Goal: Task Accomplishment & Management: Complete application form

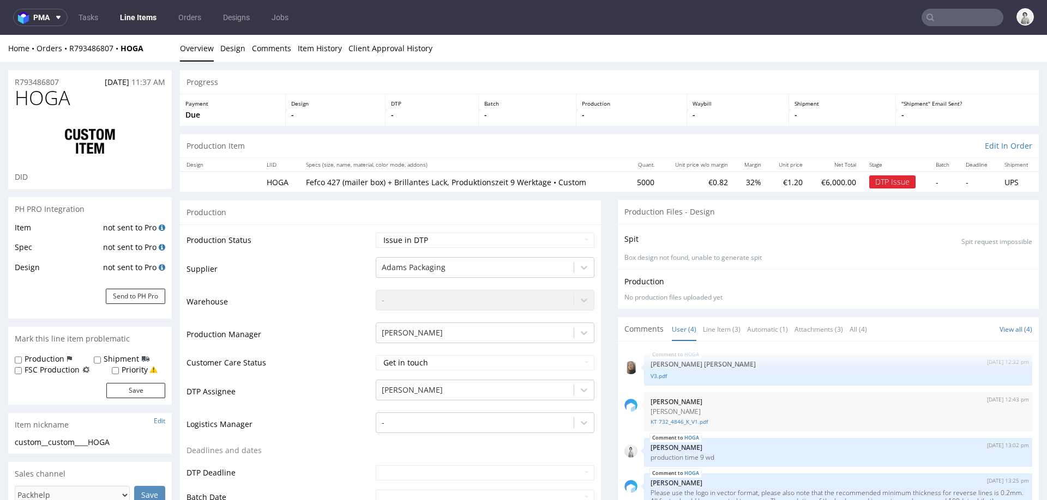
scroll to position [14, 0]
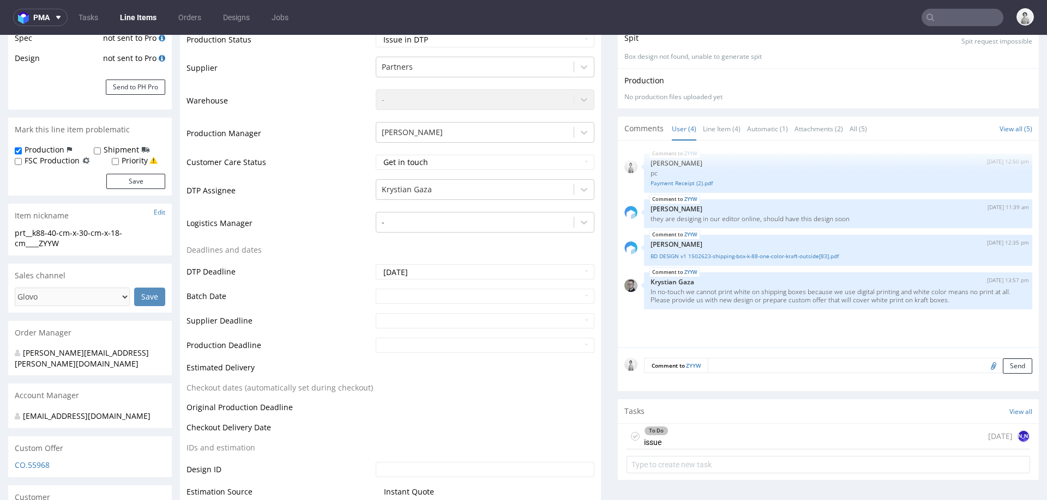
scroll to position [213, 0]
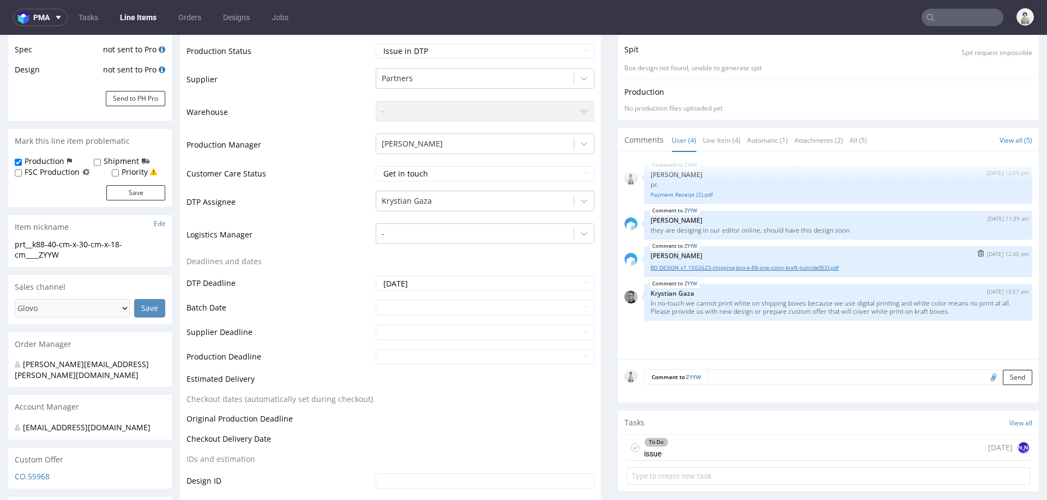
click at [685, 266] on link "BD DESIGN v1 1502623-shipping-box-k-88-one-color-kraft-outside[83].pdf" at bounding box center [837, 268] width 375 height 8
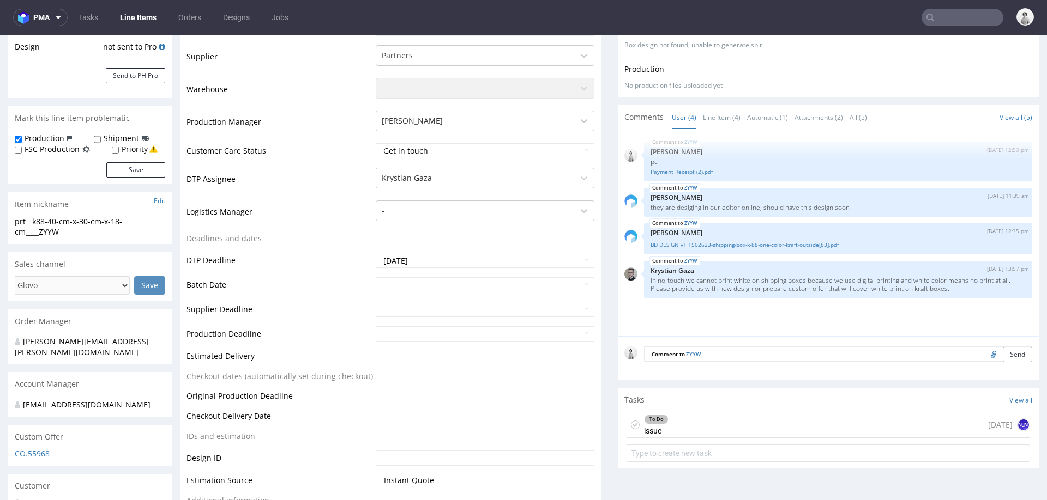
scroll to position [234, 0]
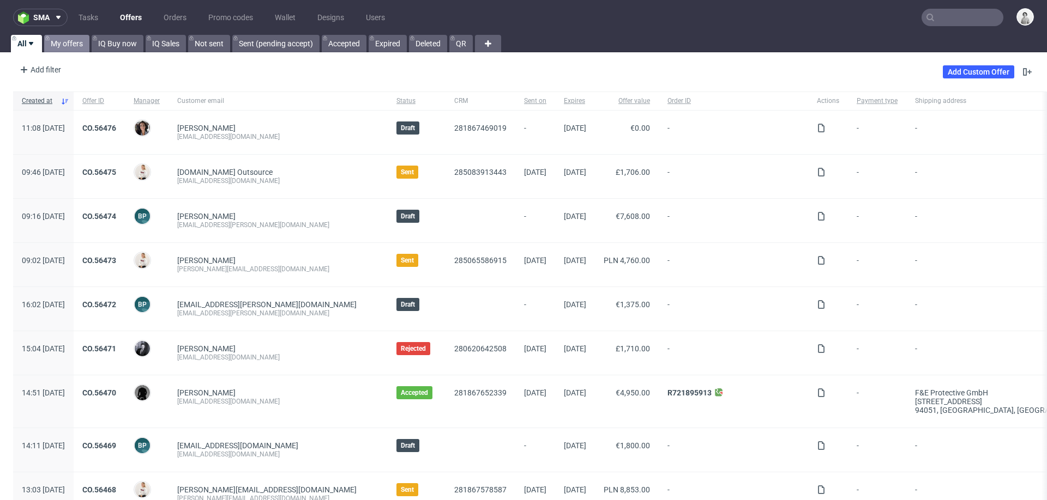
click at [70, 41] on link "My offers" at bounding box center [66, 43] width 45 height 17
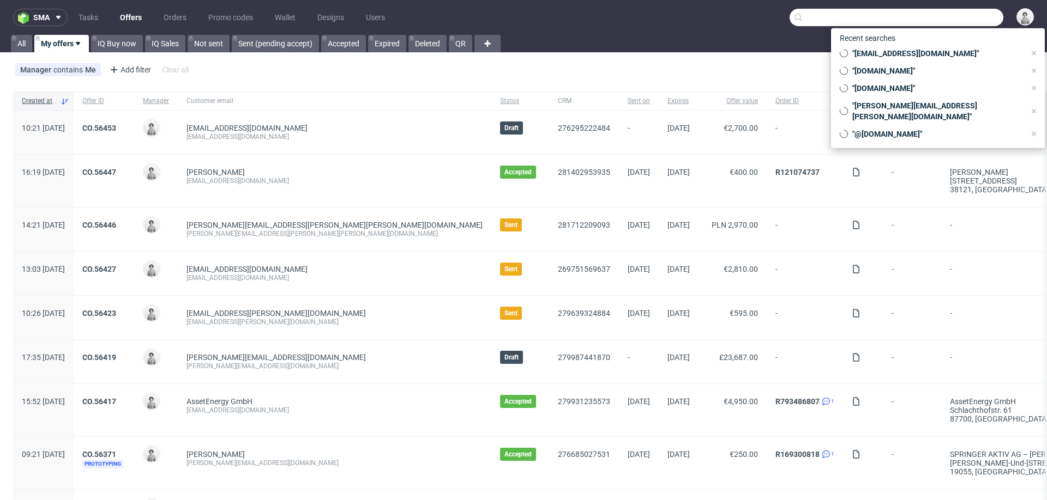
click at [962, 16] on input "text" at bounding box center [896, 17] width 214 height 17
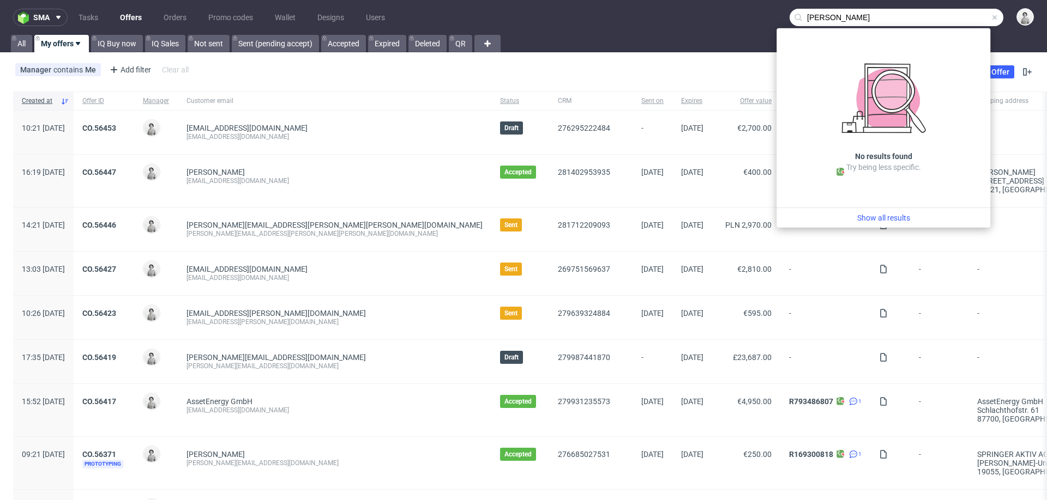
click at [861, 20] on input "patrick lynch" at bounding box center [896, 17] width 214 height 17
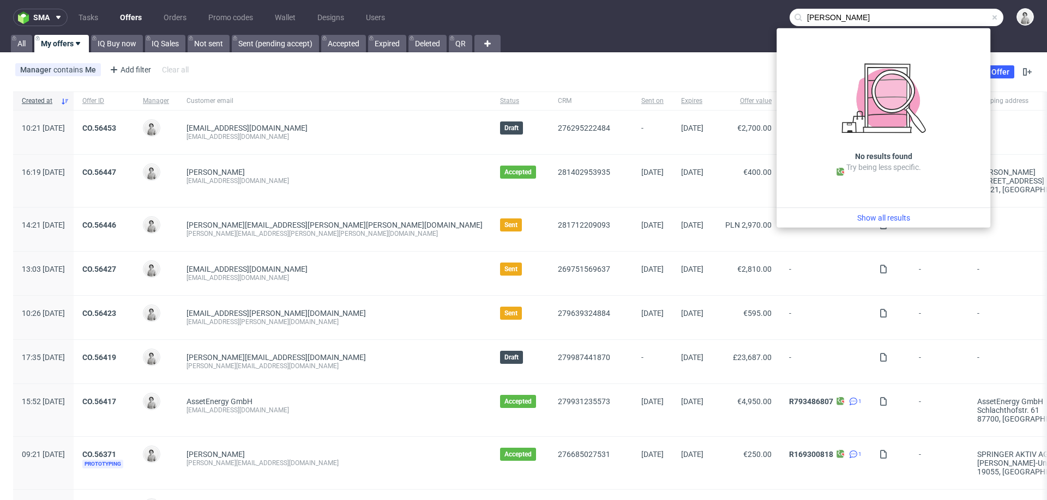
paste input "lynch@proximospirits.com"
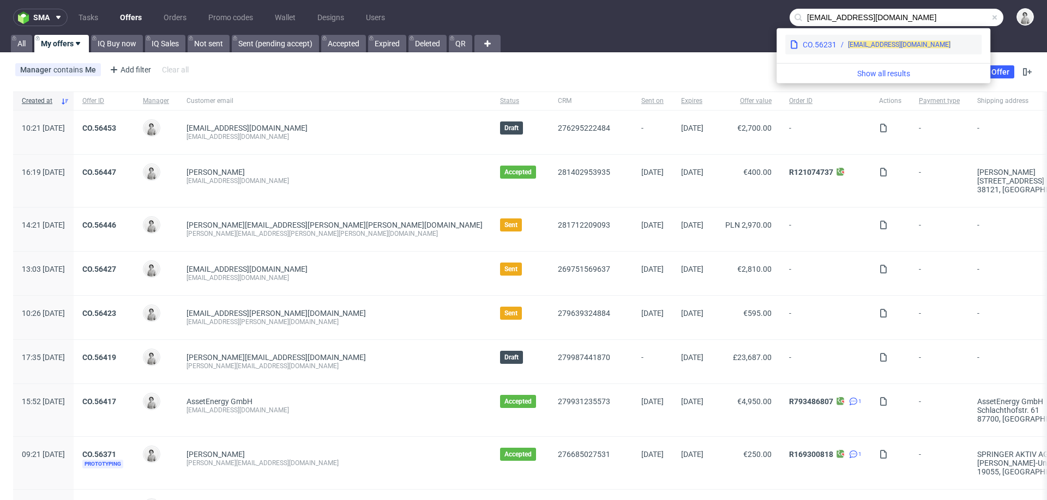
type input "[EMAIL_ADDRESS][DOMAIN_NAME]"
click at [837, 47] on div "plynch@proximospirits.com" at bounding box center [906, 45] width 141 height 10
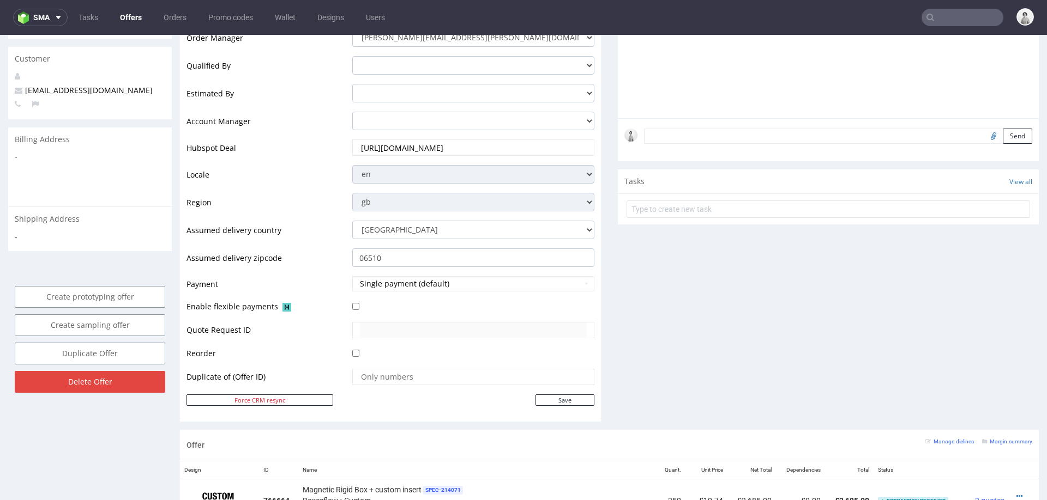
scroll to position [288, 0]
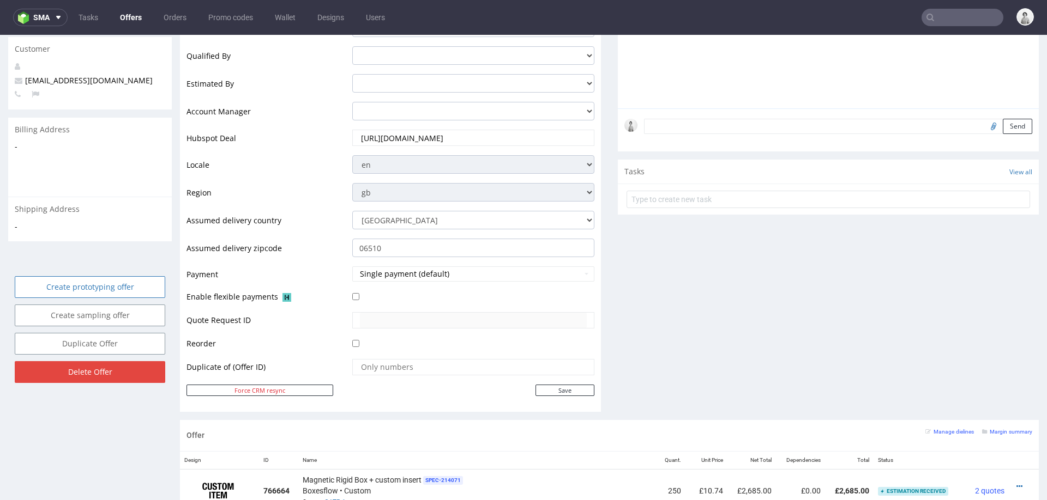
click at [130, 278] on link "Create prototyping offer" at bounding box center [90, 287] width 150 height 22
click at [64, 247] on icon at bounding box center [67, 246] width 7 height 8
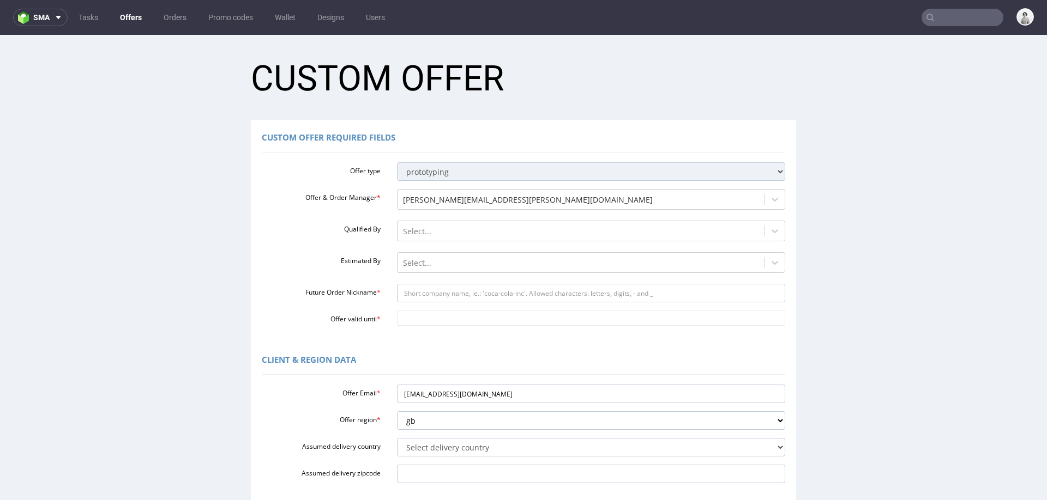
scroll to position [0, 0]
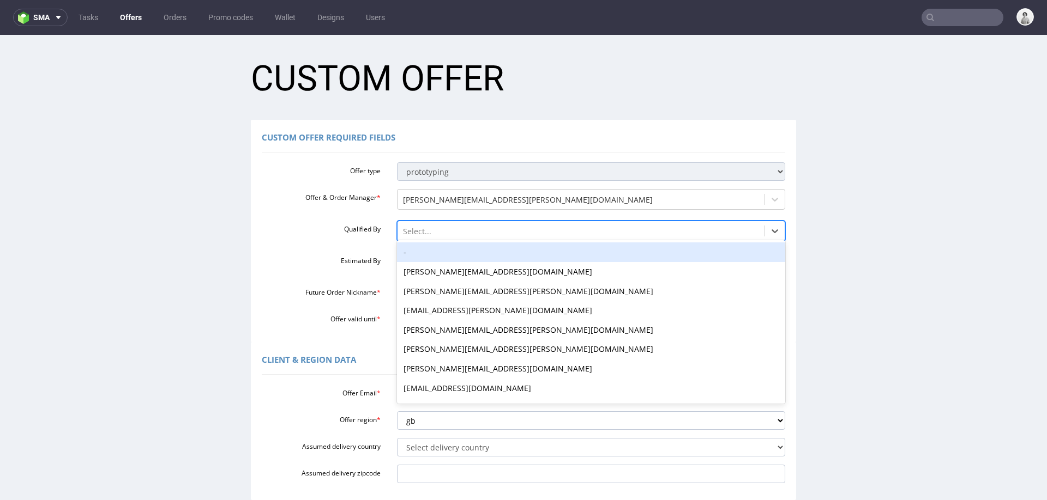
click at [549, 232] on div at bounding box center [581, 231] width 357 height 13
click at [539, 250] on div "-" at bounding box center [591, 253] width 389 height 20
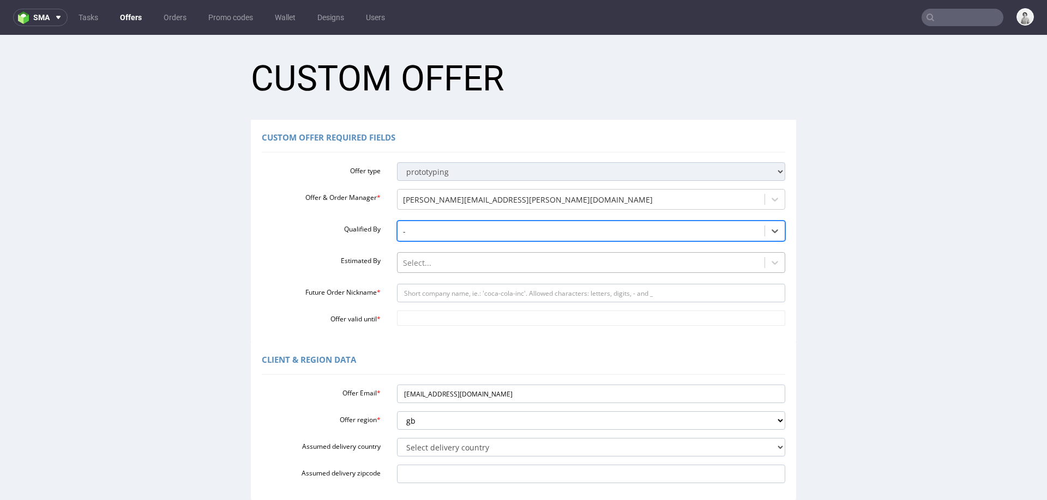
click at [533, 264] on div at bounding box center [581, 263] width 357 height 13
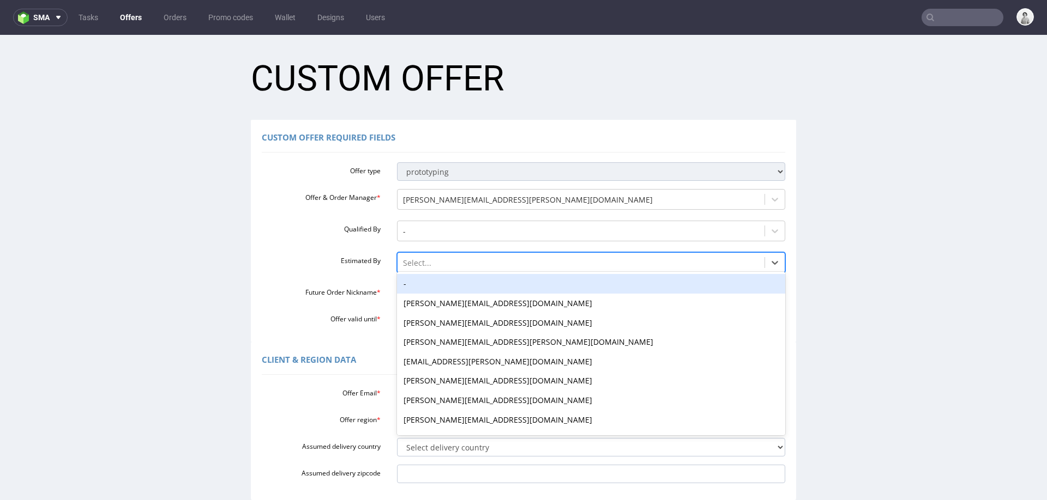
click at [526, 285] on div "-" at bounding box center [591, 284] width 389 height 20
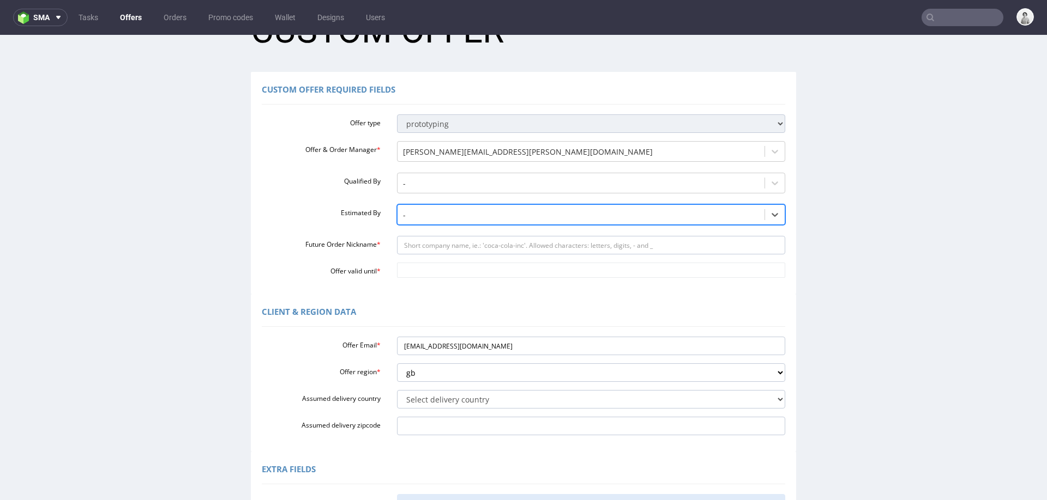
scroll to position [58, 0]
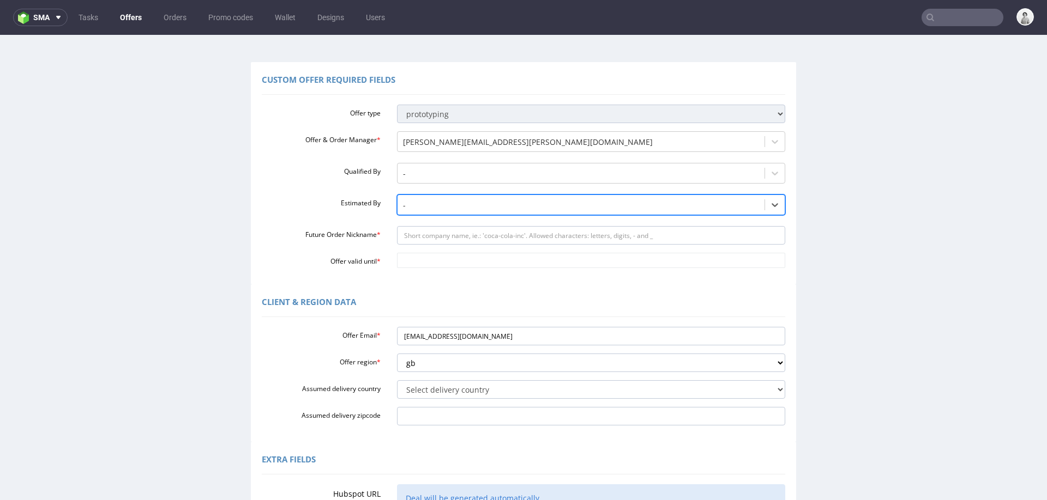
click at [532, 271] on div "Custom Offer Required Fields Offer type standard prototyping sampling Offer & O…" at bounding box center [523, 173] width 545 height 222
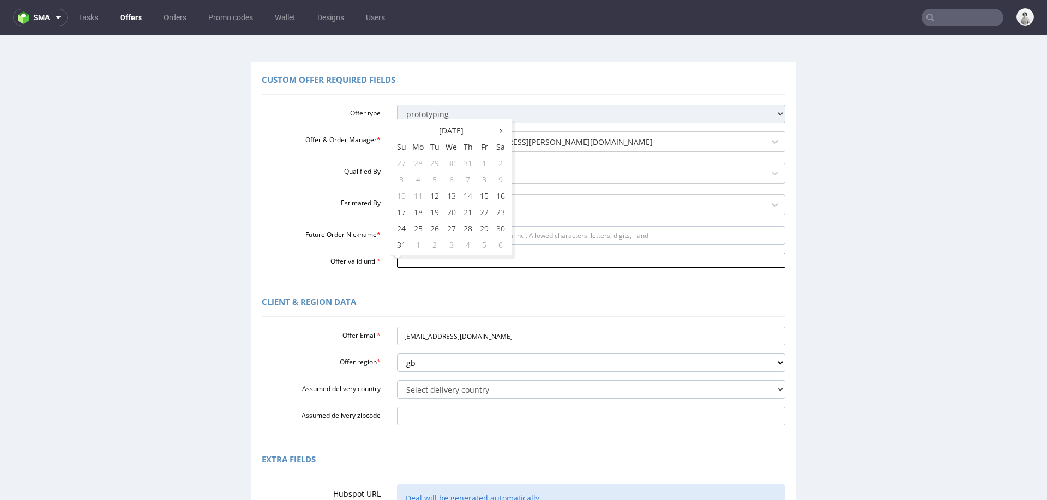
click at [546, 262] on input "Offer valid until *" at bounding box center [591, 260] width 389 height 15
click at [399, 248] on td "31" at bounding box center [401, 245] width 16 height 16
type input "2025-08-31"
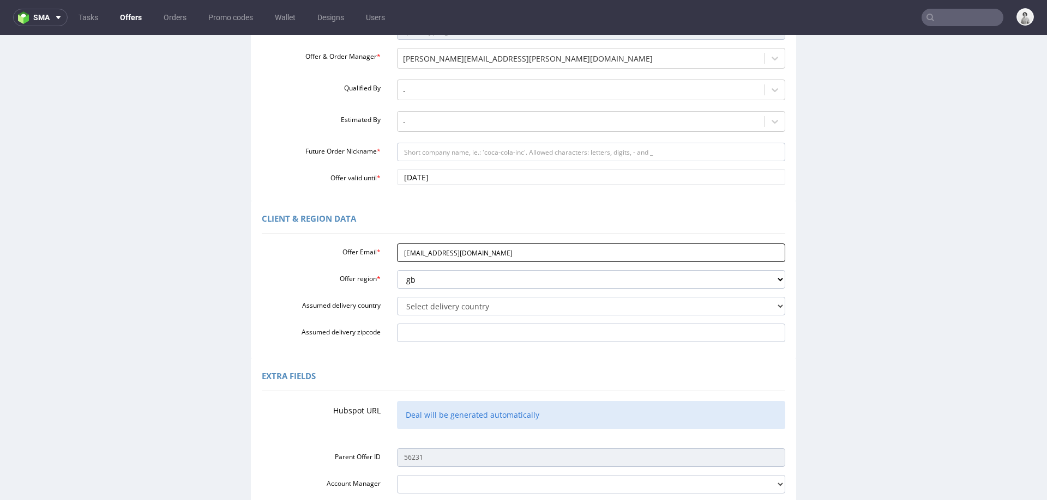
scroll to position [159, 0]
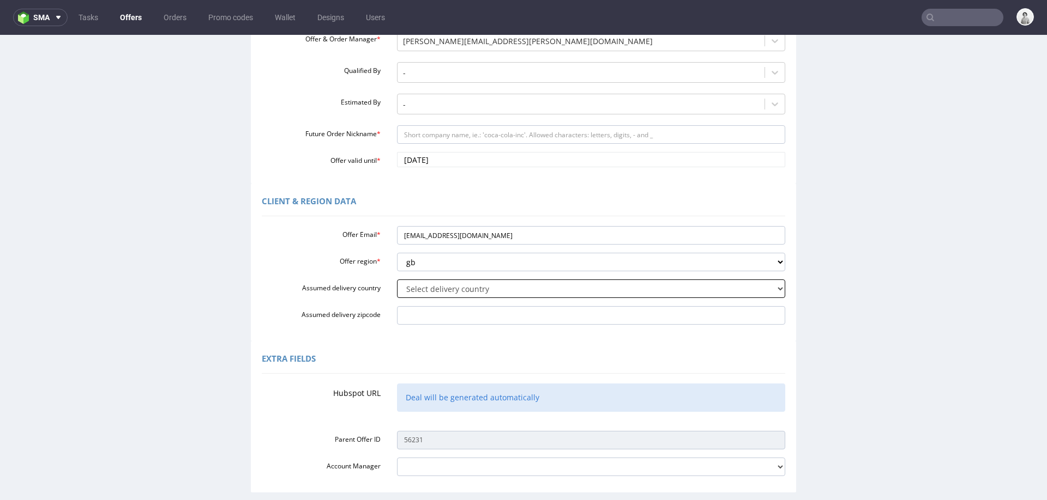
click at [486, 286] on select "Select delivery country Andorra Afghanistan Anguilla Albania Armenia Antarctica…" at bounding box center [591, 289] width 389 height 19
select select "75"
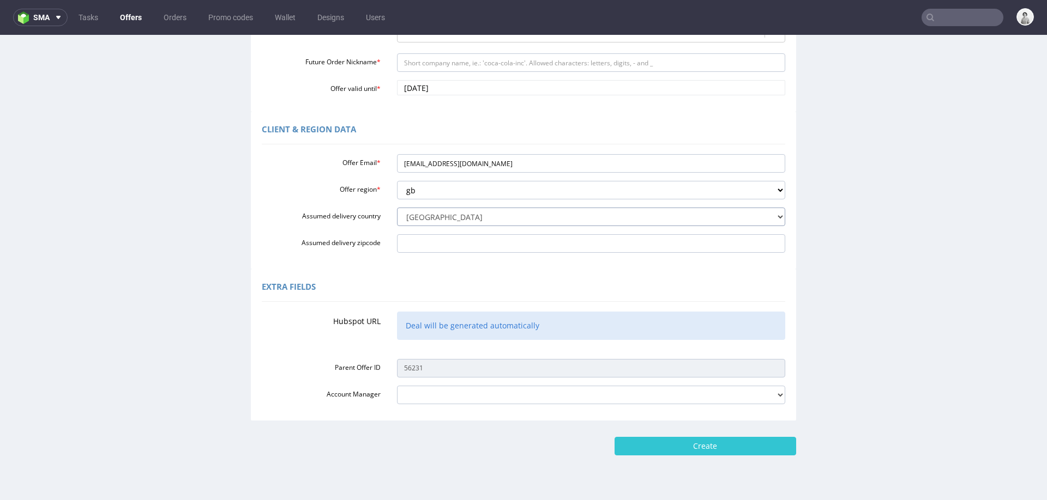
scroll to position [227, 0]
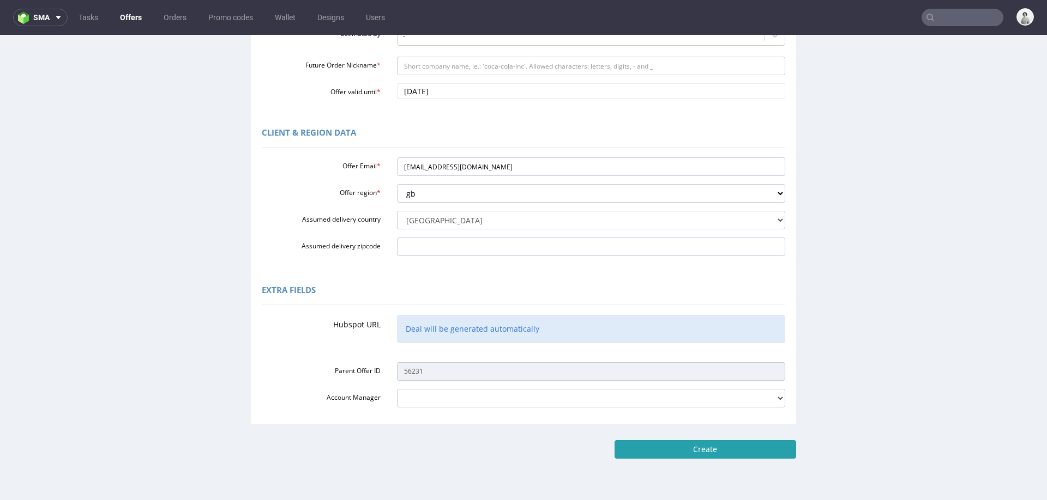
click at [742, 452] on input "Create" at bounding box center [705, 449] width 182 height 19
type input "Please wait..."
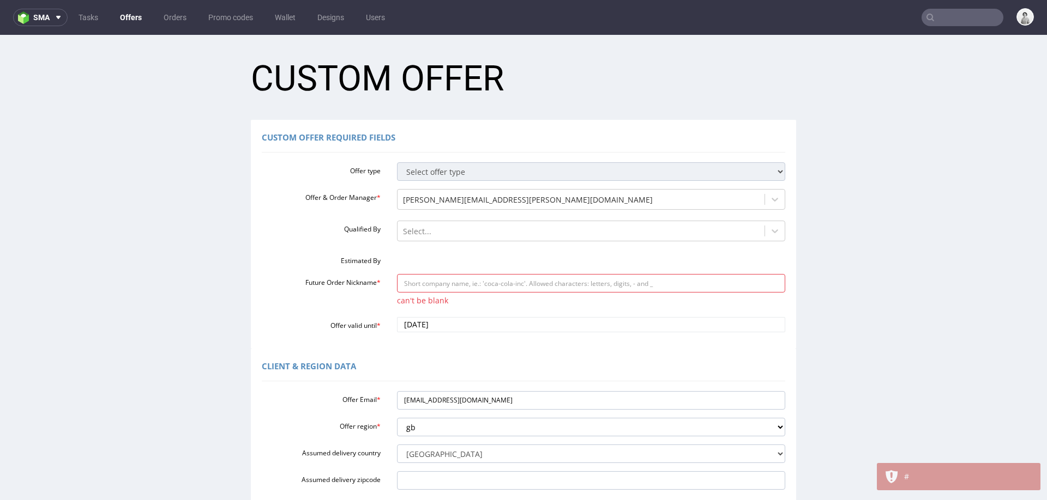
scroll to position [0, 0]
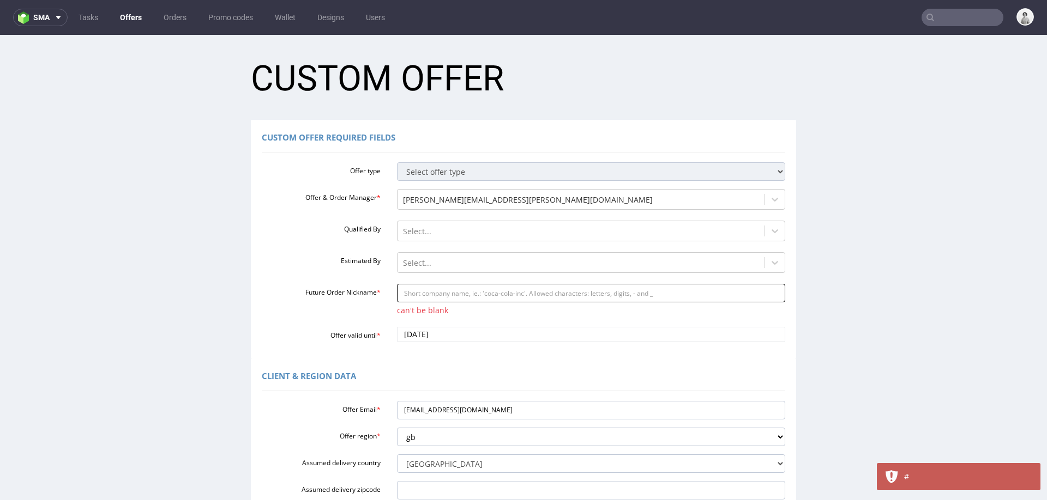
click at [515, 295] on input "Future Order Nickname *" at bounding box center [591, 293] width 389 height 19
paste input "plynchproximospiritscom"
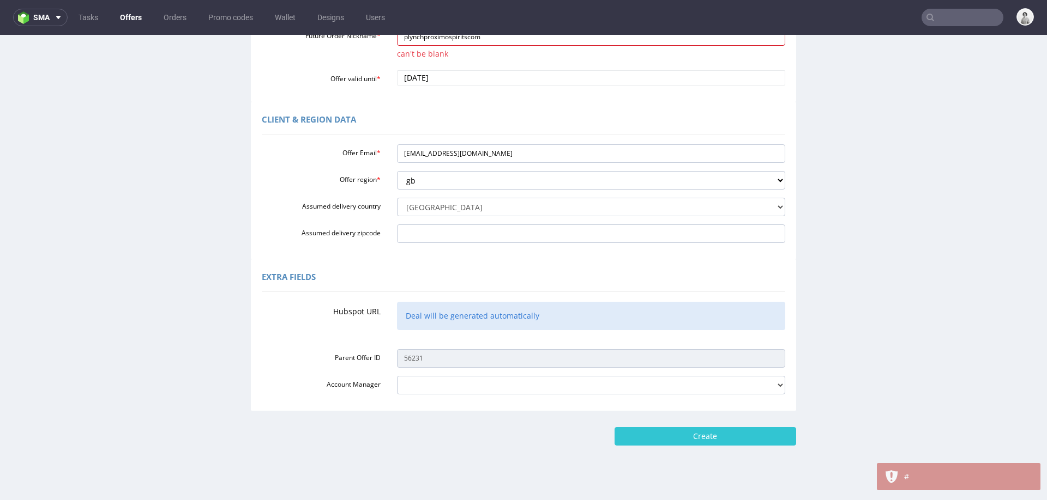
scroll to position [283, 0]
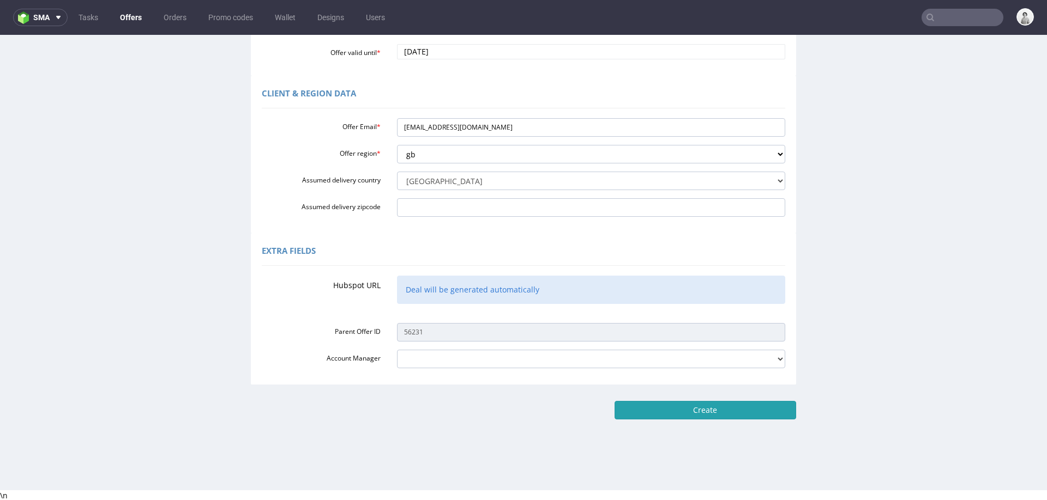
type input "plynchproximospiritscom"
click at [623, 409] on input "Create" at bounding box center [705, 410] width 182 height 19
type input "Please wait..."
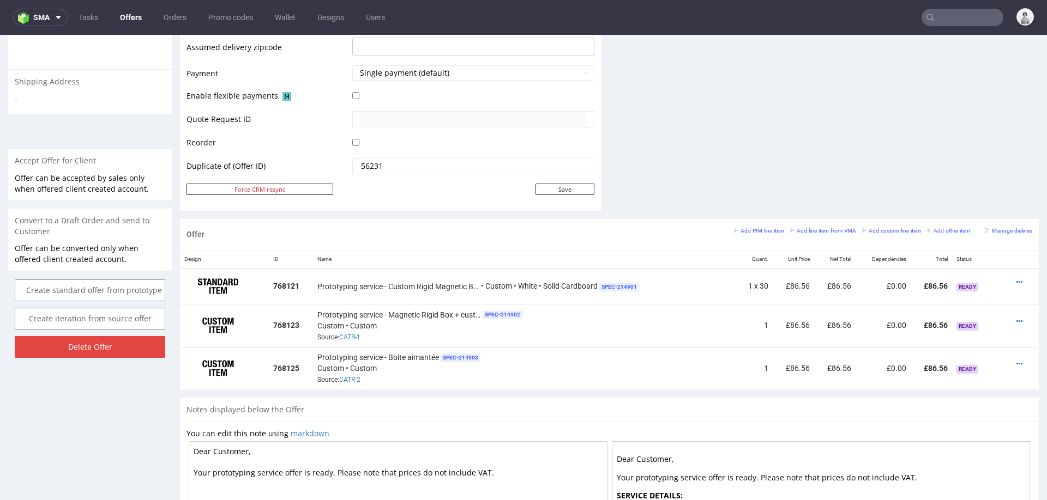
scroll to position [490, 0]
click at [1016, 359] on icon at bounding box center [1019, 363] width 6 height 8
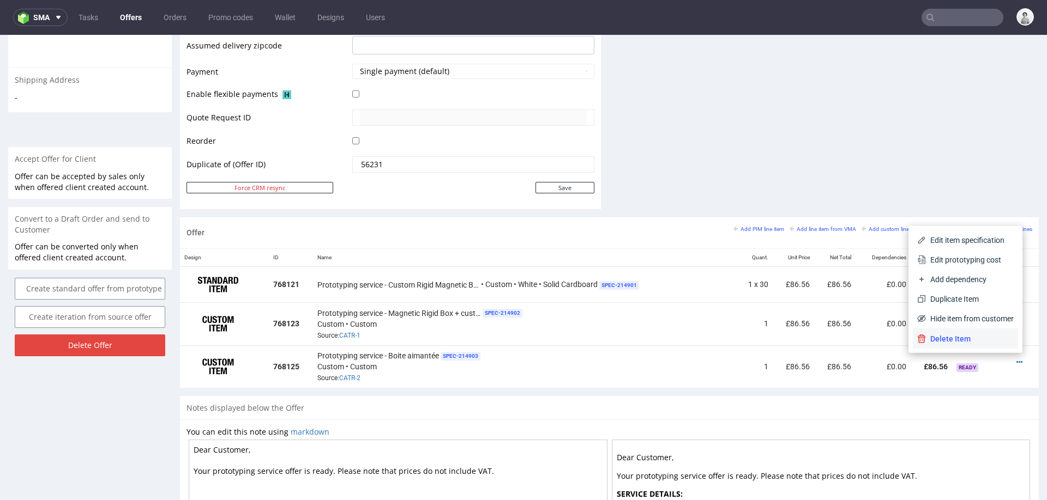
click at [994, 340] on span "Delete Item" at bounding box center [970, 339] width 88 height 11
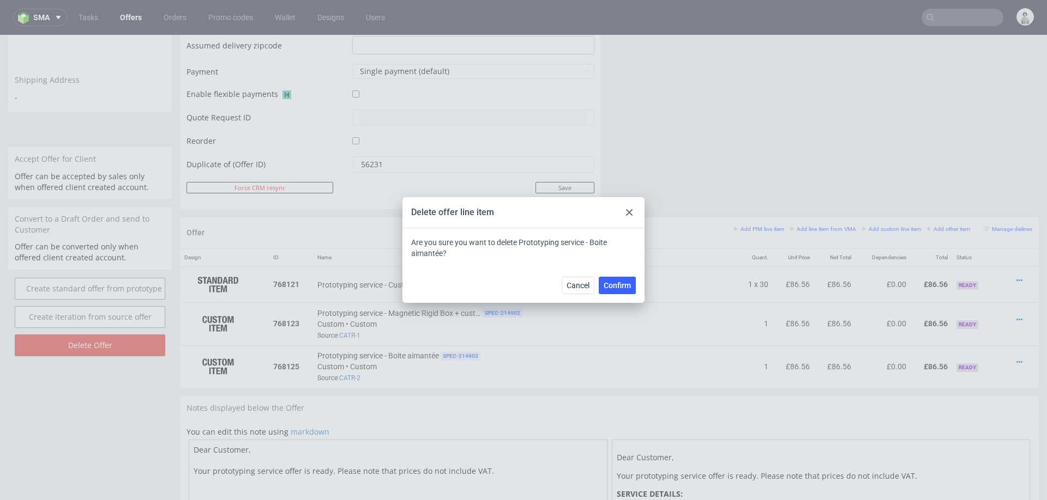
click at [621, 294] on div "Cancel Confirm" at bounding box center [523, 285] width 242 height 35
click at [624, 285] on span "Confirm" at bounding box center [616, 286] width 27 height 8
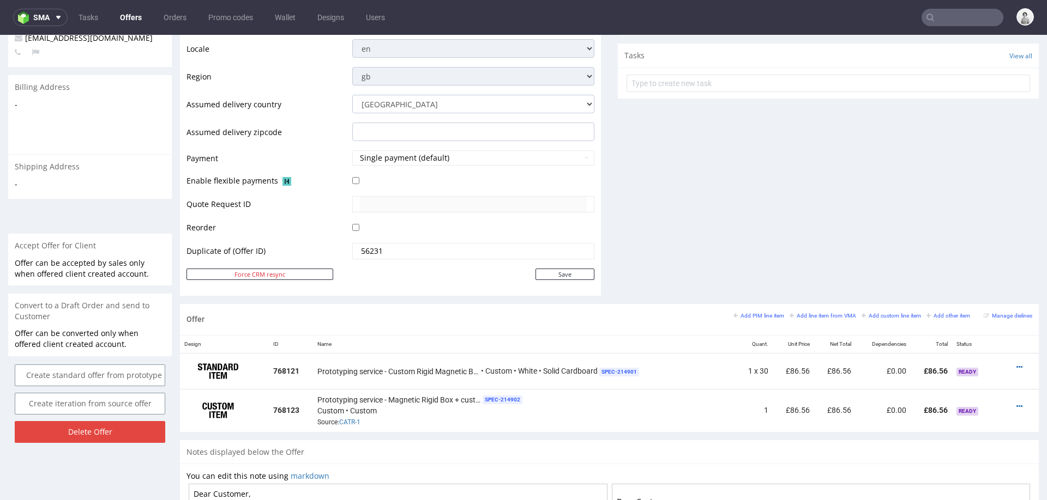
scroll to position [404, 0]
click at [1016, 363] on icon at bounding box center [1019, 367] width 6 height 8
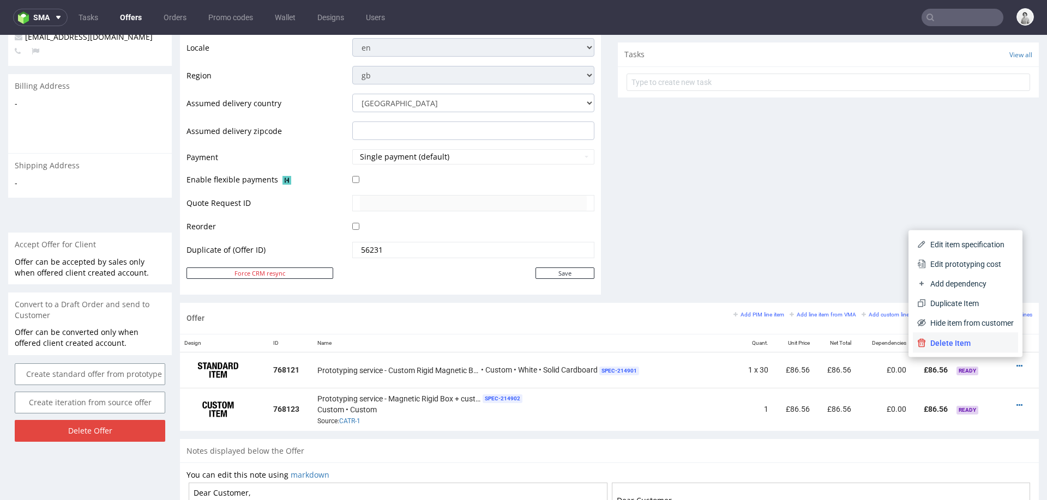
click at [970, 352] on li "Delete Item" at bounding box center [965, 344] width 105 height 20
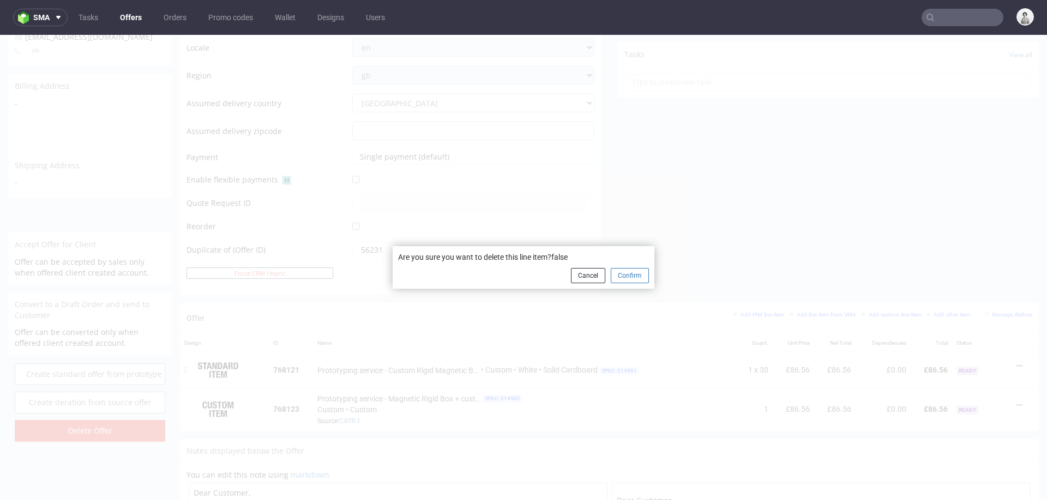
click at [613, 275] on button "Confirm" at bounding box center [630, 275] width 38 height 15
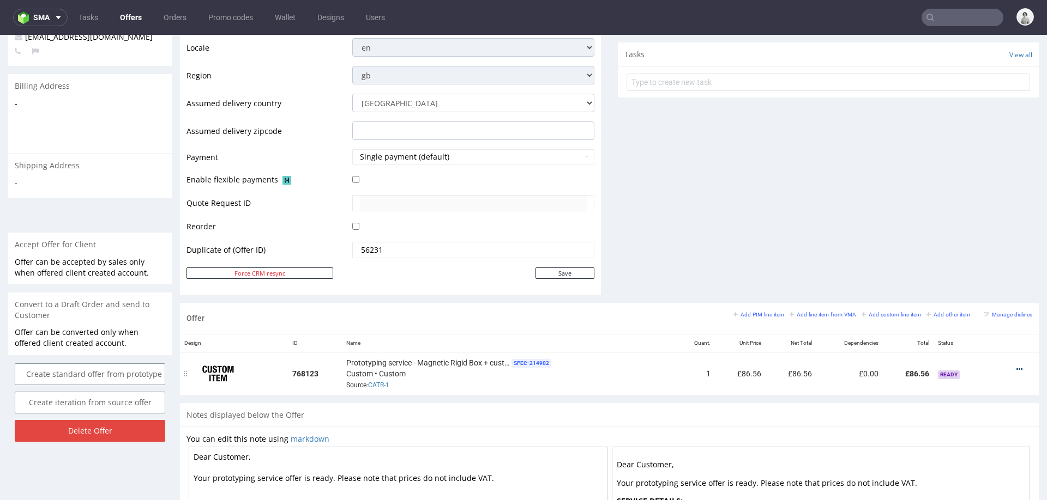
click at [1016, 366] on icon at bounding box center [1019, 370] width 6 height 8
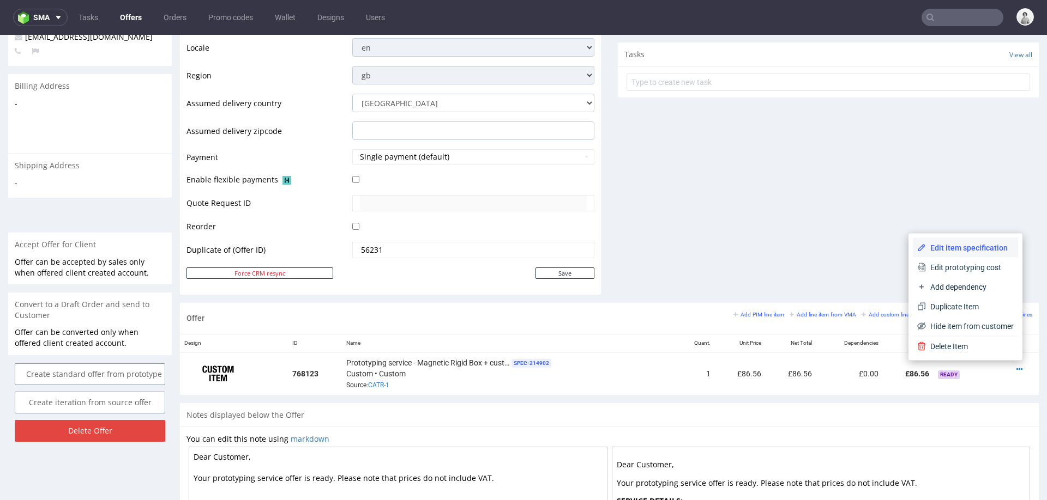
click at [967, 239] on li "Edit item specification" at bounding box center [965, 248] width 105 height 20
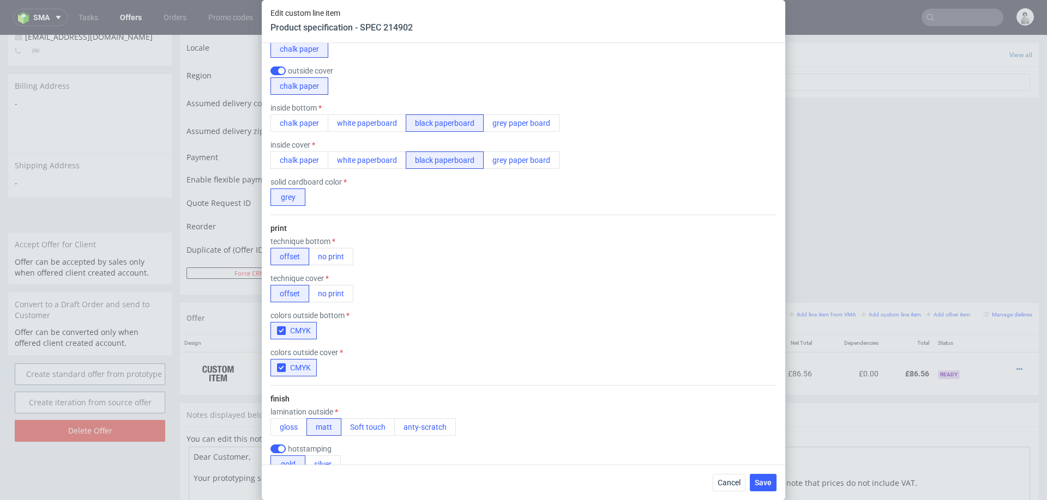
scroll to position [396, 0]
click at [316, 255] on button "no print" at bounding box center [331, 255] width 45 height 17
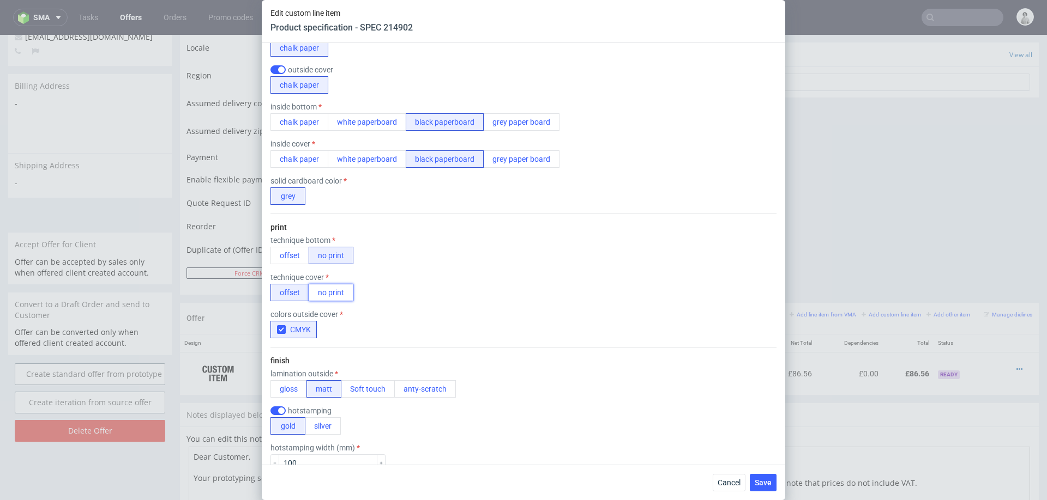
click at [330, 296] on button "no print" at bounding box center [331, 292] width 45 height 17
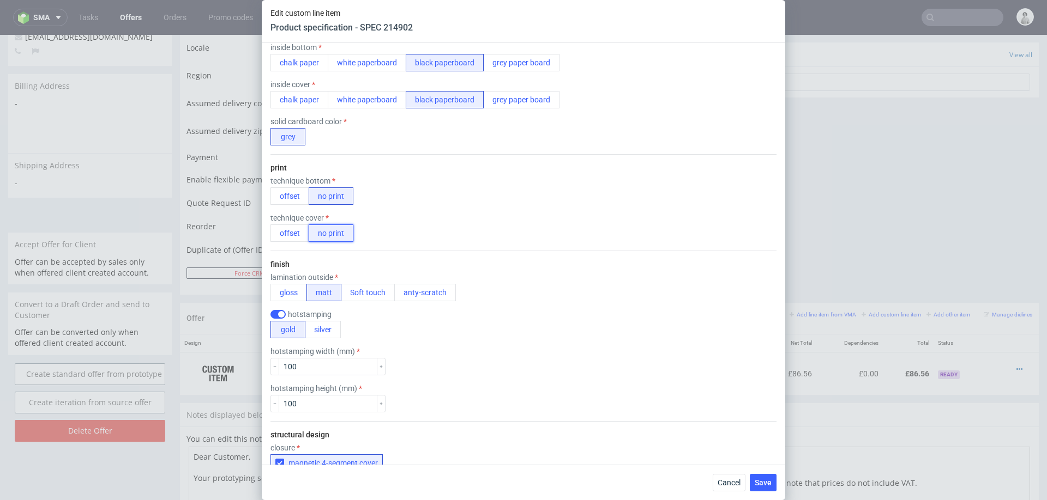
scroll to position [460, 0]
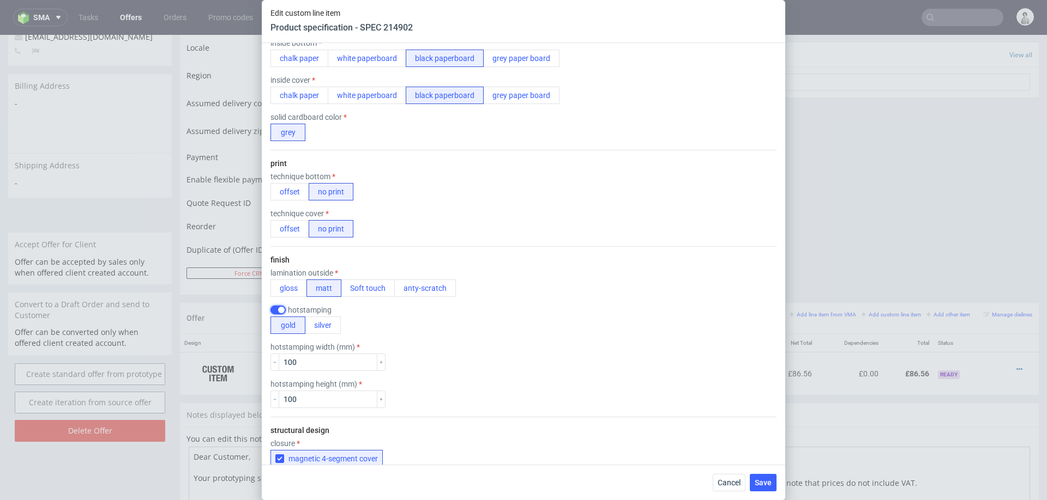
click at [273, 308] on input "checkbox" at bounding box center [277, 310] width 15 height 9
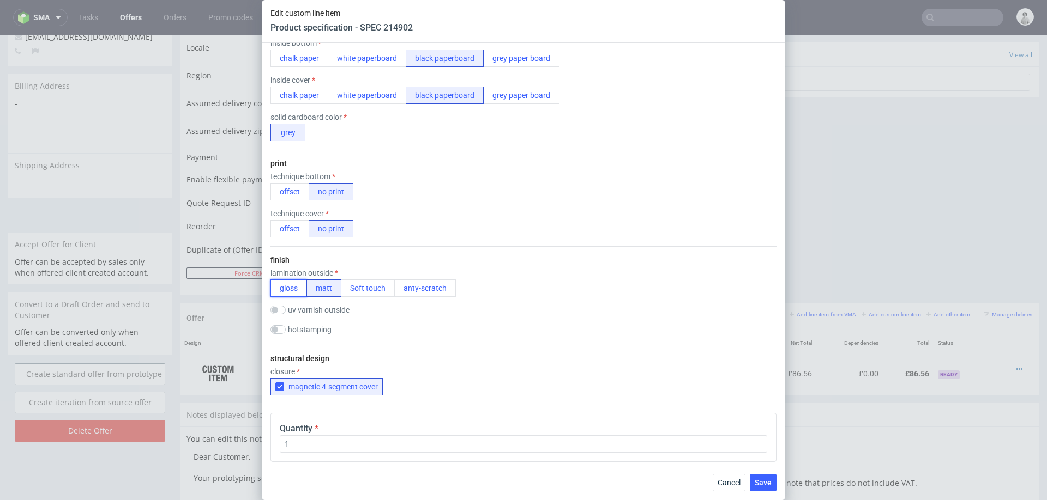
click at [296, 289] on button "gloss" at bounding box center [288, 288] width 37 height 17
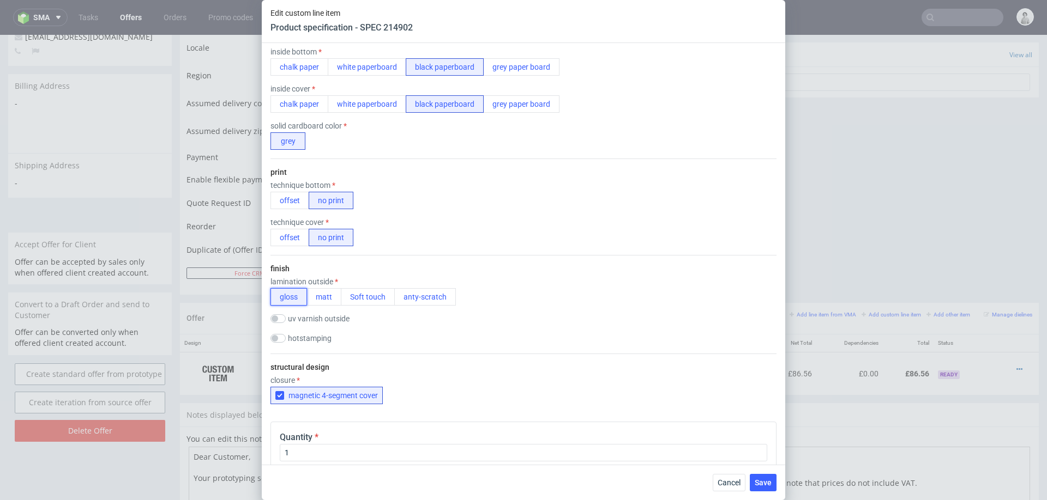
scroll to position [449, 0]
click at [287, 299] on button "gloss" at bounding box center [288, 298] width 37 height 17
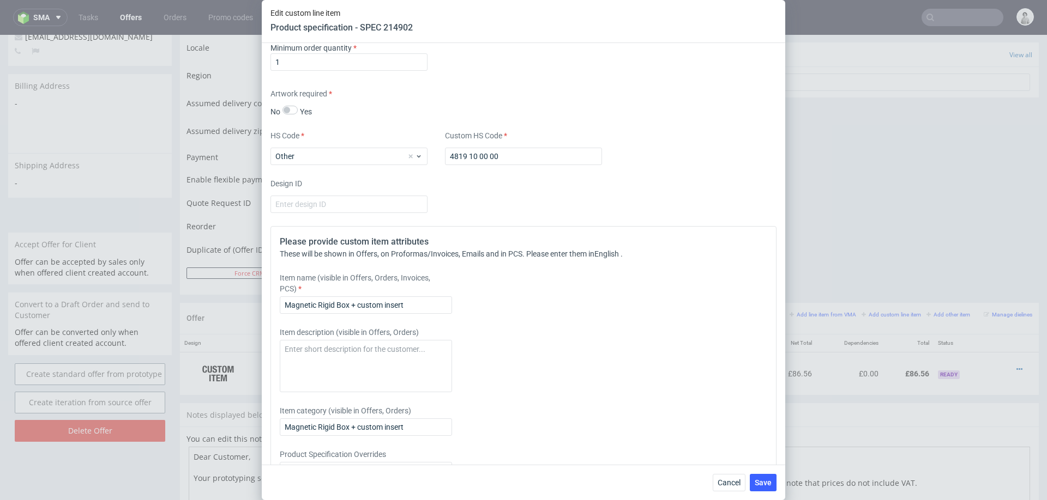
scroll to position [1012, 0]
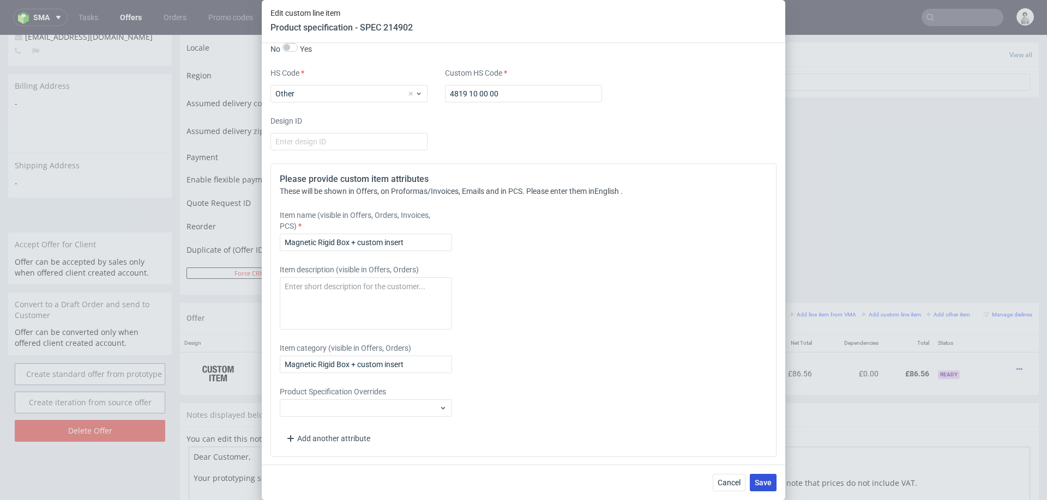
click at [770, 487] on button "Save" at bounding box center [763, 482] width 27 height 17
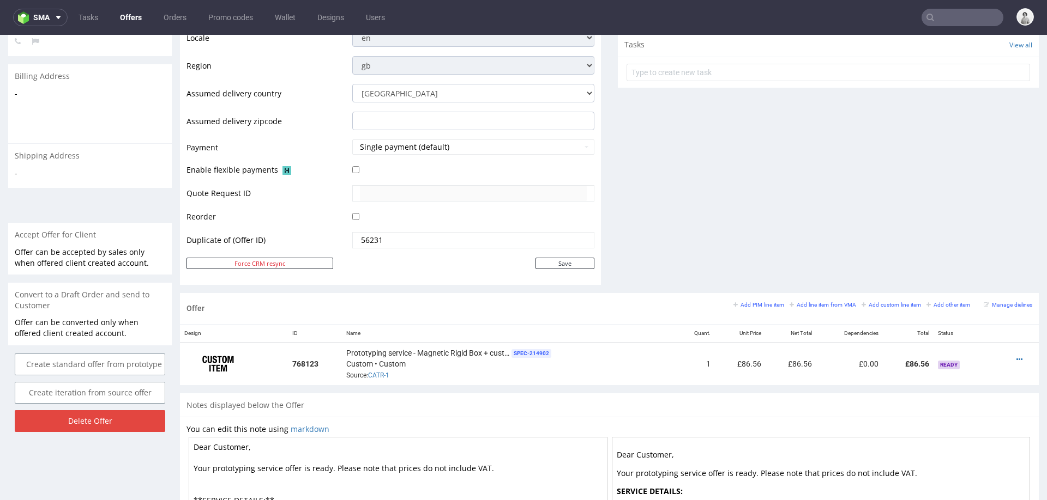
scroll to position [414, 0]
click at [1016, 356] on icon at bounding box center [1019, 359] width 6 height 8
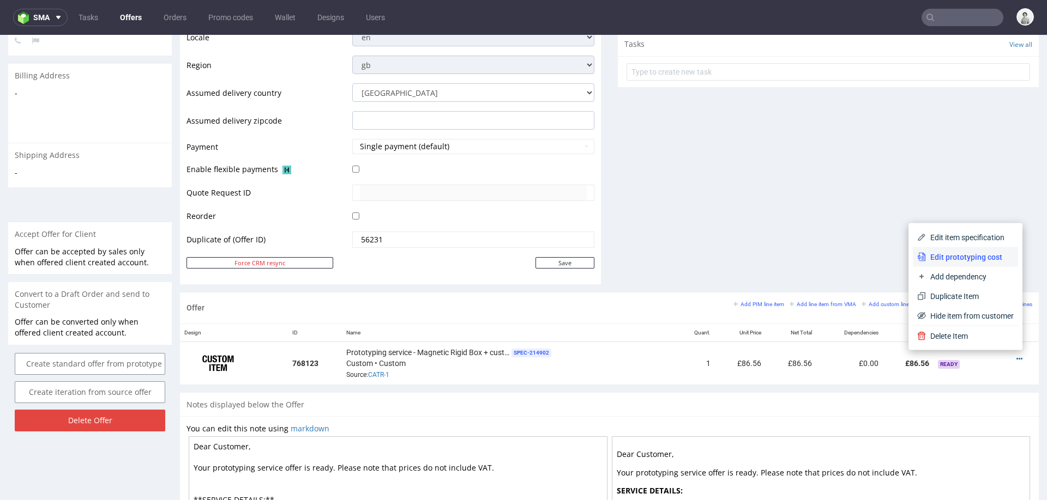
click at [957, 252] on span "Edit prototyping cost" at bounding box center [970, 257] width 88 height 11
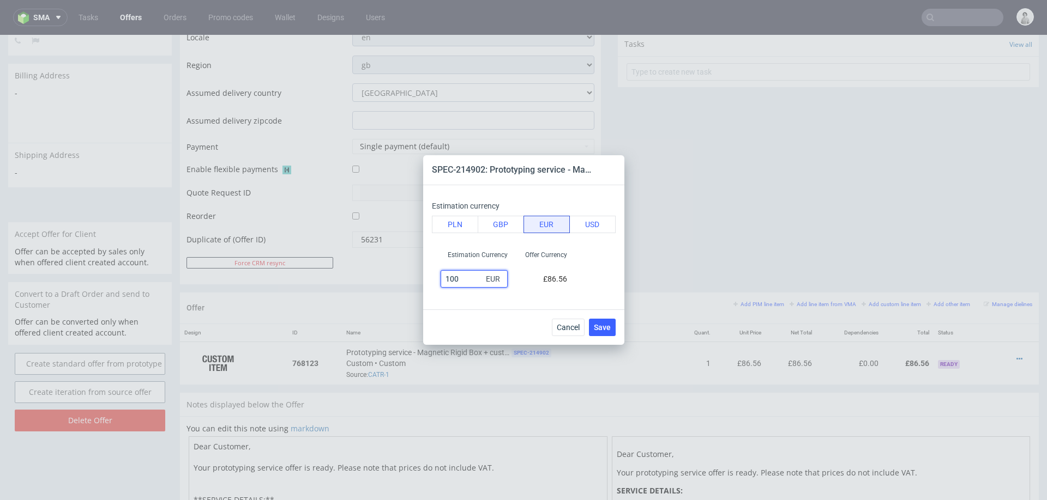
click at [455, 281] on input "100" at bounding box center [473, 278] width 67 height 17
click at [506, 221] on button "GBP" at bounding box center [501, 224] width 46 height 17
click at [455, 278] on input "105" at bounding box center [473, 278] width 67 height 17
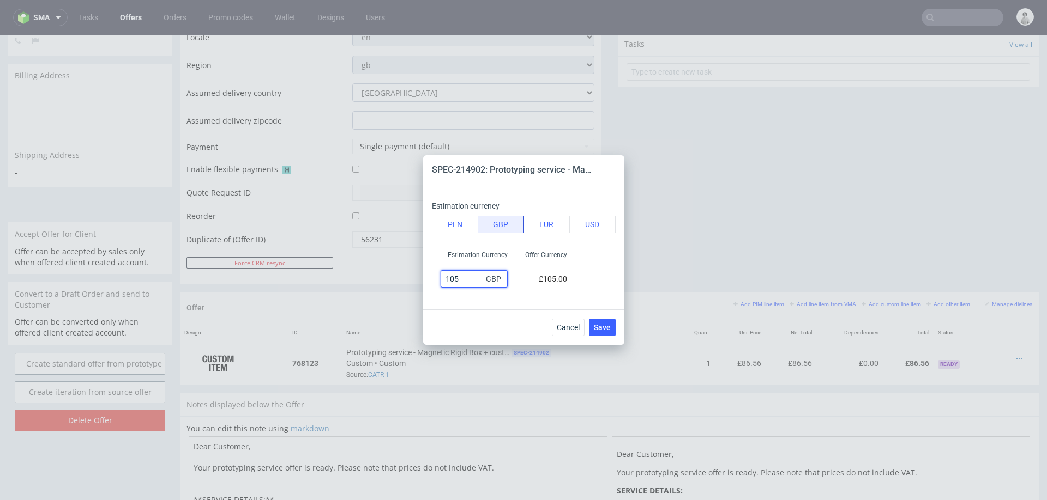
click at [455, 278] on input "105" at bounding box center [473, 278] width 67 height 17
type input "90"
click at [443, 292] on fieldset "Estimation currency PLN GBP EUR USD Estimation Currency 90 GBP Offer Currency £…" at bounding box center [524, 247] width 184 height 107
click at [602, 334] on button "Save" at bounding box center [602, 327] width 27 height 17
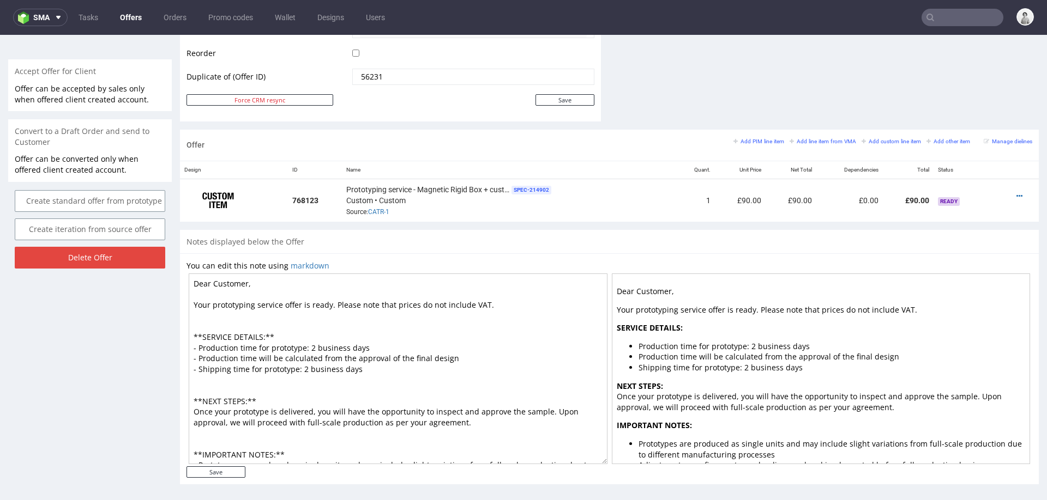
scroll to position [581, 0]
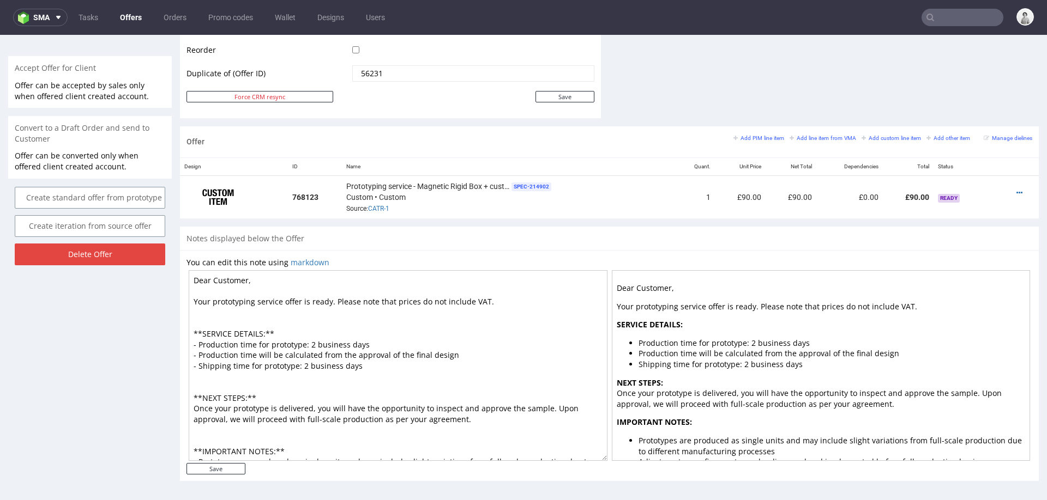
click at [313, 340] on textarea "Dear Customer, Your prototyping service offer is ready. Please note that prices…" at bounding box center [398, 365] width 419 height 191
type textarea "Dear Customer, Your prototyping service offer is ready. Please note that prices…"
click at [208, 465] on input "Save" at bounding box center [215, 468] width 59 height 11
type input "In progress..."
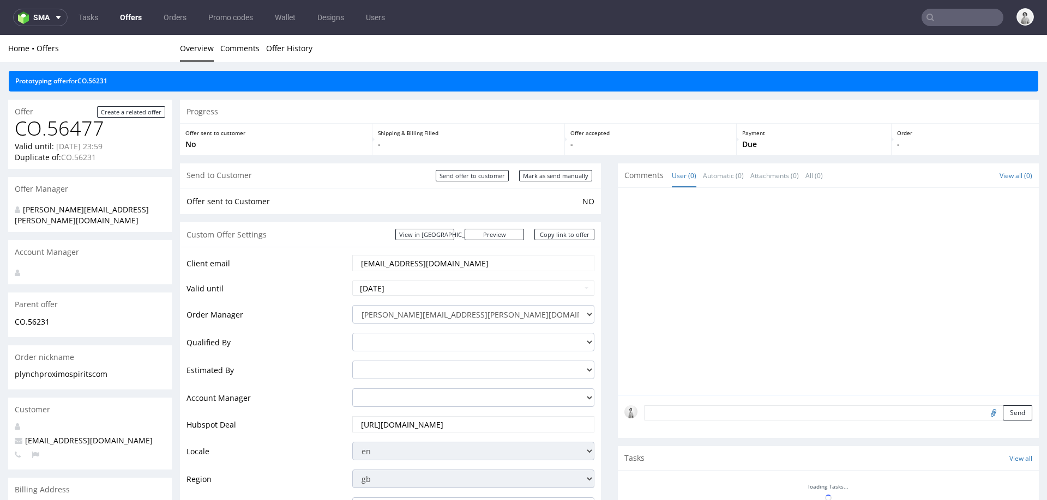
scroll to position [0, 0]
click at [558, 236] on link "Copy link to offer" at bounding box center [564, 234] width 60 height 11
click at [548, 238] on link "Copy link to offer" at bounding box center [564, 234] width 60 height 11
click at [529, 175] on input "Mark as send manually" at bounding box center [555, 175] width 73 height 11
type input "In progress..."
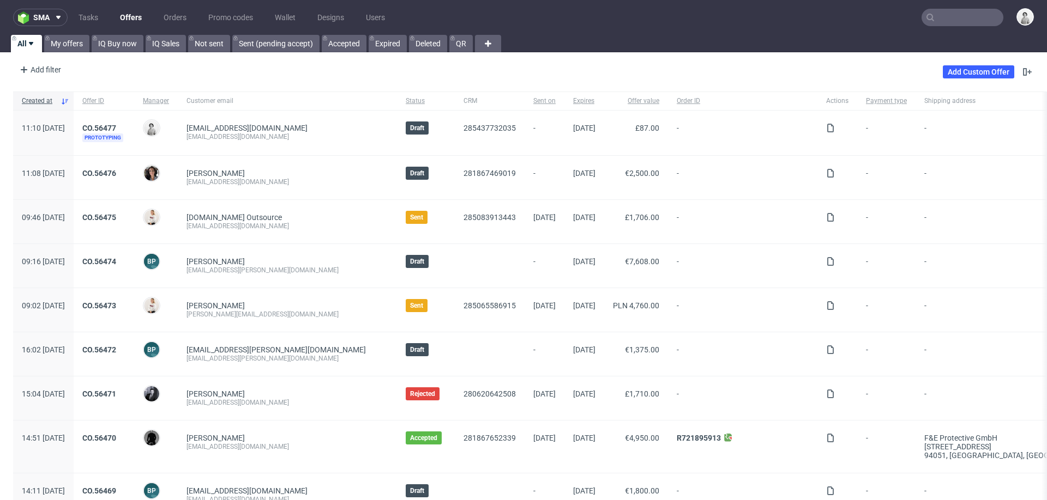
click at [973, 17] on input "text" at bounding box center [962, 17] width 82 height 17
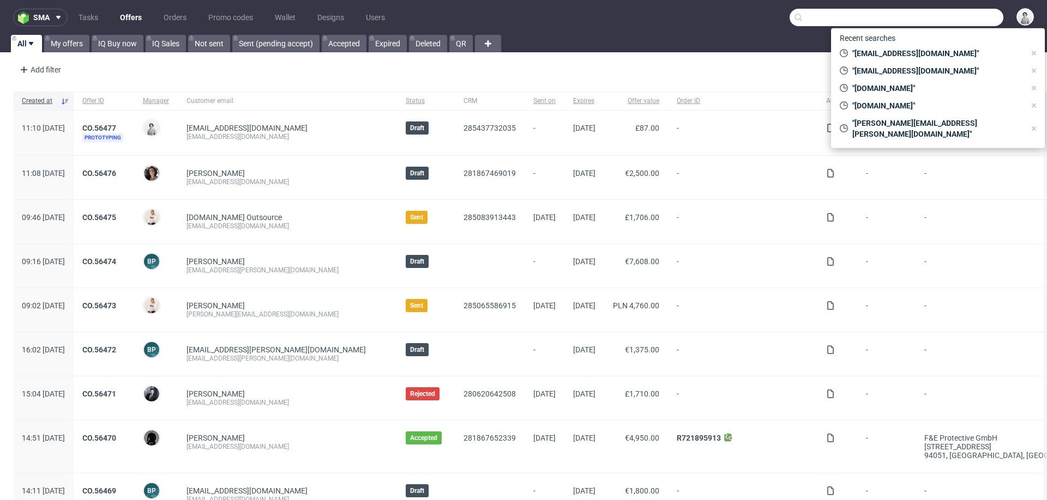
paste input "plynch@proximospirits.com"
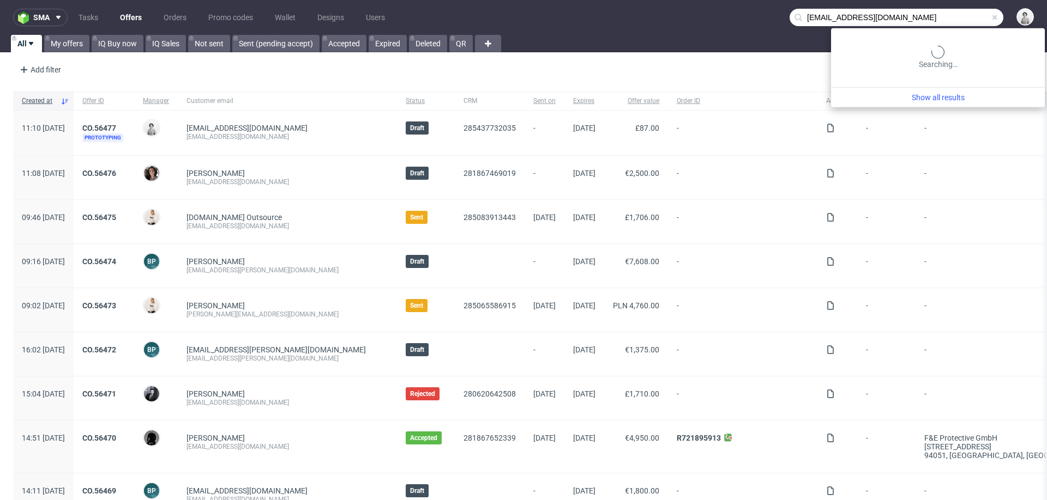
type input "plynch@proximospirits.com"
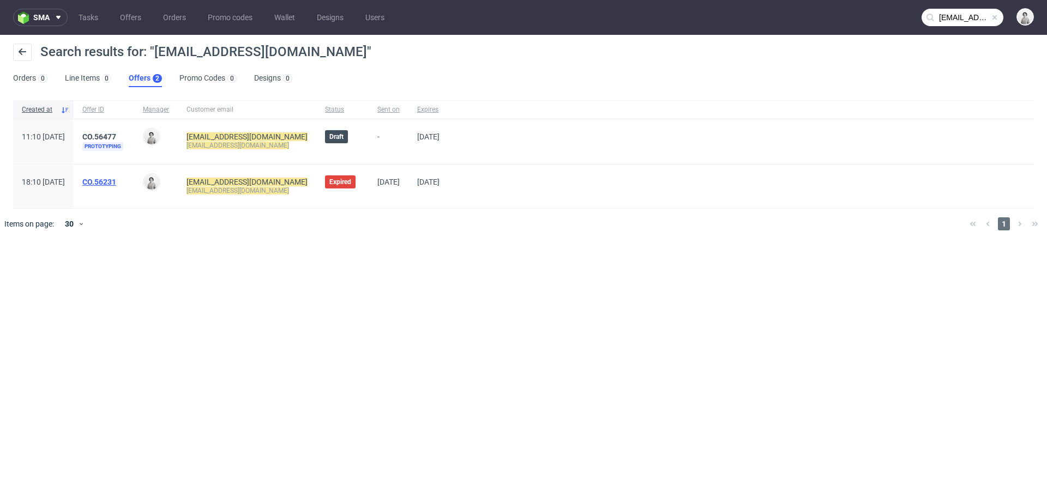
click at [116, 180] on link "CO.56231" at bounding box center [99, 182] width 34 height 9
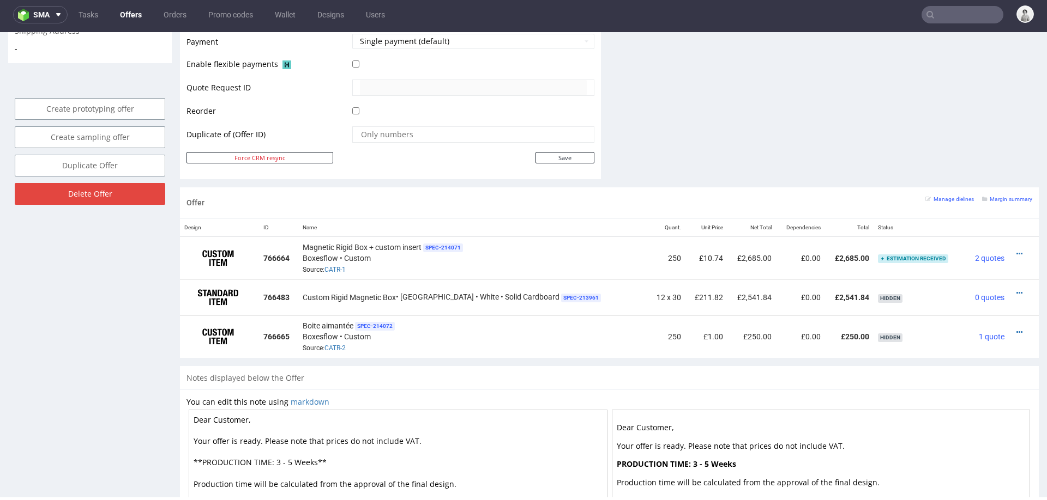
scroll to position [504, 0]
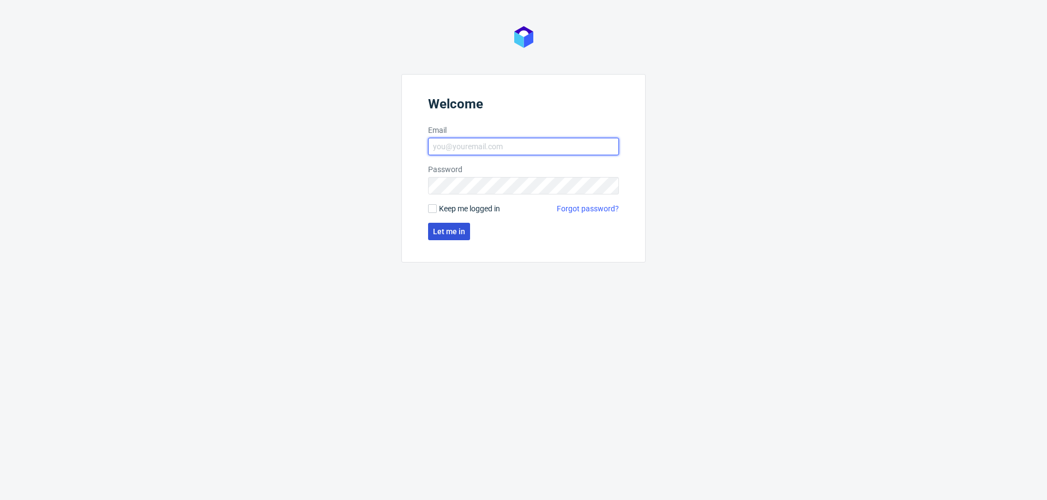
type input "[PERSON_NAME][EMAIL_ADDRESS][PERSON_NAME][DOMAIN_NAME]"
click at [449, 236] on button "Let me in" at bounding box center [449, 231] width 42 height 17
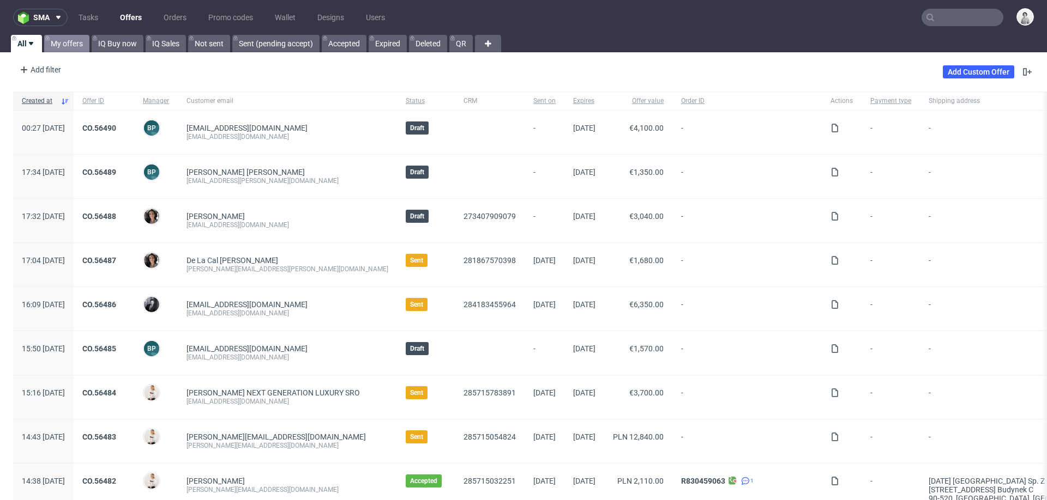
click at [63, 47] on link "My offers" at bounding box center [66, 43] width 45 height 17
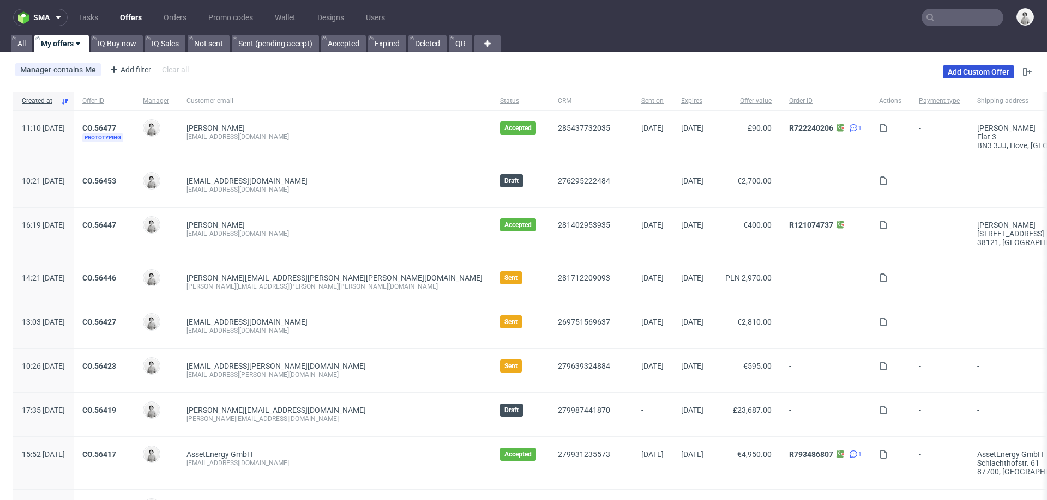
click at [947, 70] on link "Add Custom Offer" at bounding box center [978, 71] width 71 height 13
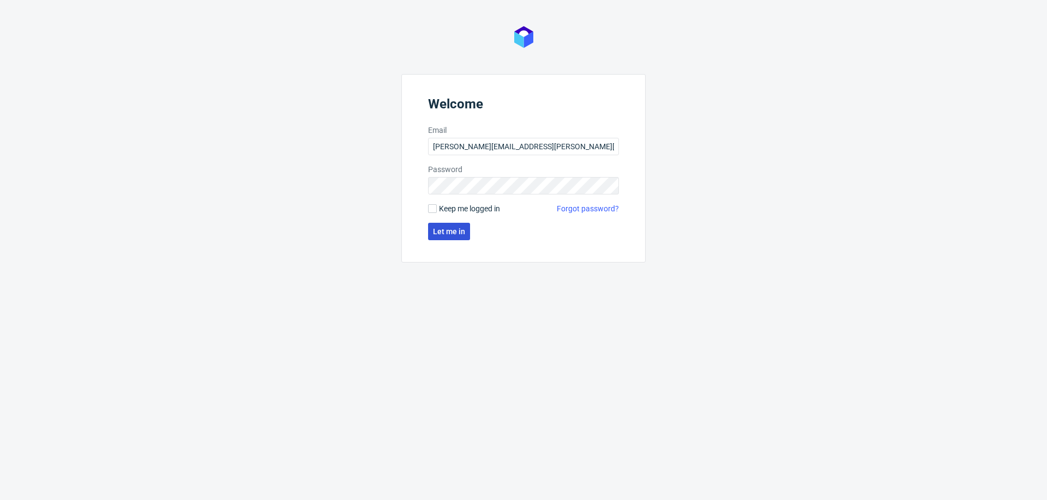
click at [446, 229] on span "Let me in" at bounding box center [449, 232] width 32 height 8
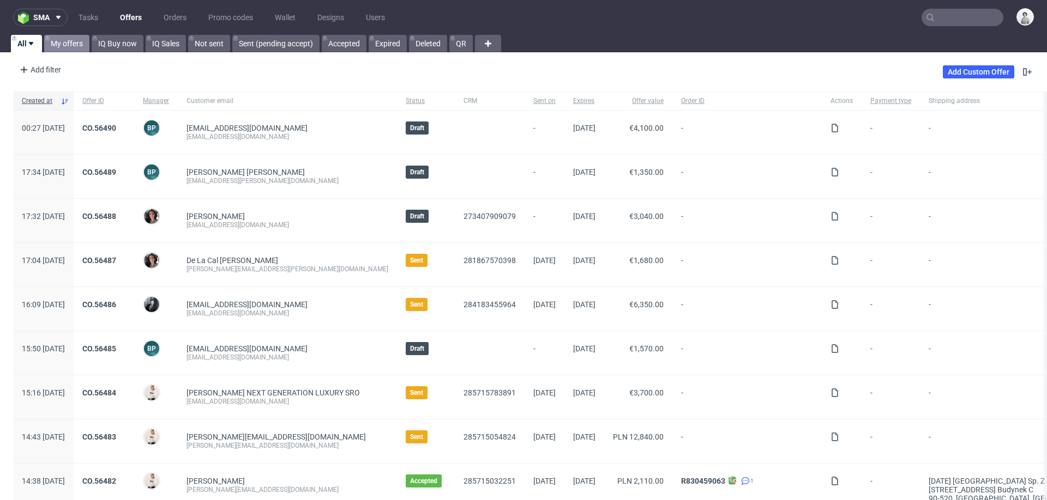
click at [60, 45] on link "My offers" at bounding box center [66, 43] width 45 height 17
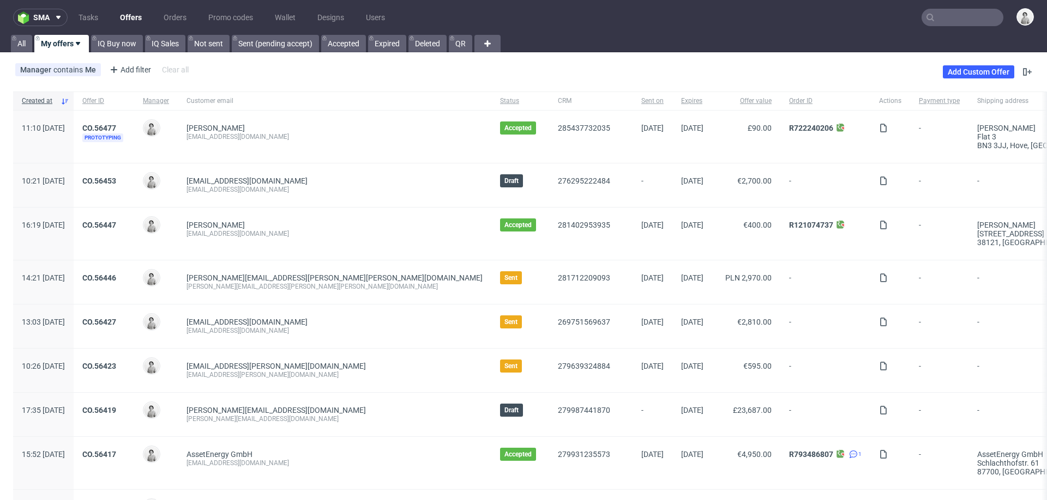
click at [134, 122] on div "CO.56477 Prototyping" at bounding box center [104, 137] width 61 height 52
click at [116, 126] on link "CO.56477" at bounding box center [99, 128] width 34 height 9
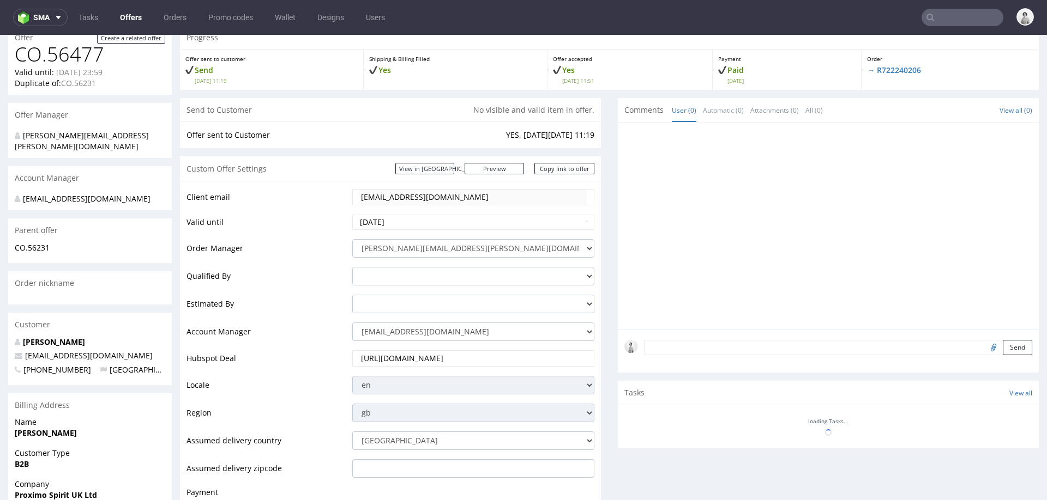
scroll to position [105, 0]
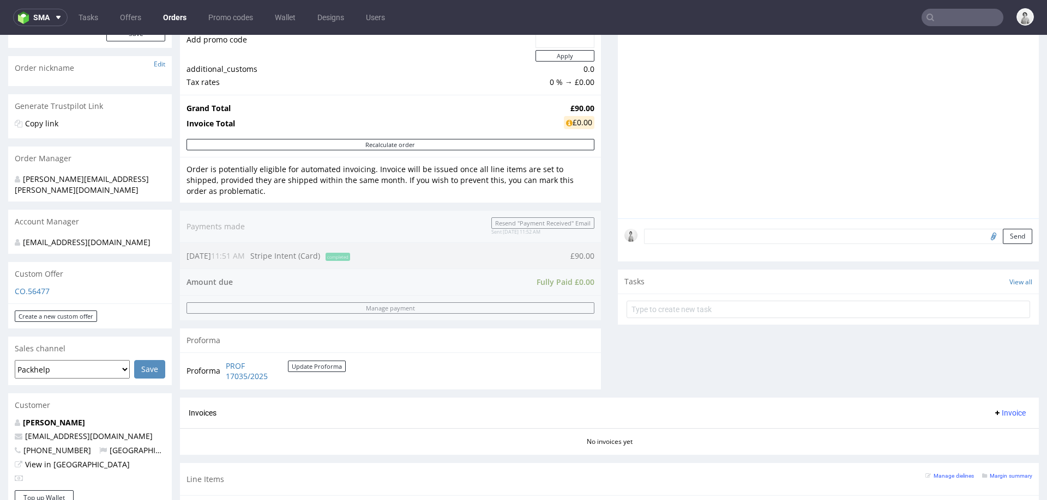
scroll to position [135, 0]
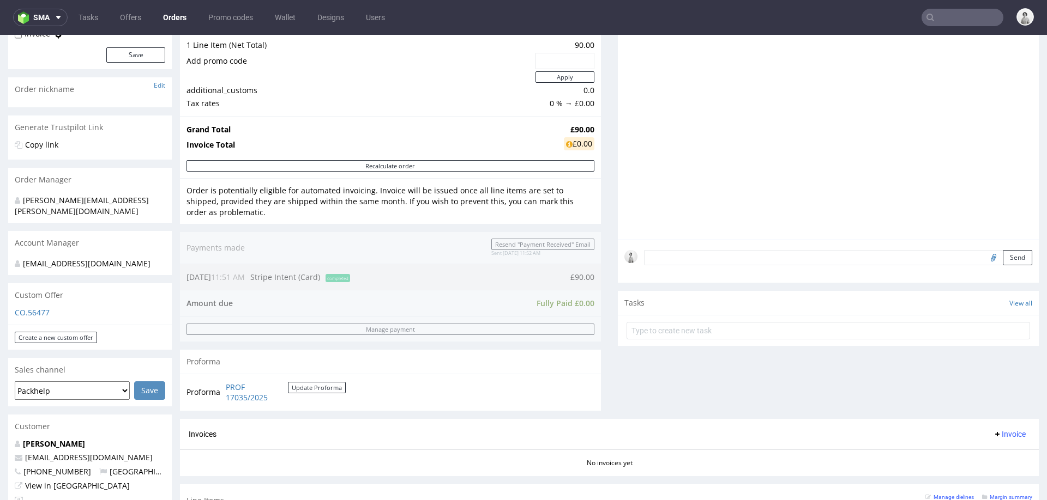
click at [757, 251] on form "Send" at bounding box center [838, 258] width 388 height 16
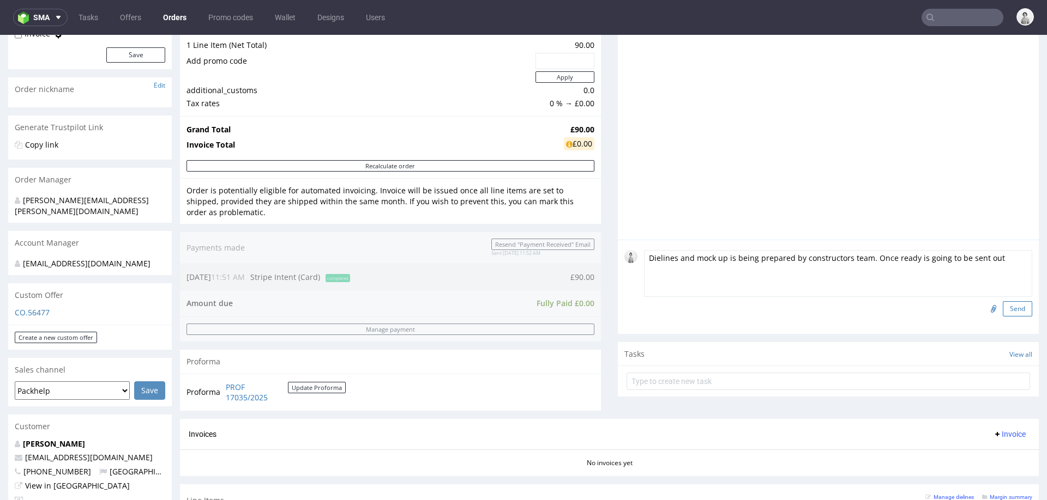
type textarea "Dielines and mock up is being prepared by constructors team. Once ready is goin…"
click at [1006, 307] on button "Send" at bounding box center [1016, 308] width 29 height 15
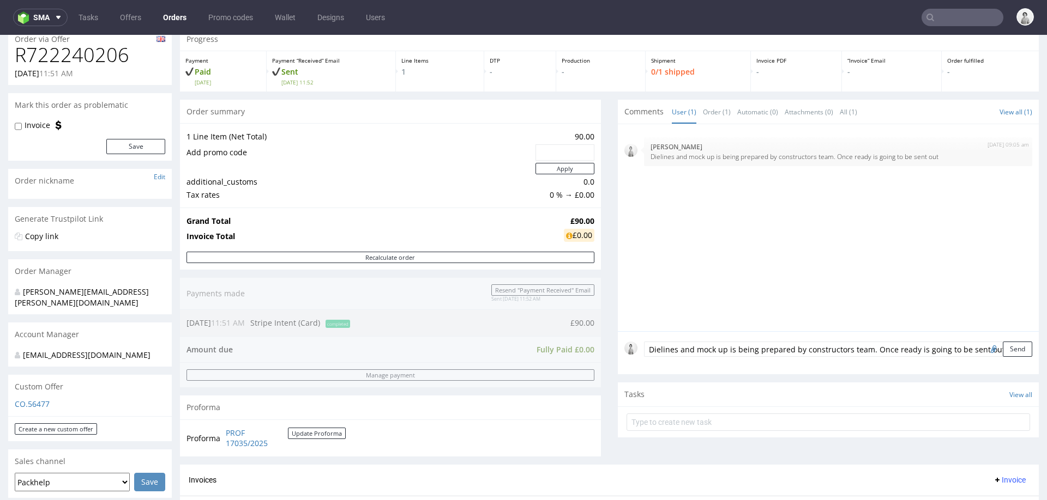
scroll to position [0, 0]
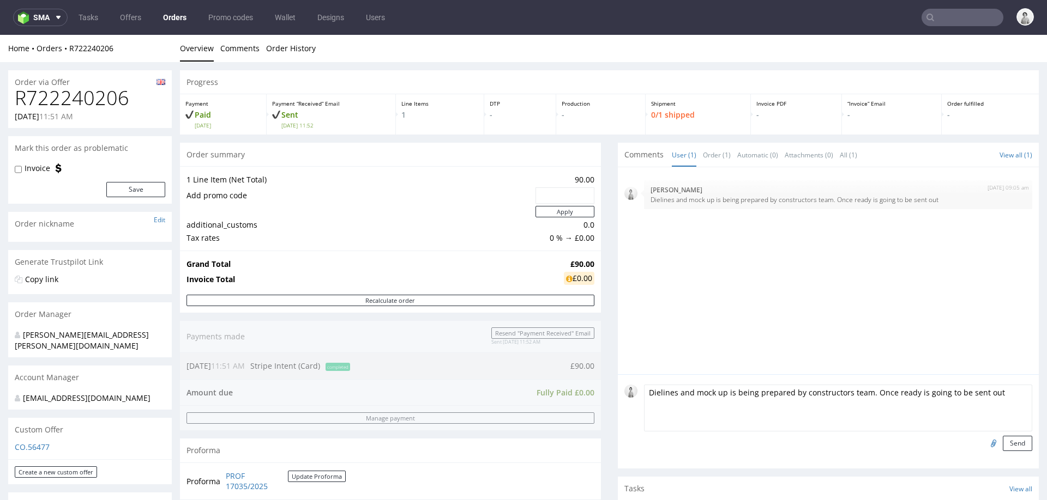
click at [757, 394] on form "Dielines and mock up is being prepared by constructors team. Once ready is goin…" at bounding box center [838, 418] width 388 height 67
click at [757, 394] on textarea "Dielines and mock up is being prepared by constructors team. Once ready is goin…" at bounding box center [838, 408] width 388 height 47
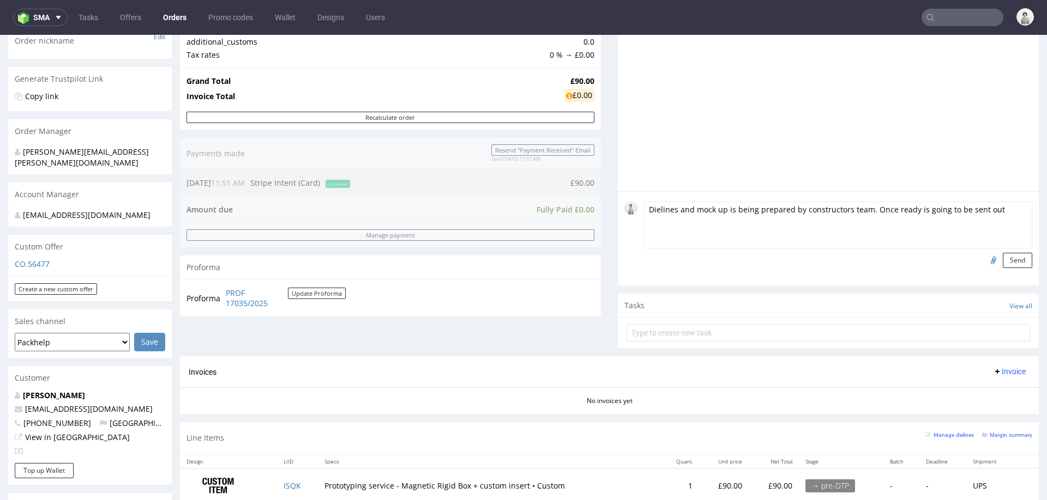
scroll to position [182, 0]
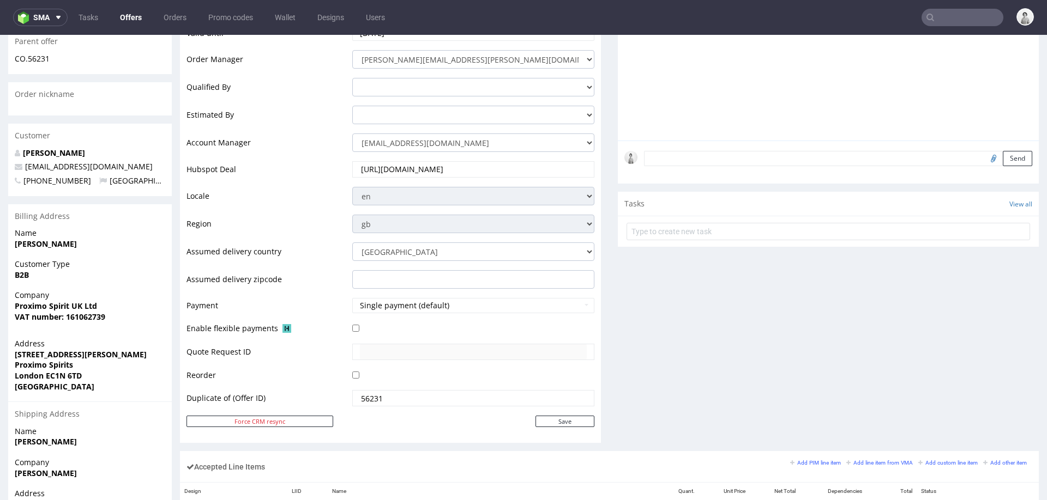
scroll to position [292, 0]
click at [512, 168] on input "https://app.hubspot.com/contacts/25600958/deal/285437732035" at bounding box center [473, 170] width 227 height 15
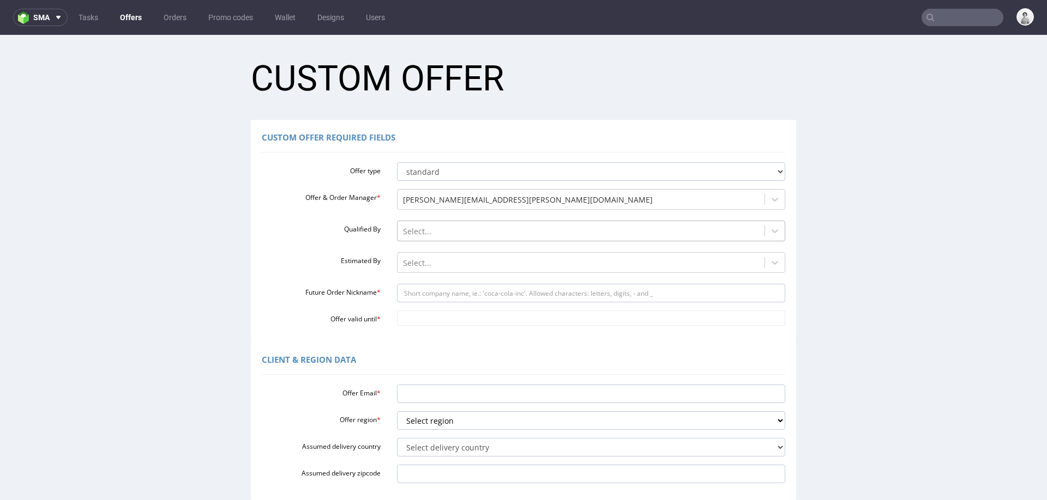
click at [491, 231] on div at bounding box center [581, 231] width 357 height 13
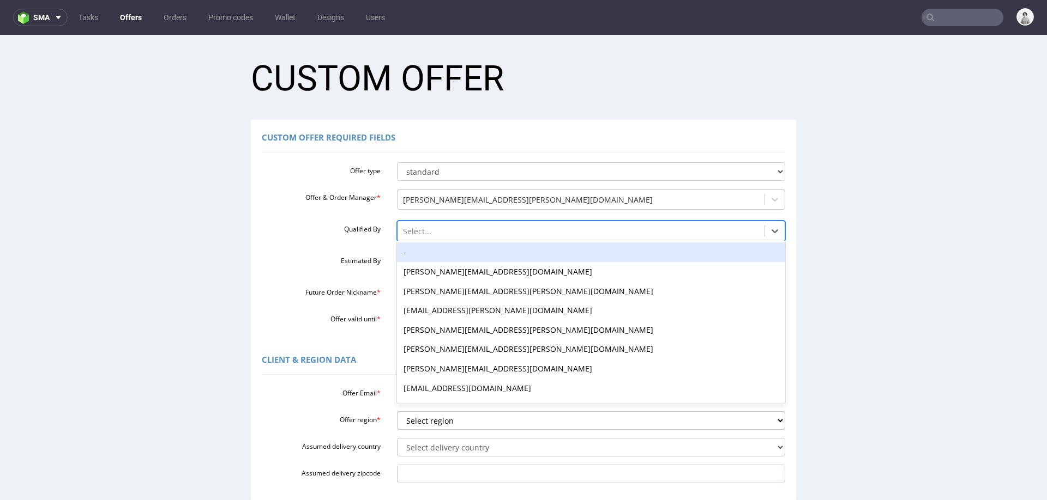
click at [299, 251] on div "Offer type standard prototyping sampling Offer & Order Manager * [PERSON_NAME][…" at bounding box center [523, 242] width 523 height 168
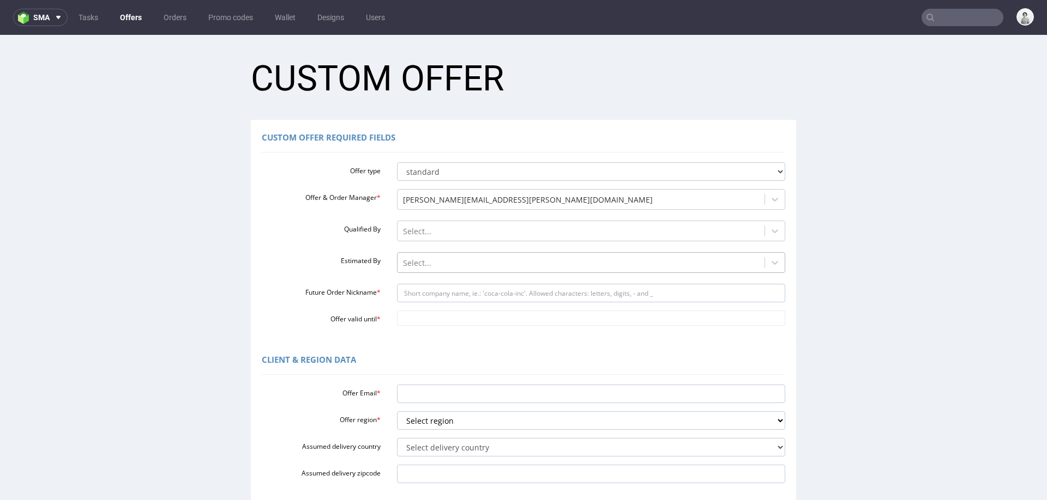
click at [407, 267] on div at bounding box center [581, 263] width 357 height 13
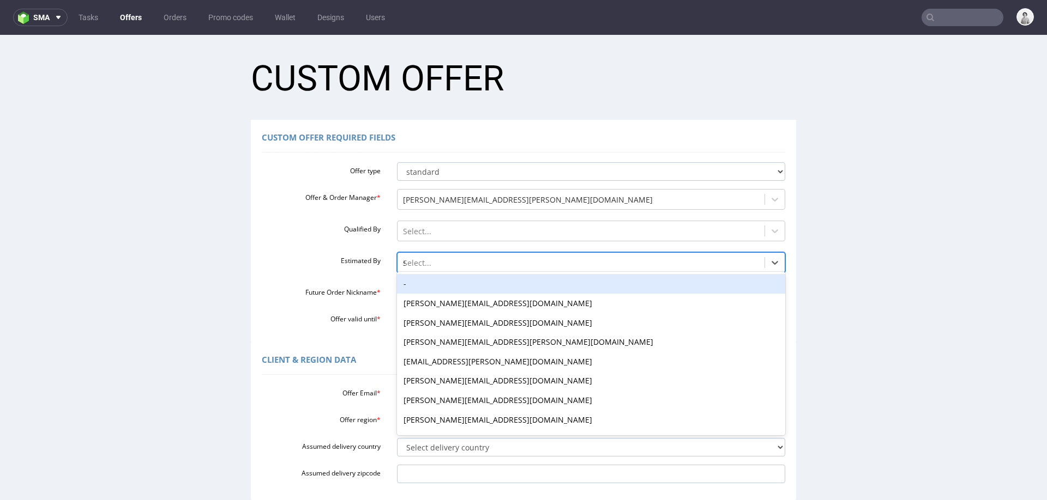
type input "se"
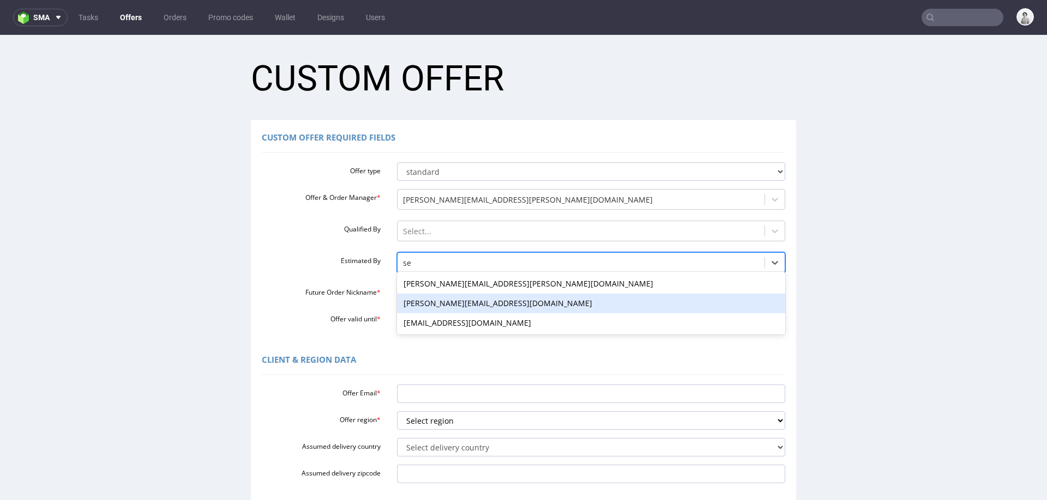
click at [422, 303] on div "[PERSON_NAME][EMAIL_ADDRESS][DOMAIN_NAME]" at bounding box center [591, 304] width 389 height 20
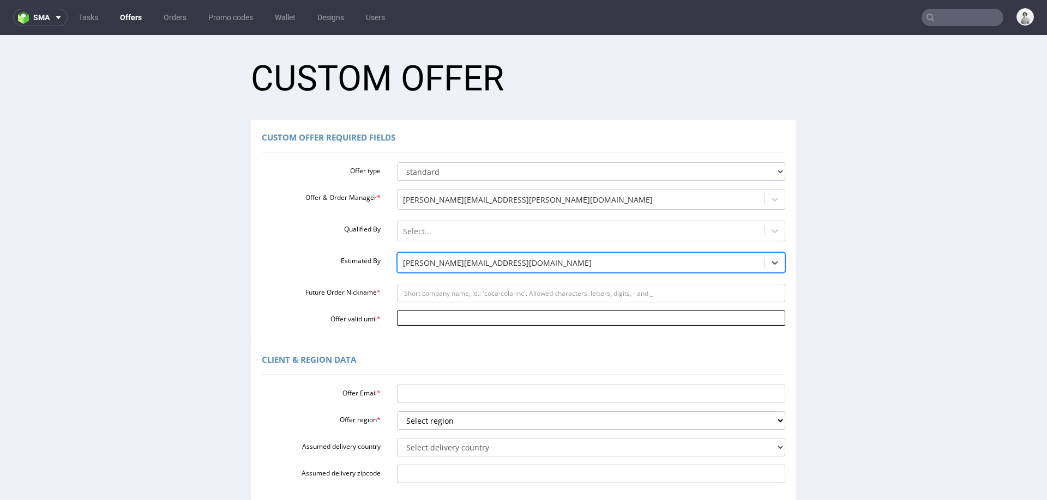
click at [492, 319] on input "Offer valid until *" at bounding box center [591, 318] width 389 height 15
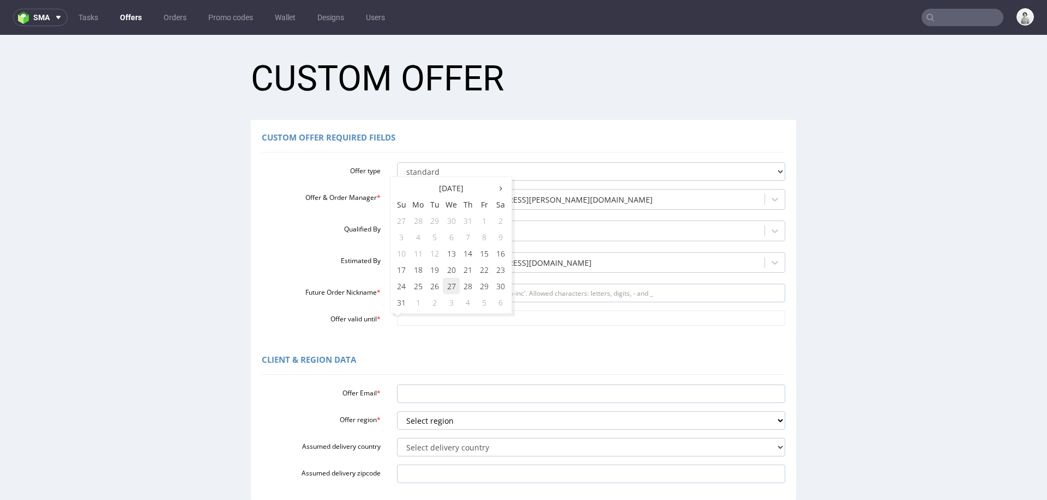
click at [451, 283] on td "27" at bounding box center [451, 286] width 17 height 16
type input "[DATE]"
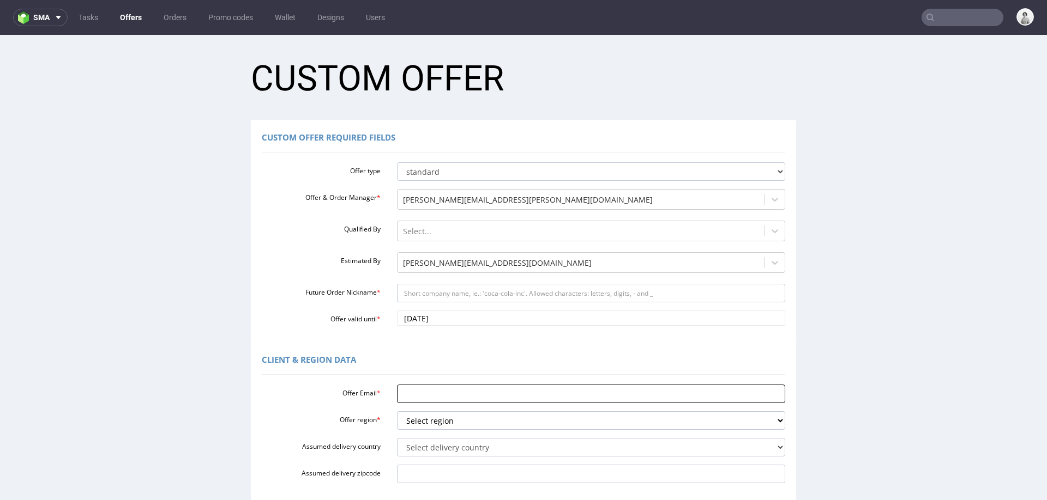
click at [416, 391] on input "Offer Email *" at bounding box center [591, 394] width 389 height 19
paste input "[DOMAIN_NAME][EMAIL_ADDRESS][DOMAIN_NAME]"
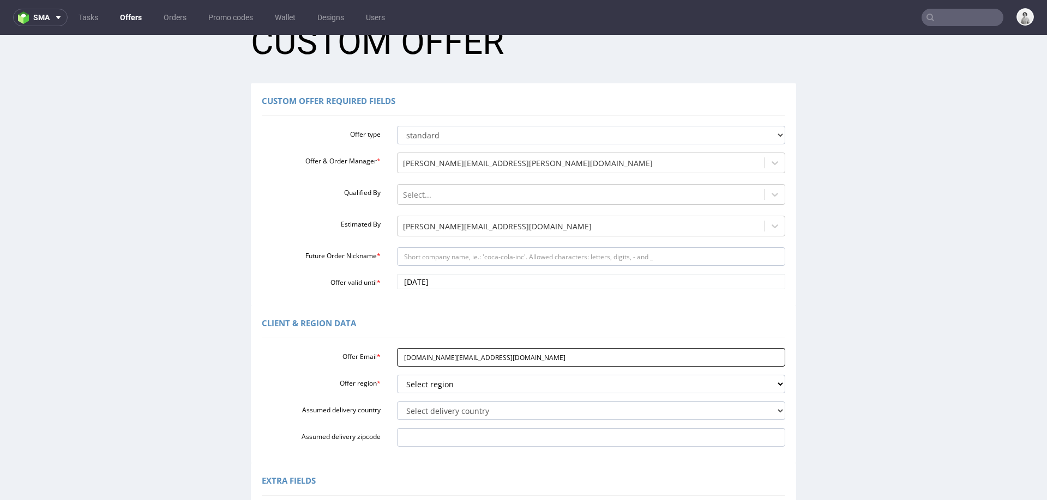
scroll to position [46, 0]
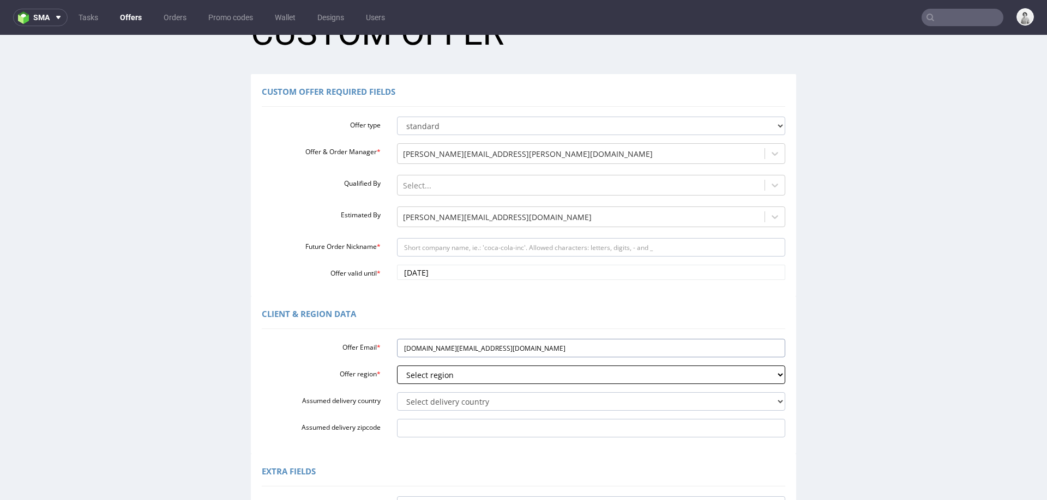
type input "[DOMAIN_NAME][EMAIL_ADDRESS][DOMAIN_NAME]"
click at [426, 372] on select "Select region eu gb de pl fr it es" at bounding box center [591, 375] width 389 height 19
select select "eu"
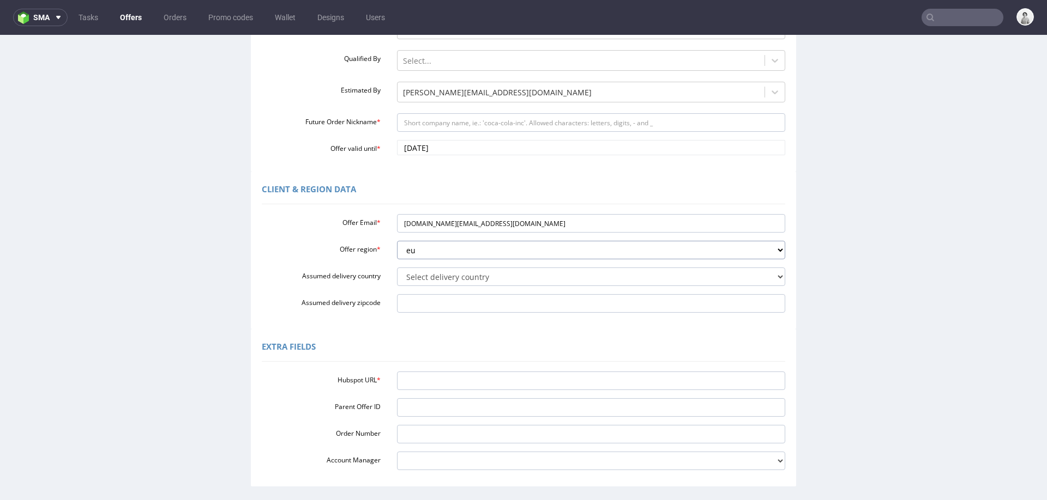
scroll to position [172, 0]
click at [409, 383] on input "Hubspot URL *" at bounding box center [591, 380] width 389 height 19
paste input "[URL][DOMAIN_NAME]"
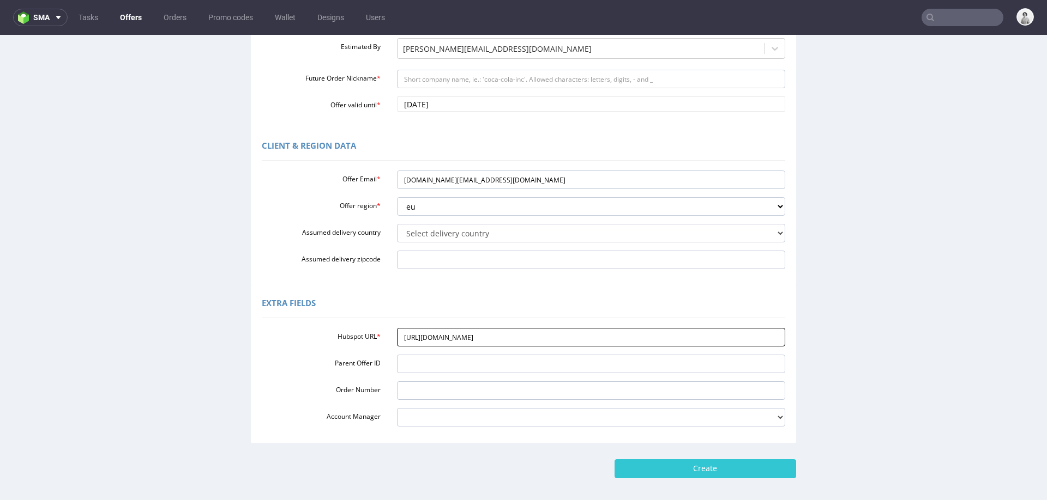
scroll to position [262, 0]
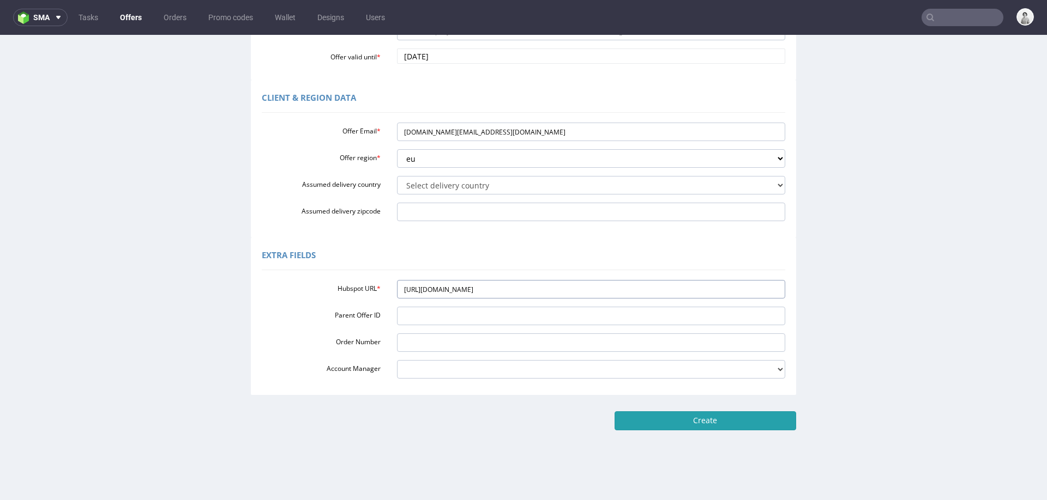
type input "[URL][DOMAIN_NAME]"
click at [669, 419] on input "Create" at bounding box center [705, 421] width 182 height 19
type input "Please wait..."
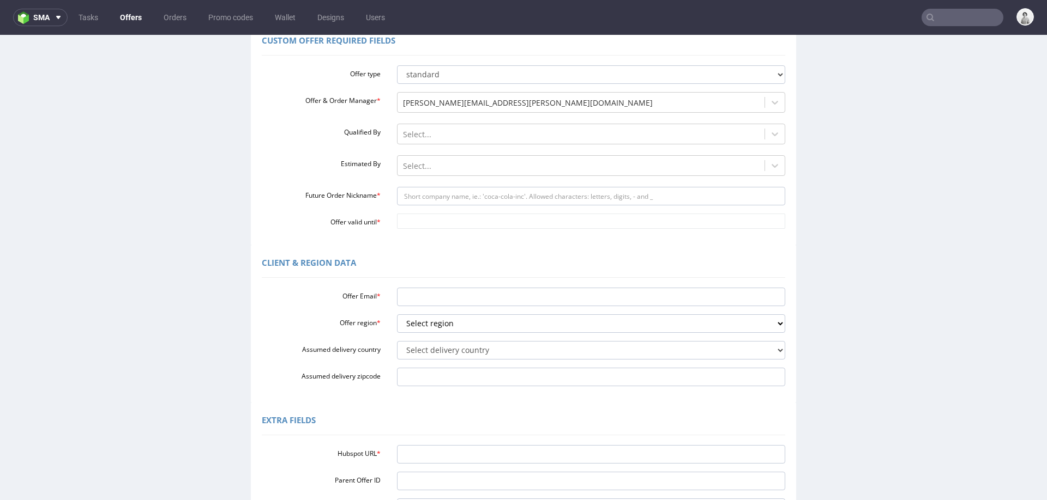
scroll to position [226, 0]
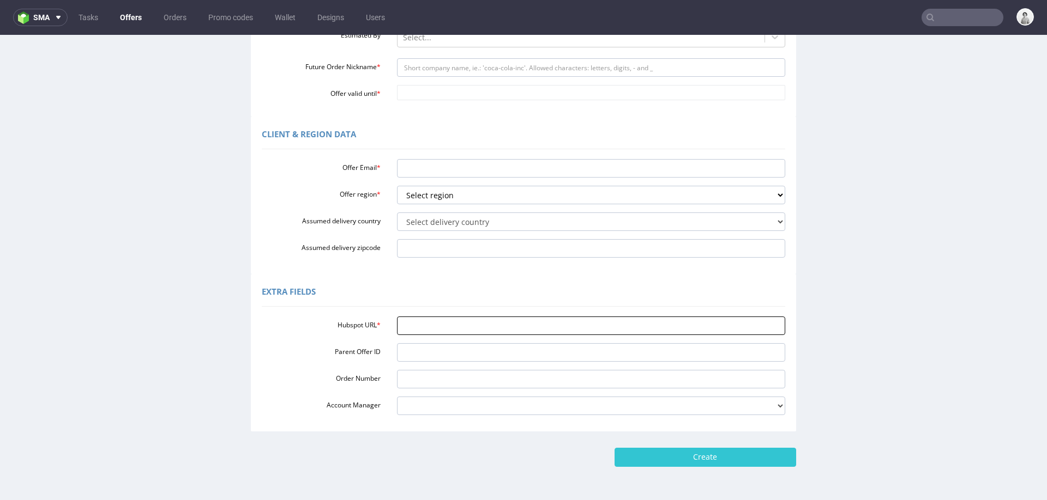
click at [434, 321] on input "Hubspot URL *" at bounding box center [591, 326] width 389 height 19
paste input "[URL][DOMAIN_NAME]"
type input "[URL][DOMAIN_NAME]"
click at [480, 200] on select "Select region eu gb de pl fr it es" at bounding box center [591, 195] width 389 height 19
select select "eu"
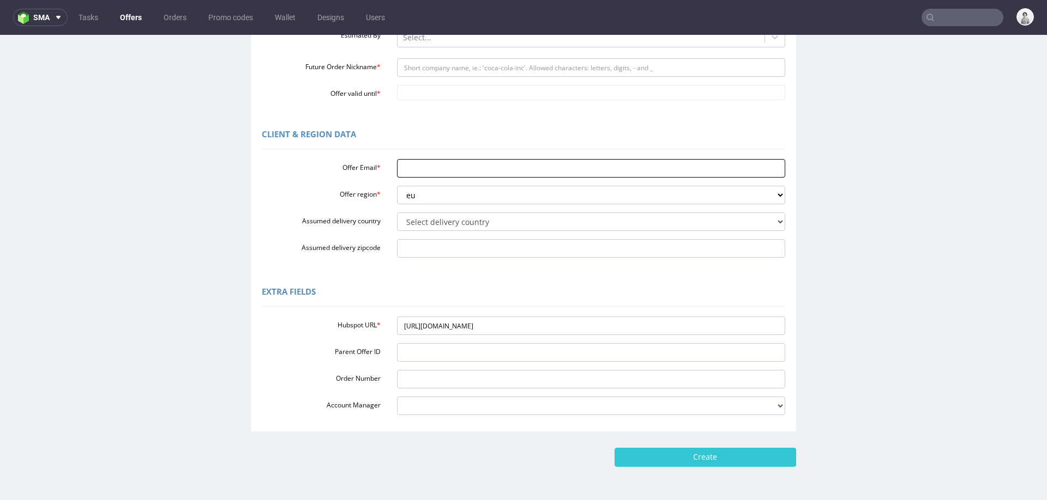
click at [486, 172] on input "Offer Email *" at bounding box center [591, 168] width 389 height 19
paste input "[DOMAIN_NAME][EMAIL_ADDRESS][DOMAIN_NAME]"
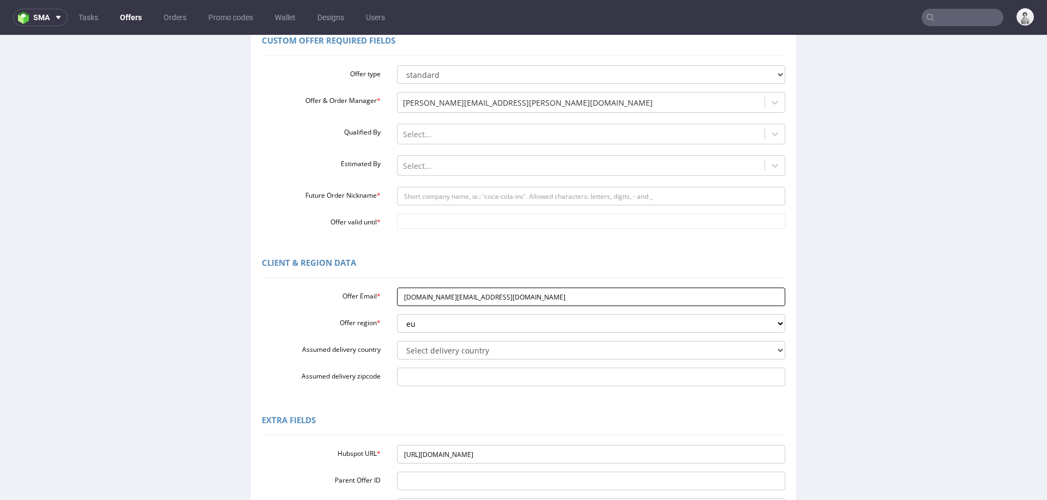
scroll to position [96, 0]
type input "[DOMAIN_NAME][EMAIL_ADDRESS][DOMAIN_NAME]"
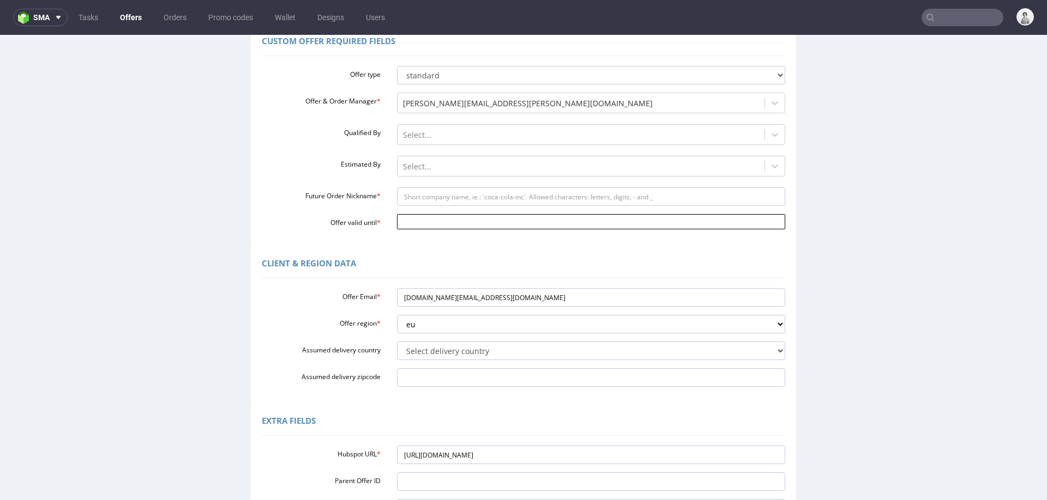
click at [461, 224] on input "Offer valid until *" at bounding box center [591, 221] width 389 height 15
click at [449, 188] on td "27" at bounding box center [451, 190] width 17 height 16
type input "[DATE]"
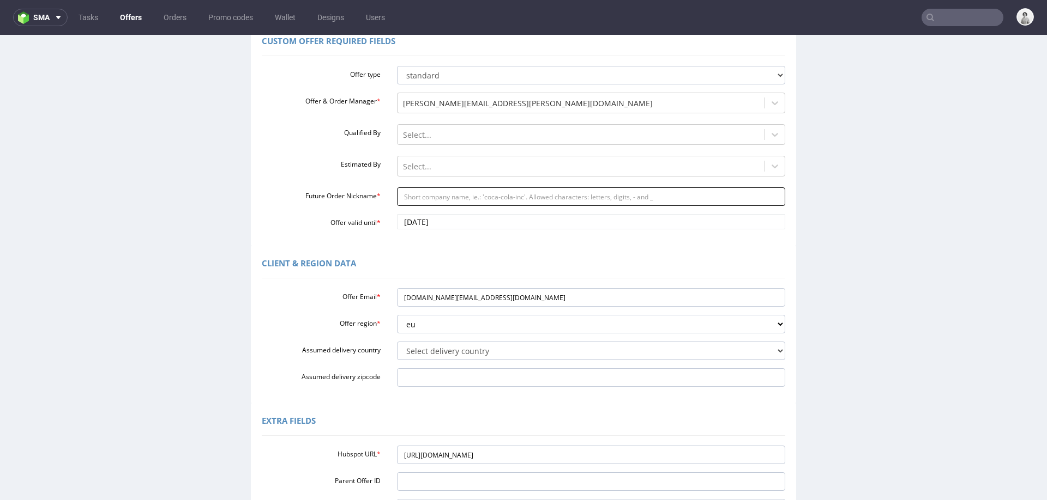
click at [445, 202] on input "Future Order Nickname *" at bounding box center [591, 197] width 389 height 19
paste input "howolifeteamgmailcom"
type input "howolifeteamgmailcom"
click at [444, 168] on div at bounding box center [581, 166] width 357 height 13
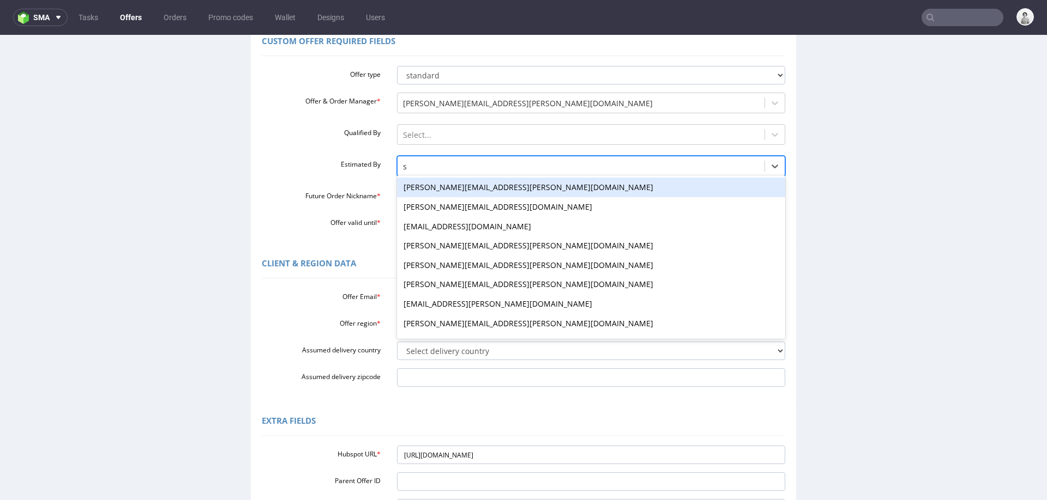
type input "se"
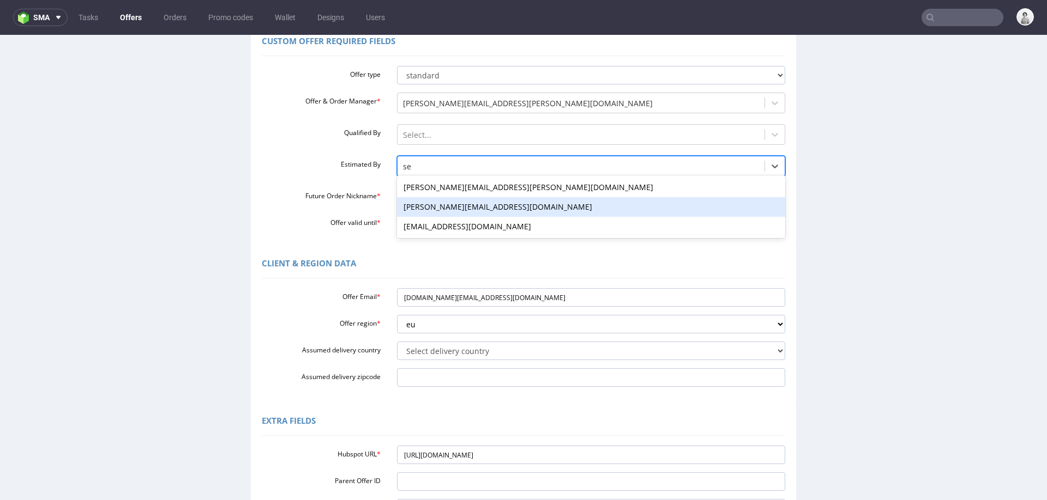
click at [432, 212] on div "[PERSON_NAME][EMAIL_ADDRESS][DOMAIN_NAME]" at bounding box center [591, 207] width 389 height 20
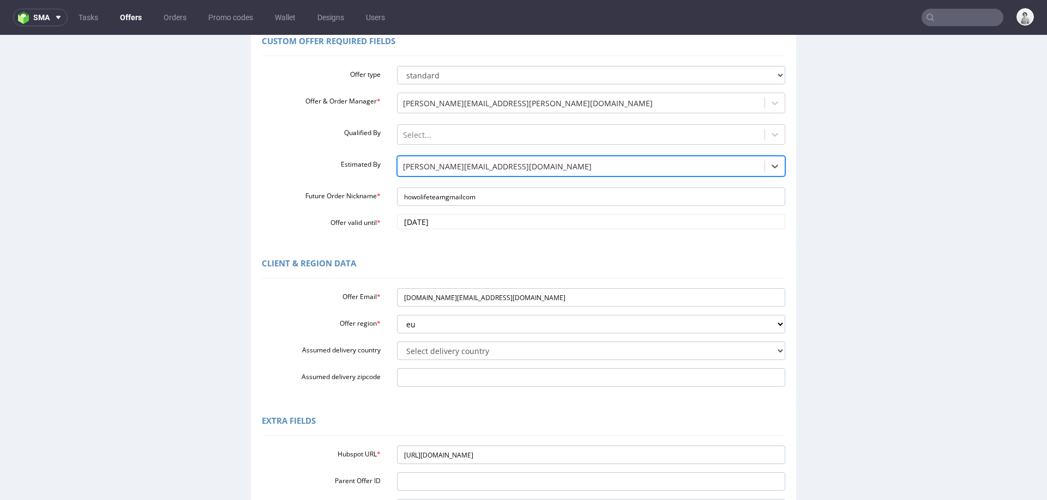
click at [419, 248] on div "Client & Region data Offer Email * [DOMAIN_NAME][EMAIL_ADDRESS][DOMAIN_NAME] Of…" at bounding box center [523, 325] width 545 height 158
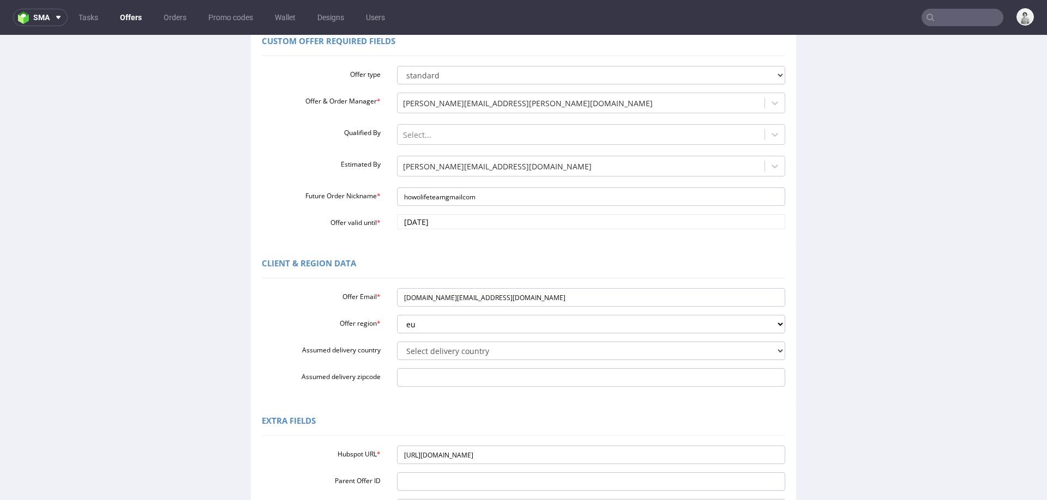
scroll to position [262, 0]
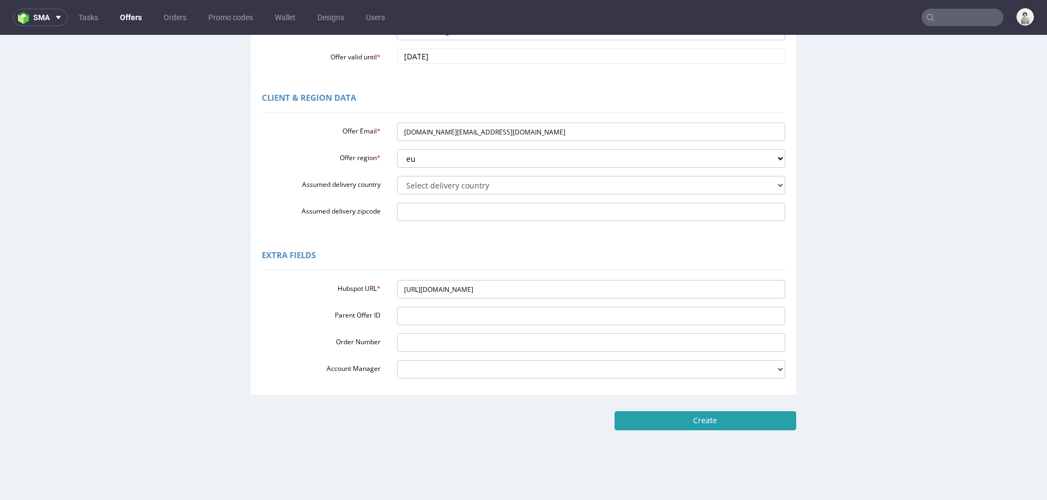
click at [634, 419] on input "Create" at bounding box center [705, 421] width 182 height 19
type input "Please wait..."
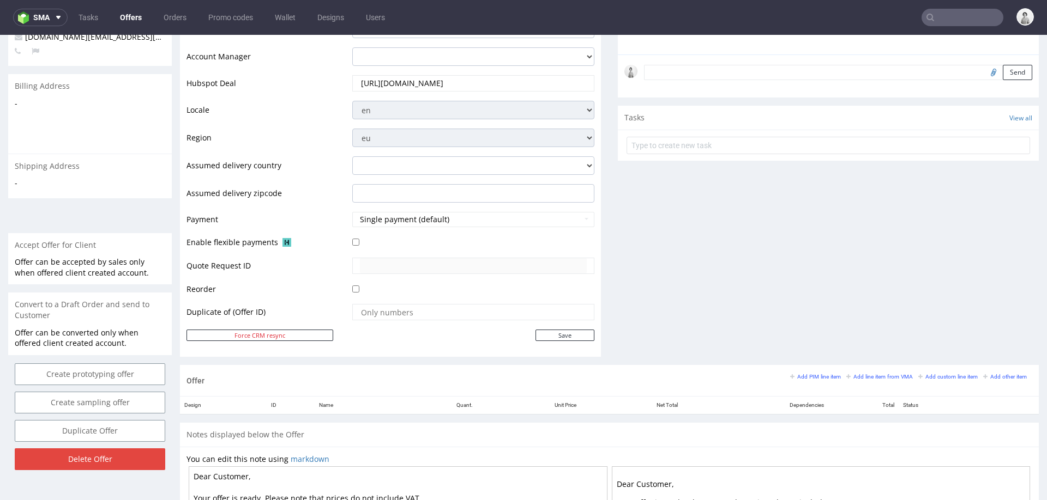
scroll to position [388, 0]
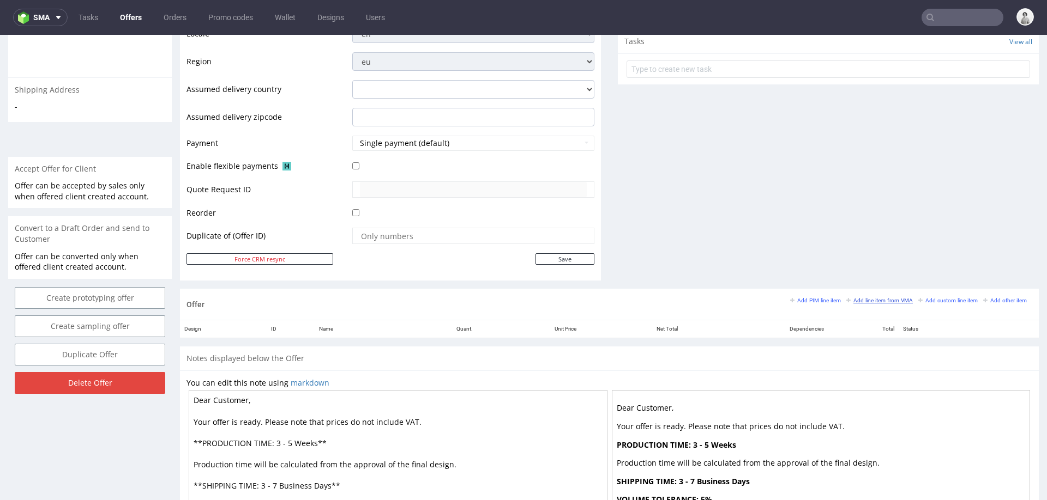
click at [856, 300] on small "Add line item from VMA" at bounding box center [879, 301] width 67 height 6
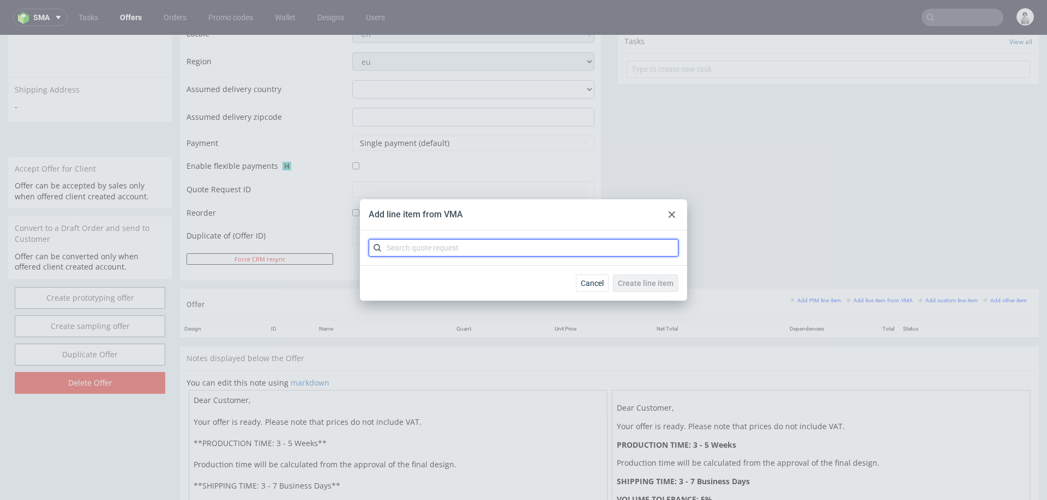
click at [599, 245] on input "text" at bounding box center [524, 247] width 310 height 17
type input "cawh"
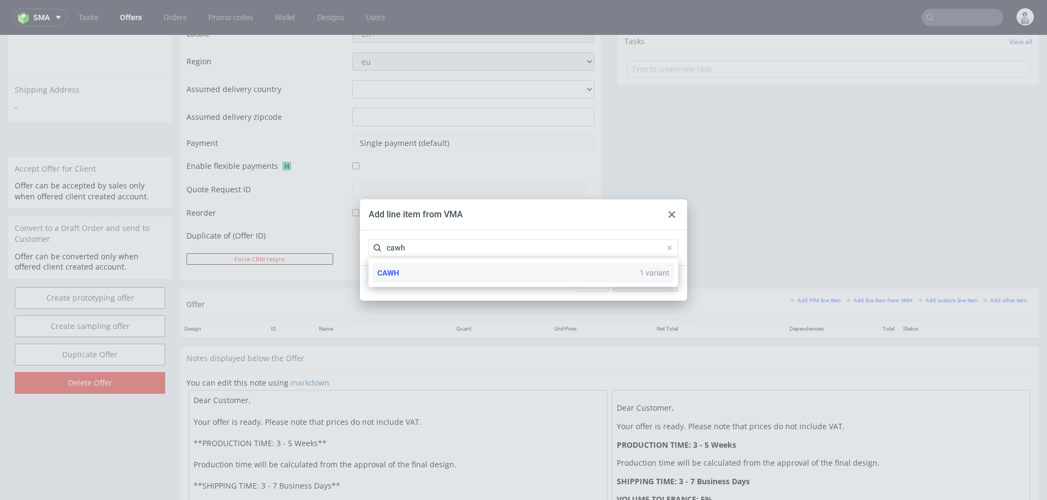
click at [467, 275] on div "CAWH 1 variant" at bounding box center [523, 273] width 301 height 20
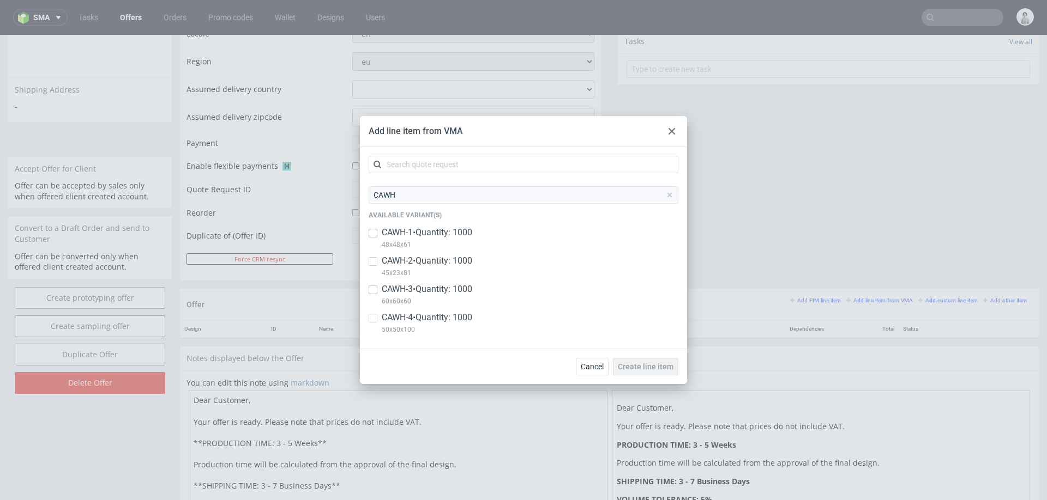
click at [465, 238] on p "CAWH-1 • Quantity: 1000" at bounding box center [427, 233] width 90 height 12
checkbox input "true"
click at [402, 262] on p "CAWH-2 • Quantity: 1000" at bounding box center [427, 261] width 90 height 12
checkbox input "true"
click at [379, 286] on div "CAWH-3 • Quantity: 1000 60x60x60" at bounding box center [524, 297] width 310 height 28
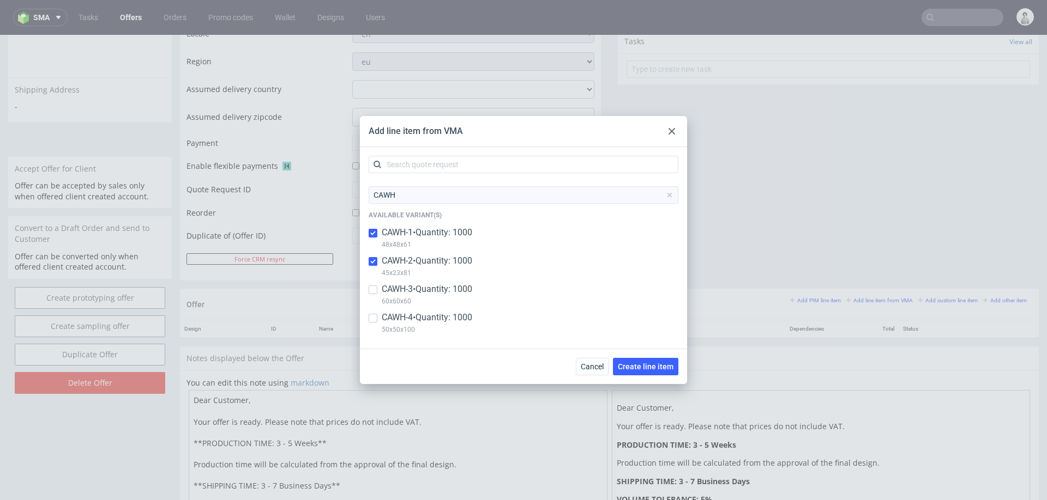
checkbox input "true"
click at [370, 318] on input "checkbox" at bounding box center [373, 318] width 9 height 9
checkbox input "true"
click at [624, 364] on span "Create line item" at bounding box center [646, 367] width 56 height 8
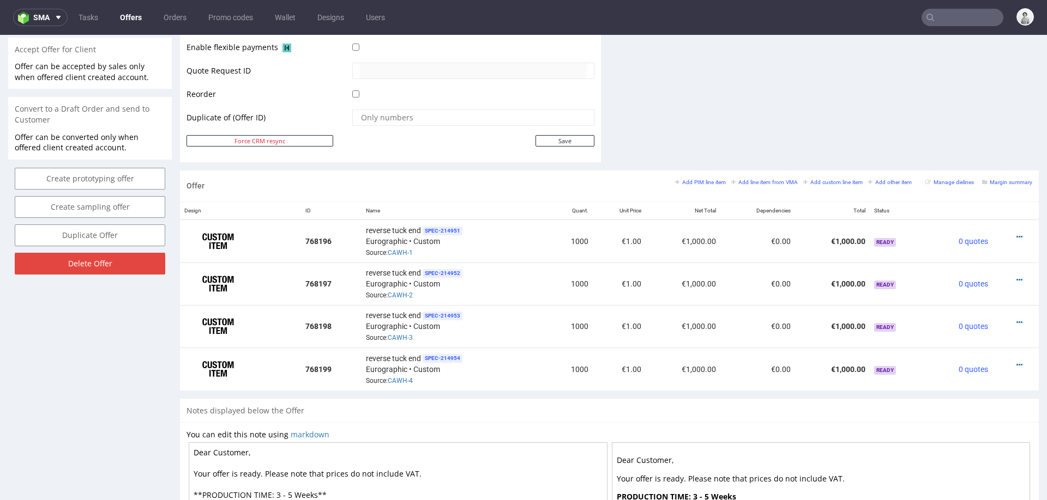
scroll to position [510, 0]
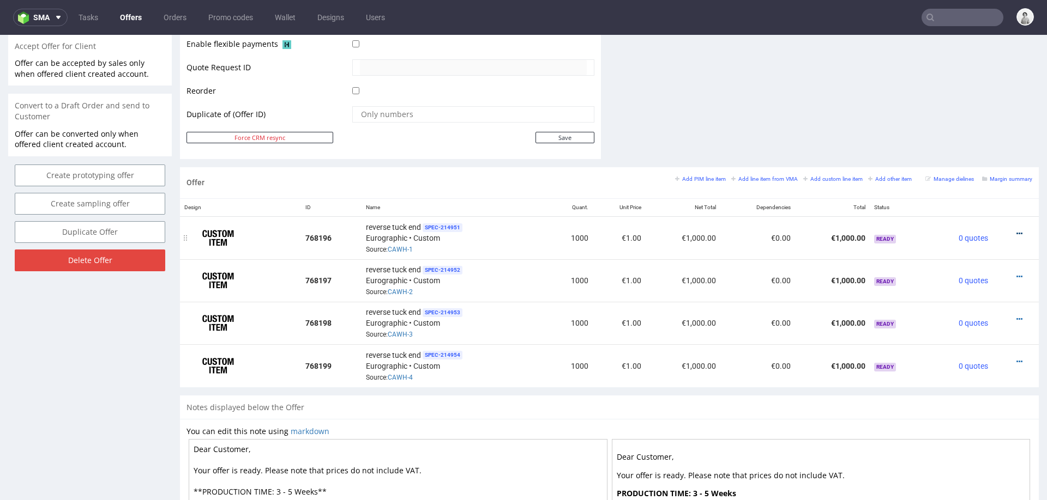
click at [1016, 230] on icon at bounding box center [1019, 234] width 6 height 8
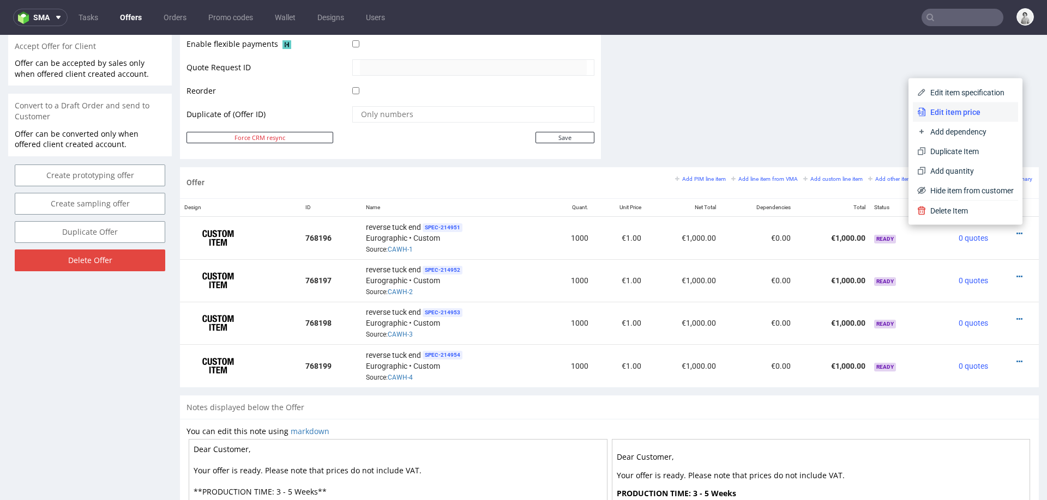
click at [981, 108] on span "Edit item price" at bounding box center [970, 112] width 88 height 11
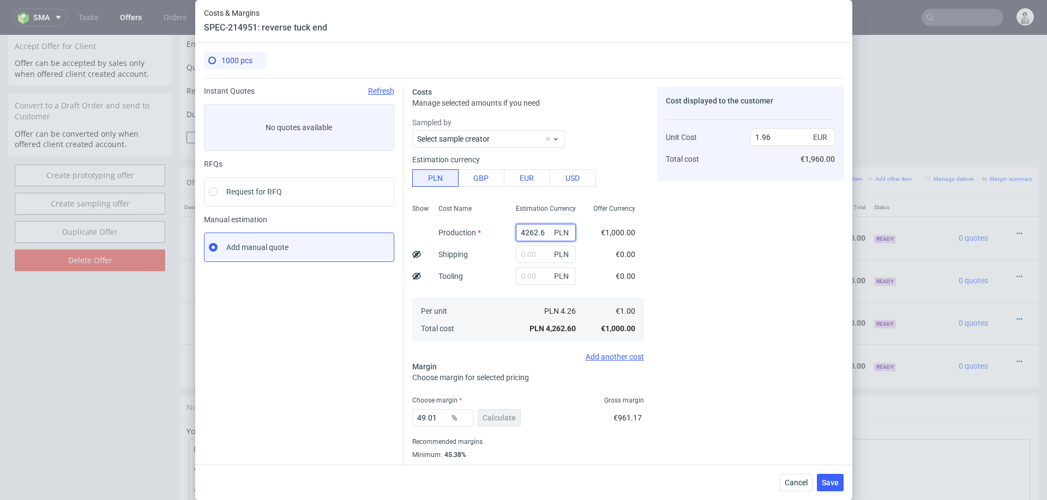
click at [538, 232] on input "4262.6" at bounding box center [546, 232] width 60 height 17
paste input "5690.00"
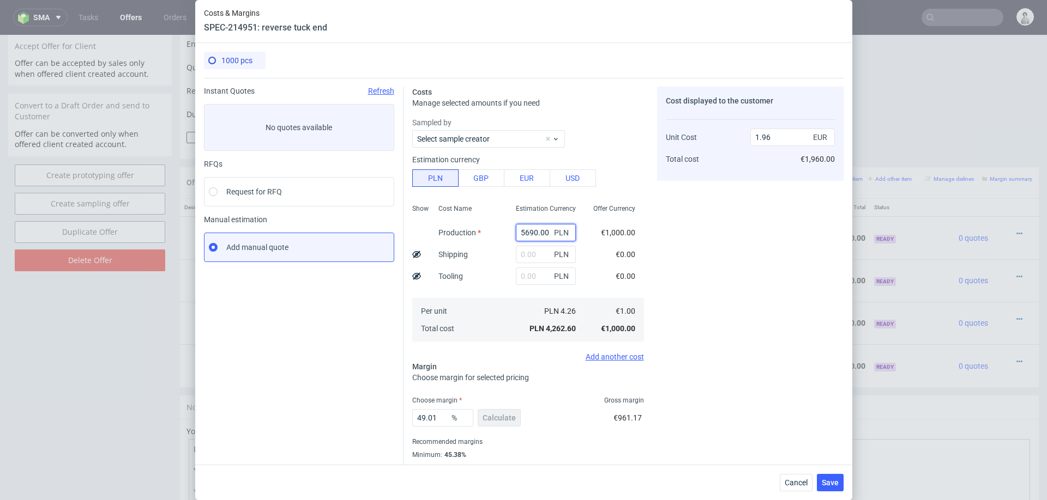
type input "5690"
type input "2.62"
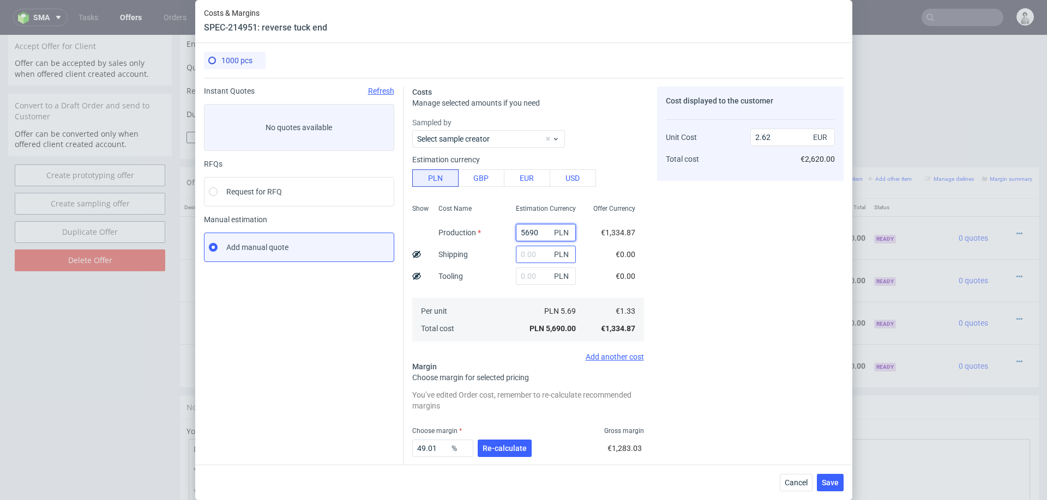
type input "5690"
click at [532, 250] on input "text" at bounding box center [546, 254] width 60 height 17
type input "250"
type input "2.73"
type input "250"
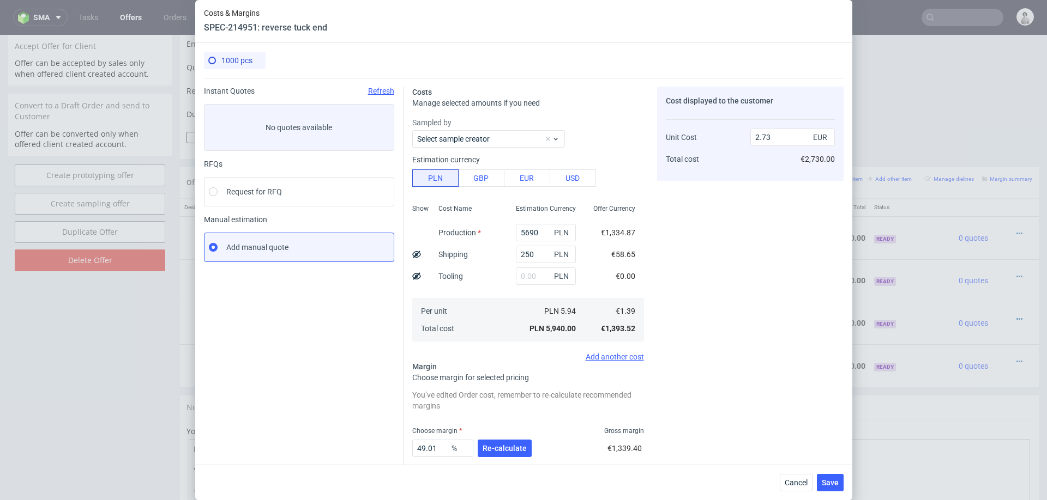
click at [468, 279] on div "Tooling" at bounding box center [451, 276] width 42 height 22
click at [495, 445] on span "Re-calculate" at bounding box center [504, 449] width 44 height 8
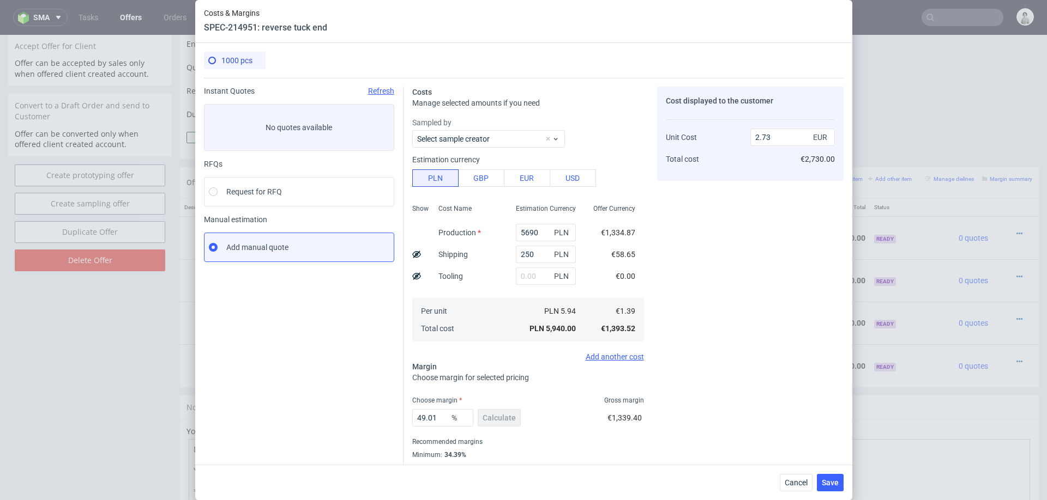
scroll to position [29, 0]
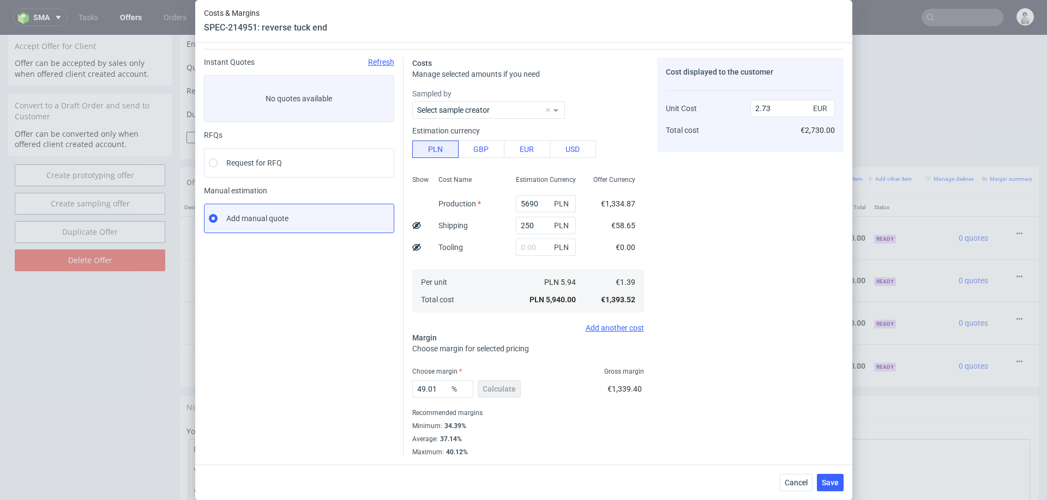
click at [449, 389] on span "%" at bounding box center [460, 389] width 22 height 15
click at [436, 388] on input "49.01" at bounding box center [442, 388] width 61 height 17
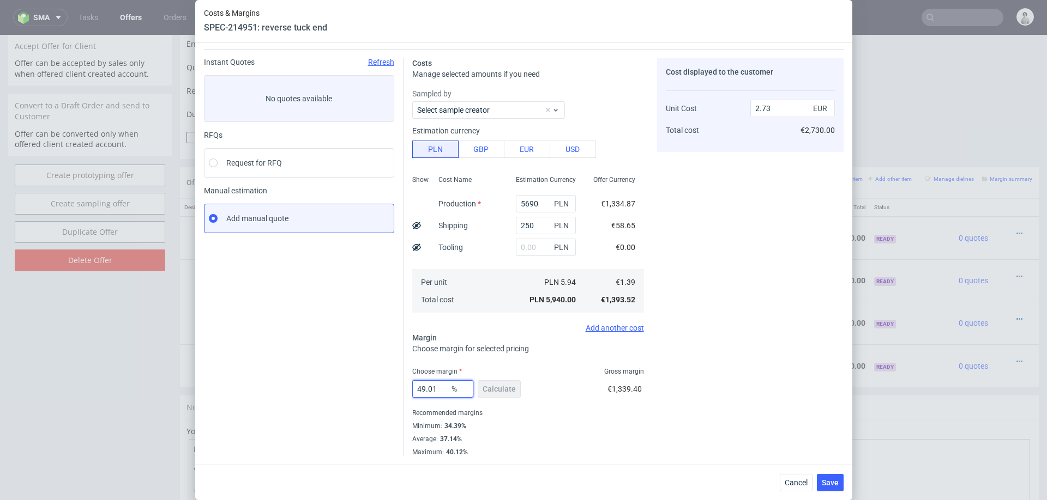
click at [436, 388] on input "49.01" at bounding box center [442, 388] width 61 height 17
type input "3"
type input "1.44"
type input "36"
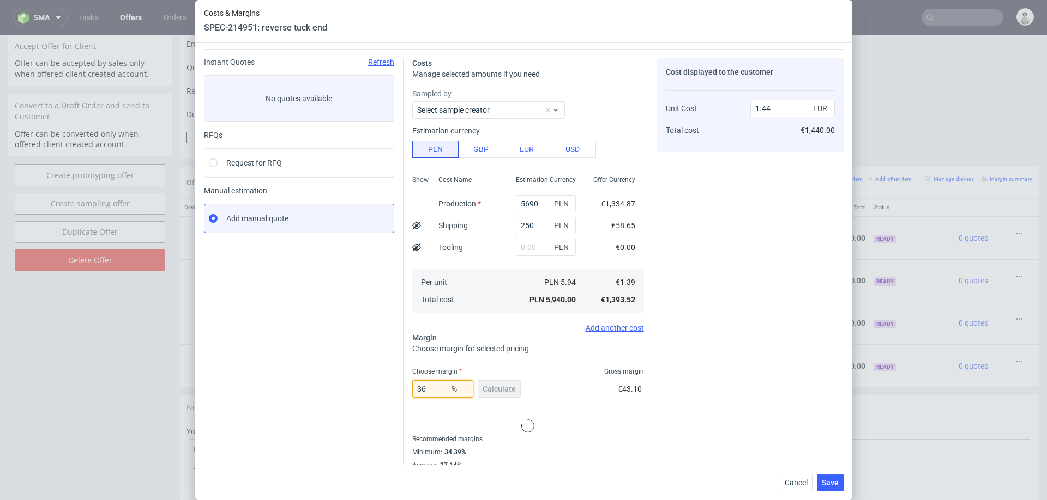
type input "2.18"
type input "36"
click at [650, 404] on div "Costs Manage selected amounts if you need Sampled by Select sample creator Esti…" at bounding box center [623, 253] width 440 height 408
click at [831, 482] on span "Save" at bounding box center [830, 483] width 17 height 8
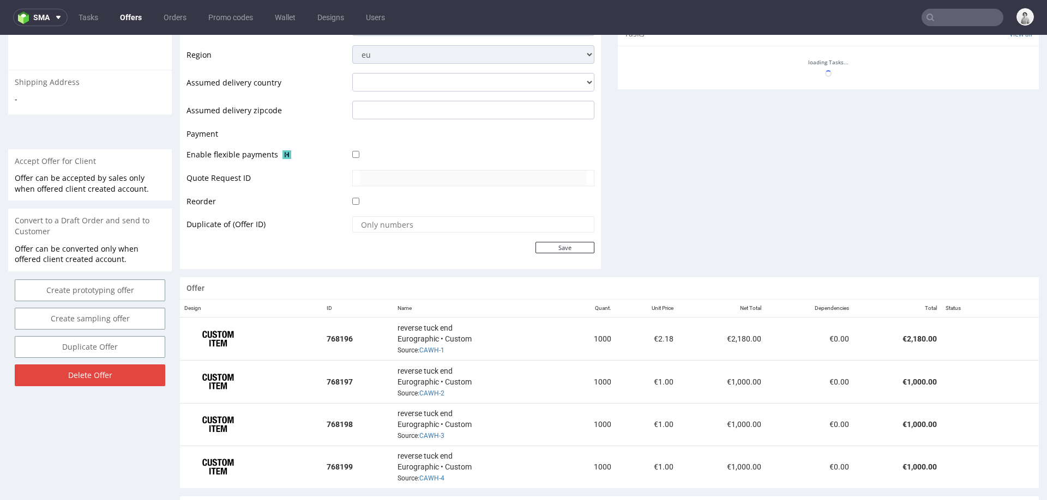
scroll to position [424, 0]
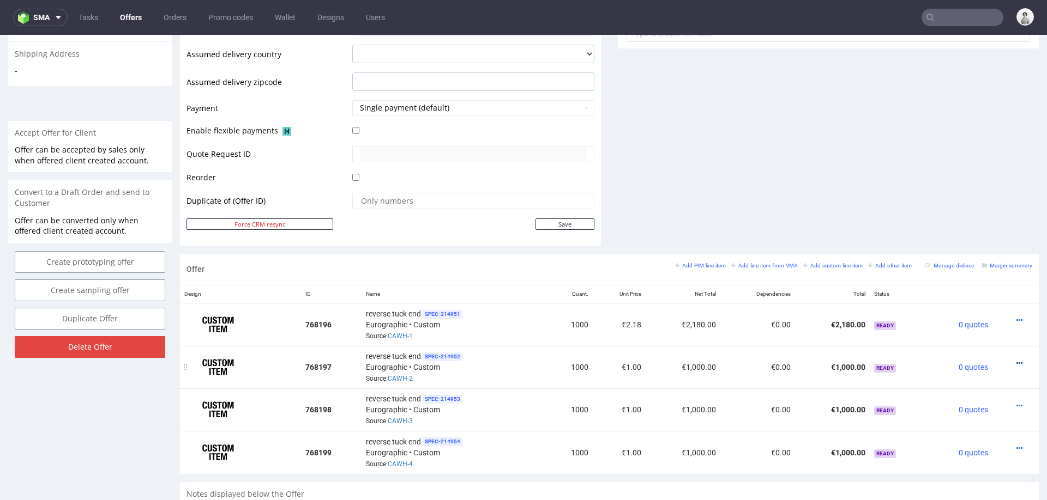
click at [1016, 360] on icon at bounding box center [1019, 364] width 6 height 8
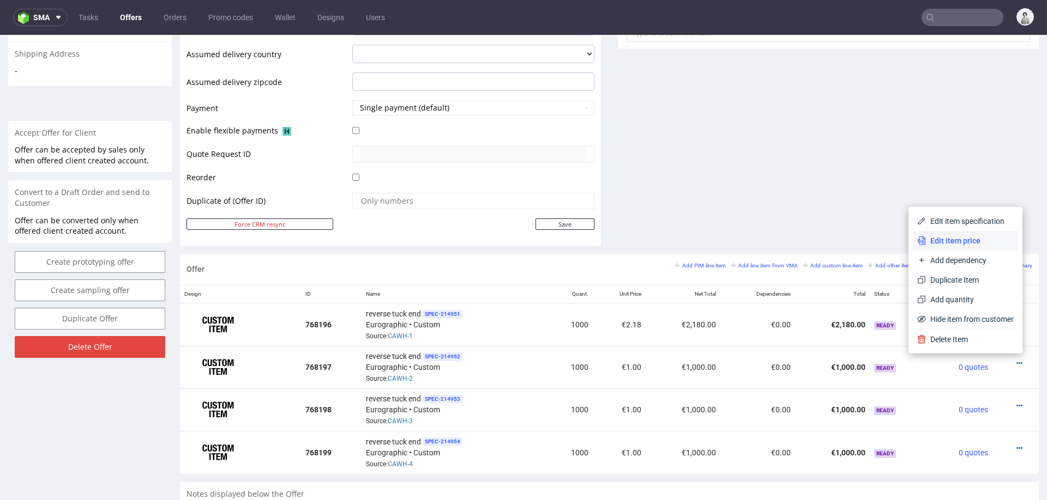
click at [981, 239] on span "Edit item price" at bounding box center [970, 240] width 88 height 11
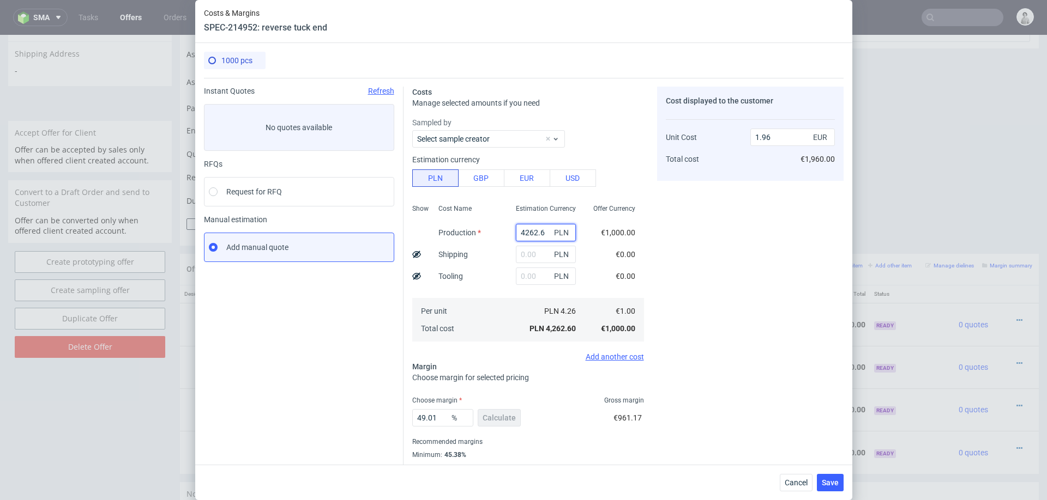
click at [535, 228] on input "4262.6" at bounding box center [546, 232] width 60 height 17
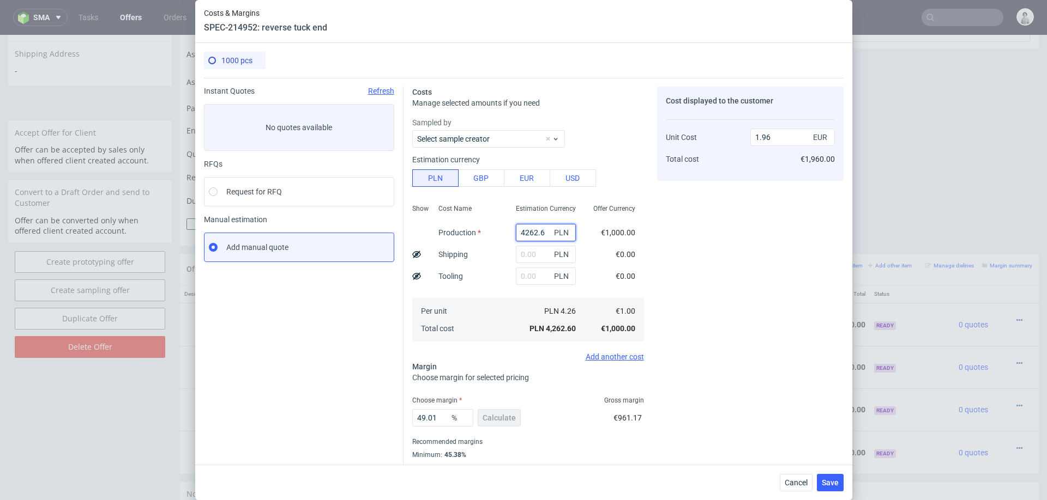
paste input "5360.00"
type input "5360"
type input "2.47"
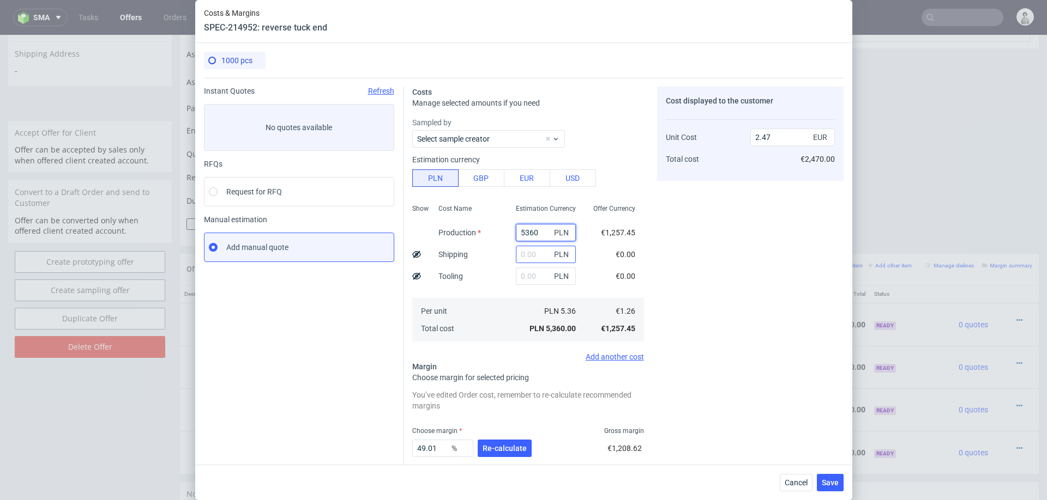
type input "5360"
click at [529, 258] on input "text" at bounding box center [546, 254] width 60 height 17
type input "25"
type input "2.48"
type input "250"
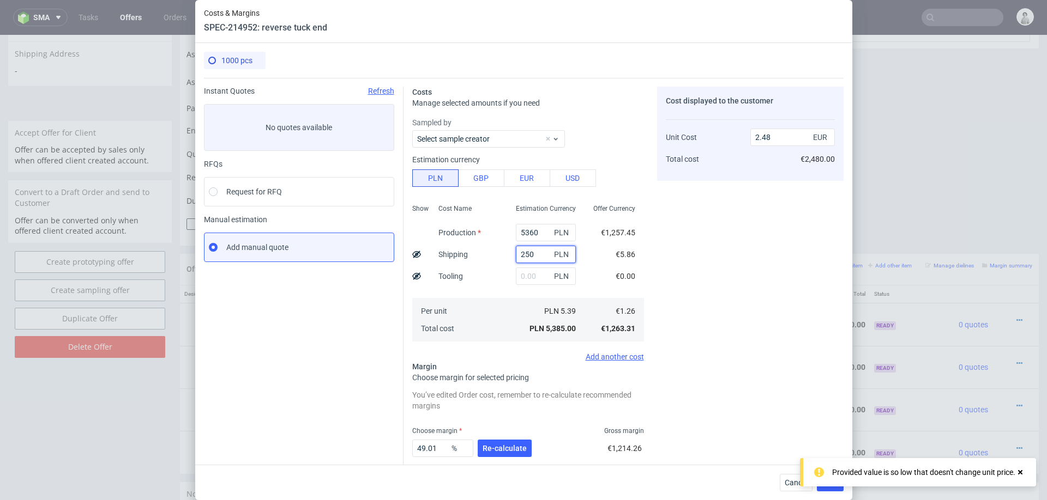
type input "2.58"
type input "250"
click at [498, 292] on div "Cost Name Production Shipping Tooling Per unit Total cost" at bounding box center [468, 272] width 77 height 144
click at [493, 451] on span "Re-calculate" at bounding box center [504, 449] width 44 height 8
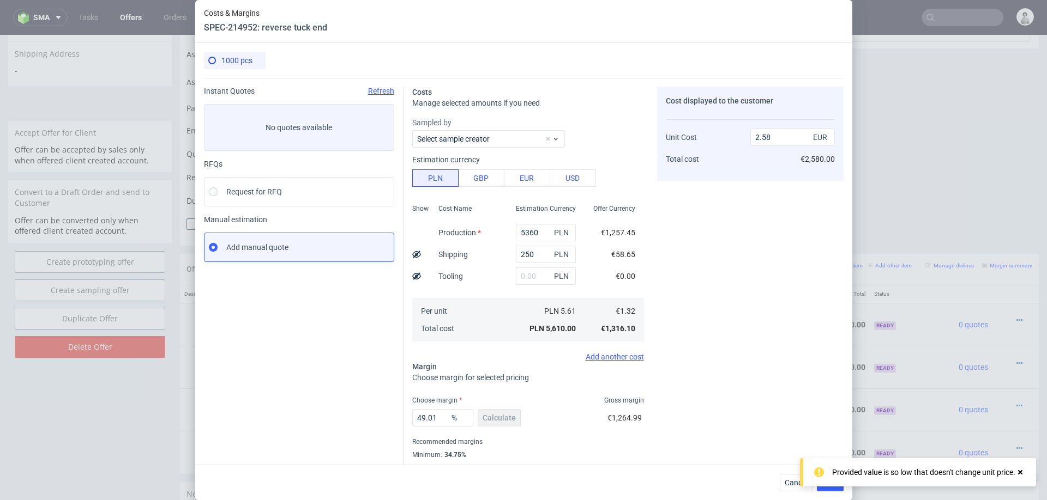
scroll to position [29, 0]
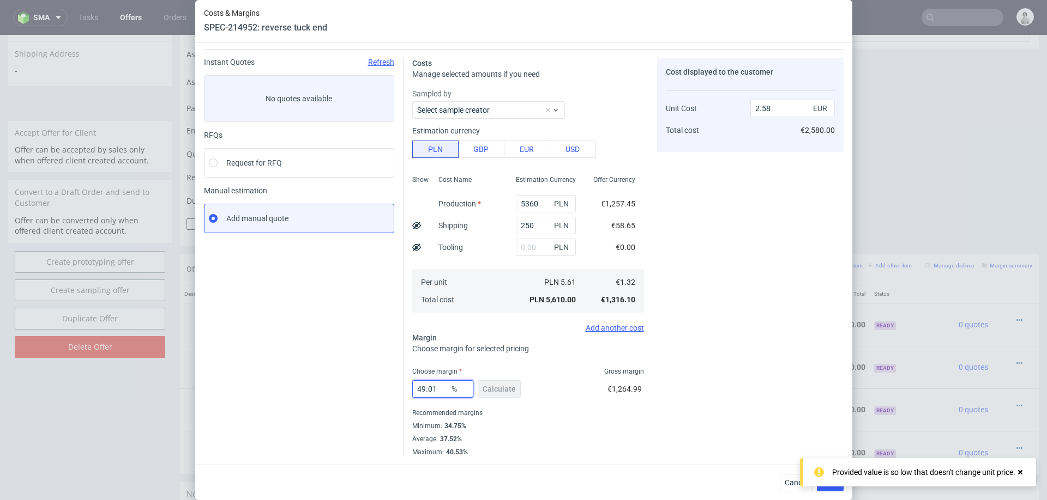
click at [441, 390] on input "49.01" at bounding box center [442, 388] width 61 height 17
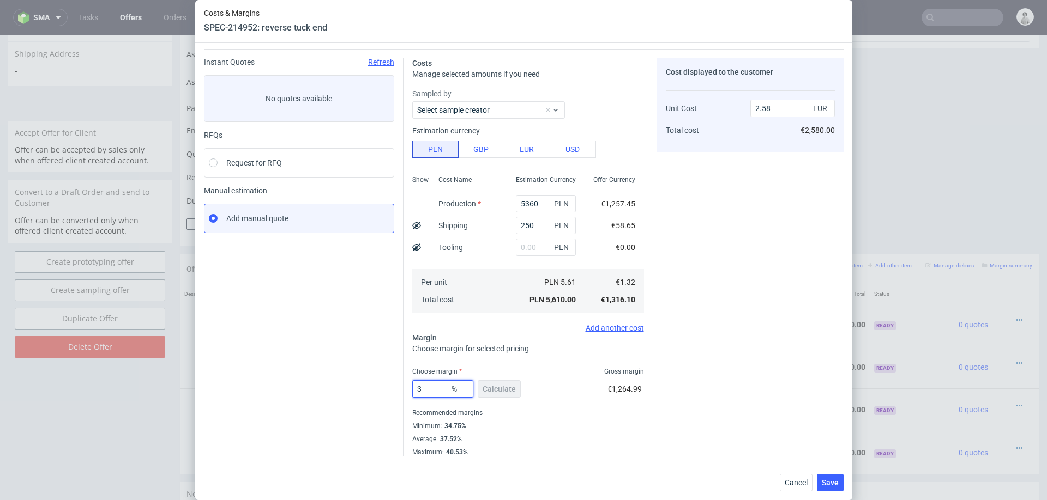
type input "36"
type input "2.06"
type input "36"
click at [597, 435] on div "Average : 37.52%" at bounding box center [528, 439] width 232 height 13
click at [828, 487] on span "Save" at bounding box center [830, 483] width 17 height 8
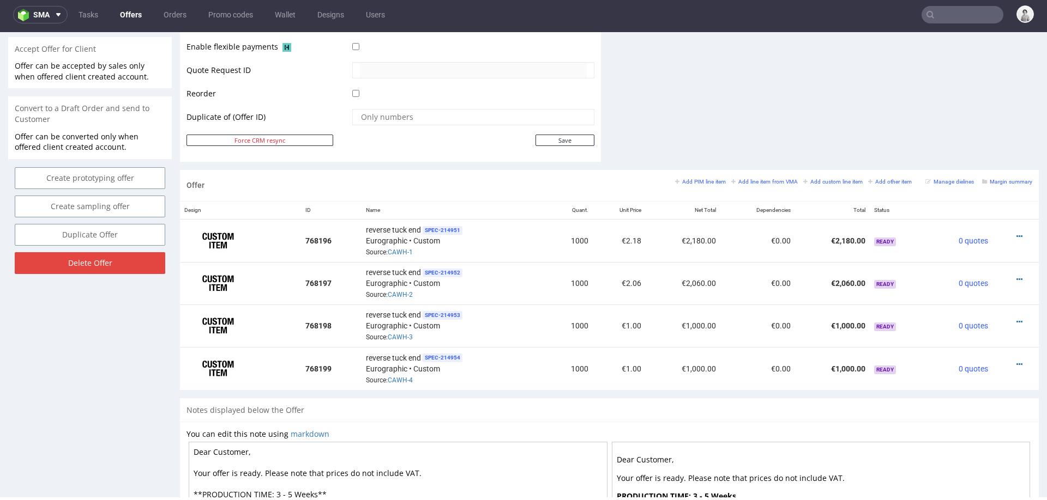
scroll to position [508, 0]
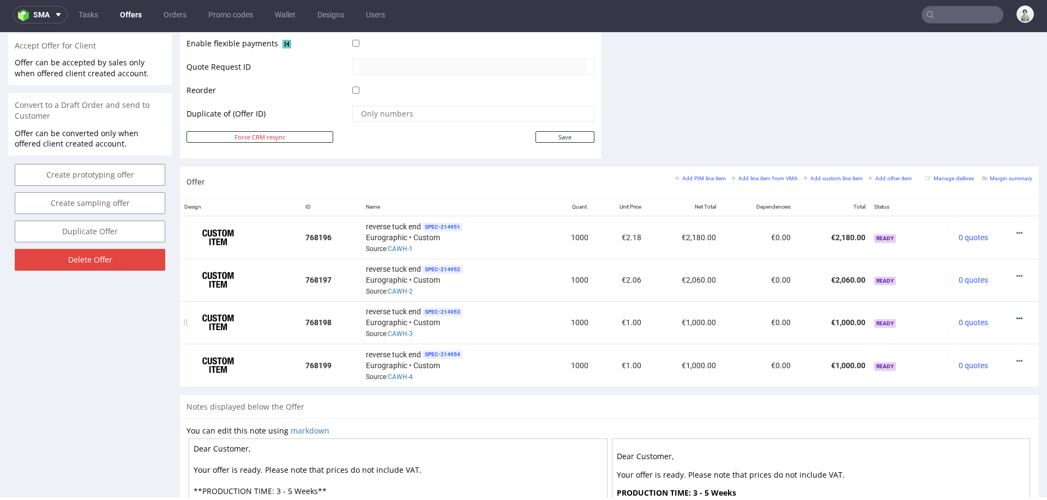
click at [1016, 316] on icon at bounding box center [1019, 319] width 6 height 8
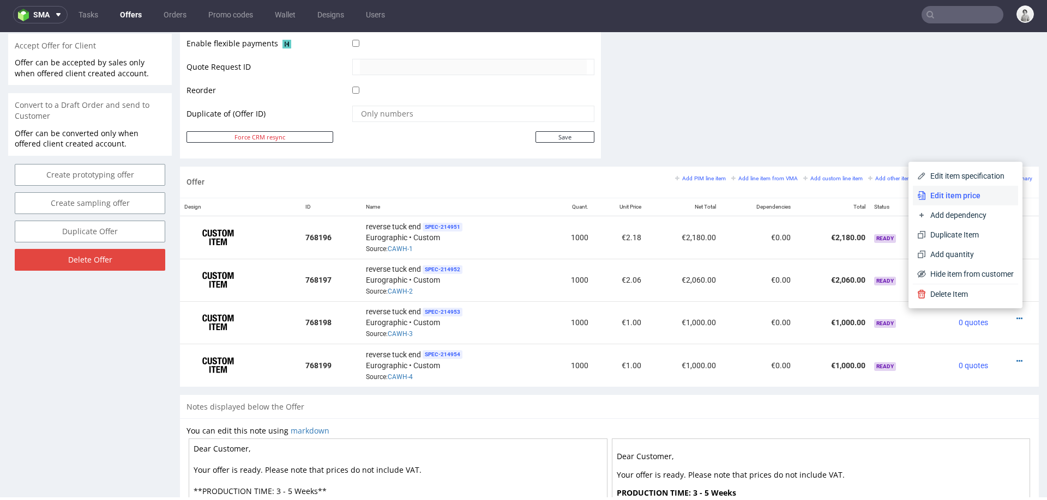
click at [986, 202] on li "Edit item price" at bounding box center [965, 196] width 105 height 20
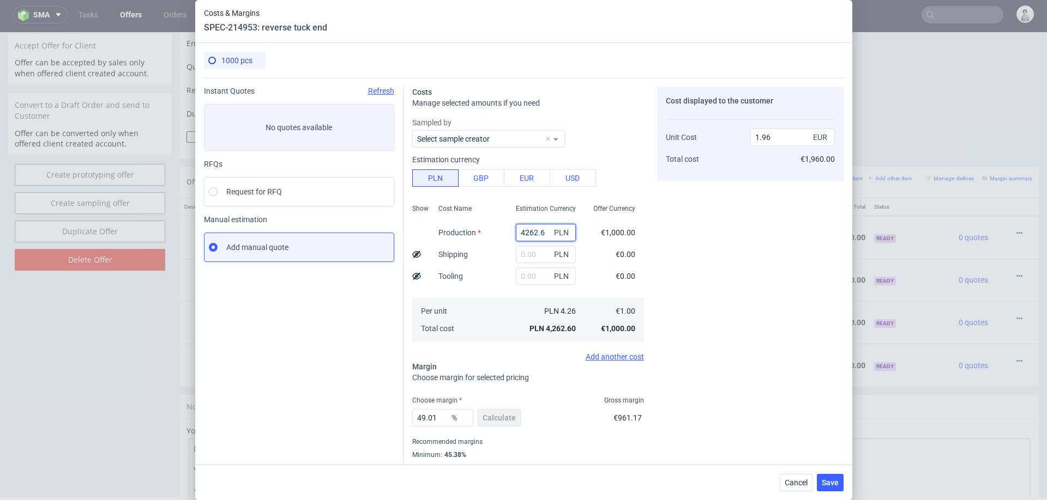
click at [547, 231] on input "4262.6" at bounding box center [546, 232] width 60 height 17
type input "53"
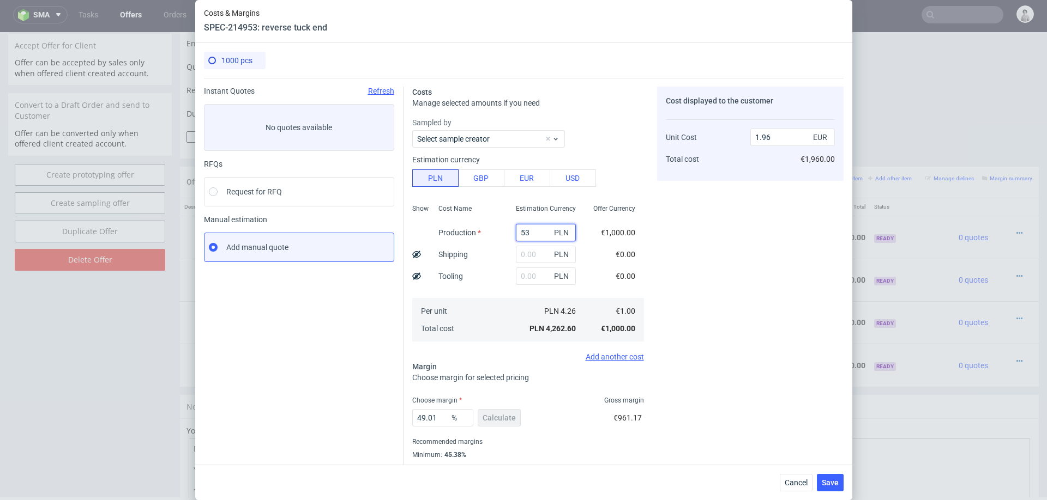
type input "0.02"
type input "5300"
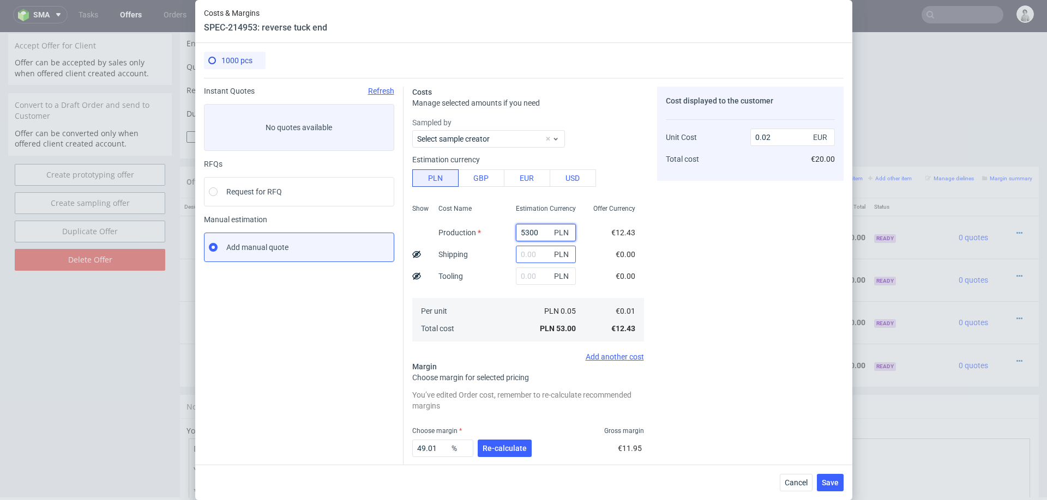
type input "2.44"
type input "5300"
click at [521, 262] on input "text" at bounding box center [546, 254] width 60 height 17
type input "25"
type input "2.45"
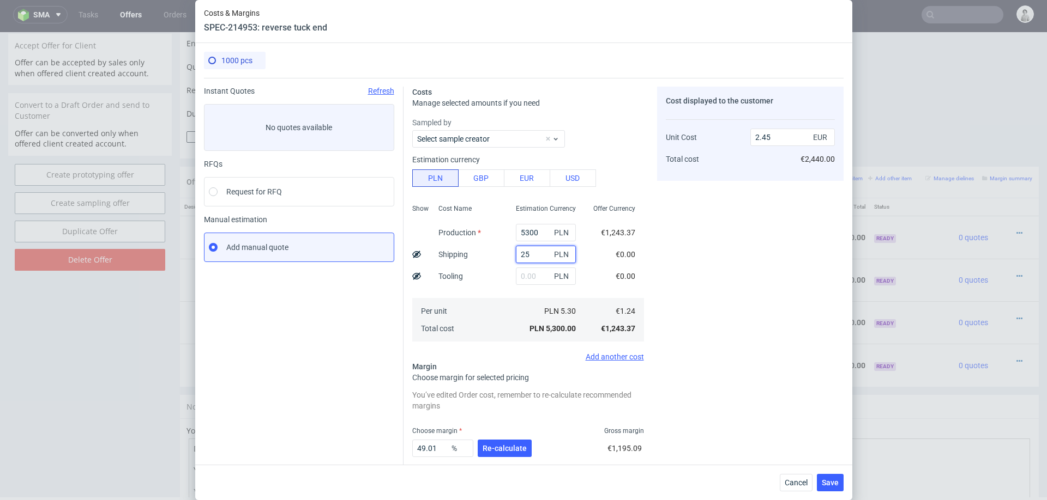
type input "250"
type input "2.55"
type input "250"
click at [484, 314] on div "Per unit Total cost" at bounding box center [468, 320] width 77 height 44
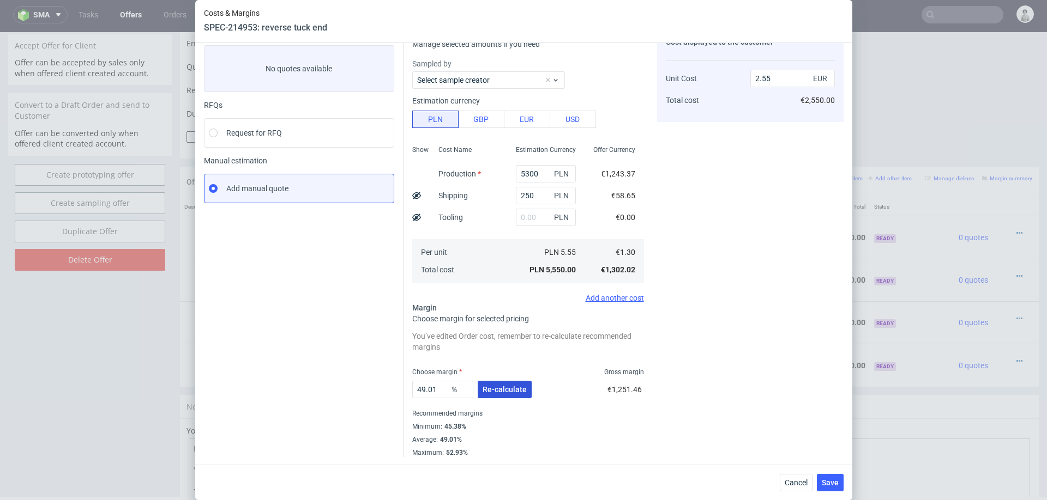
click at [506, 383] on button "Re-calculate" at bounding box center [505, 389] width 54 height 17
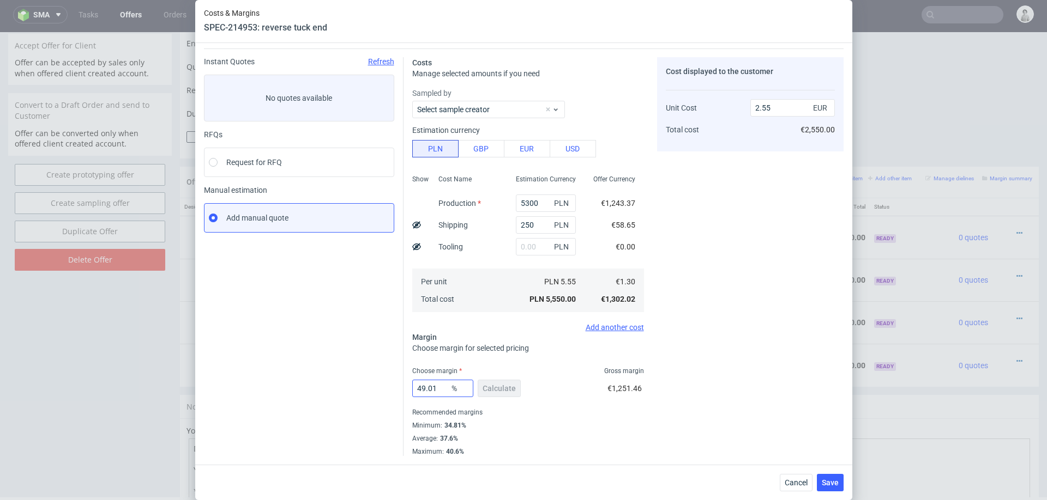
scroll to position [29, 0]
click at [432, 392] on input "49.01" at bounding box center [442, 388] width 61 height 17
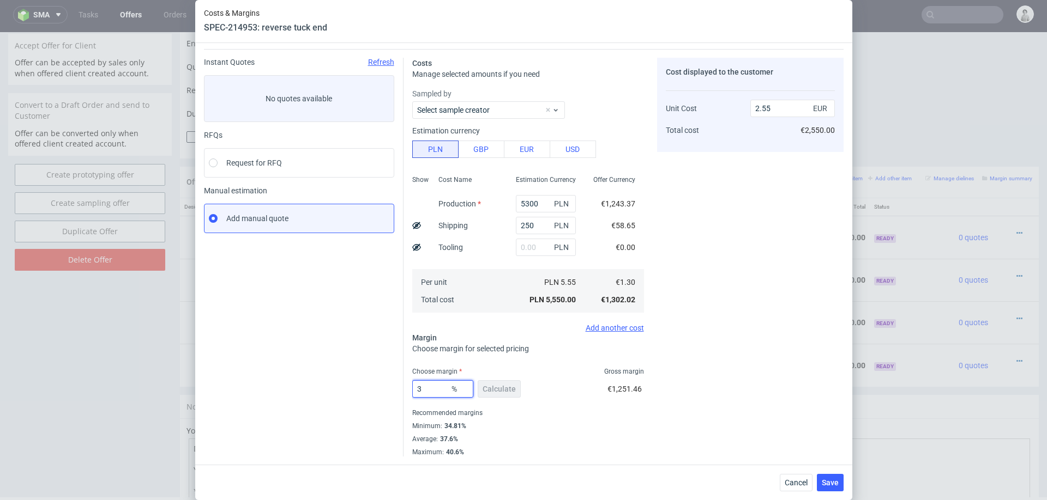
type input "36"
type input "2.04"
type input "36"
click at [643, 382] on div "€732.39" at bounding box center [628, 391] width 31 height 31
click at [812, 454] on div "Cost displayed to the customer Unit Cost Total cost 2.04 EUR €2,040.00" at bounding box center [750, 257] width 186 height 399
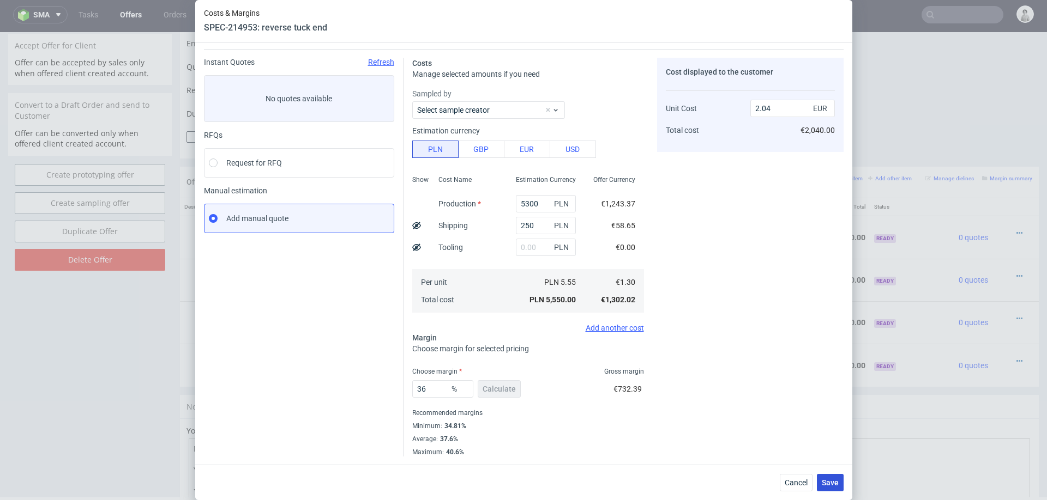
click at [825, 481] on span "Save" at bounding box center [830, 483] width 17 height 8
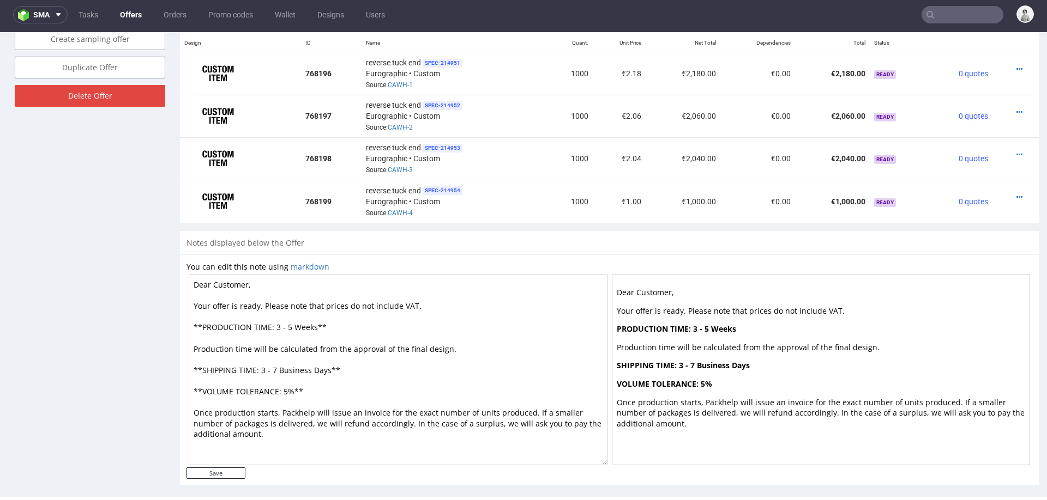
scroll to position [678, 0]
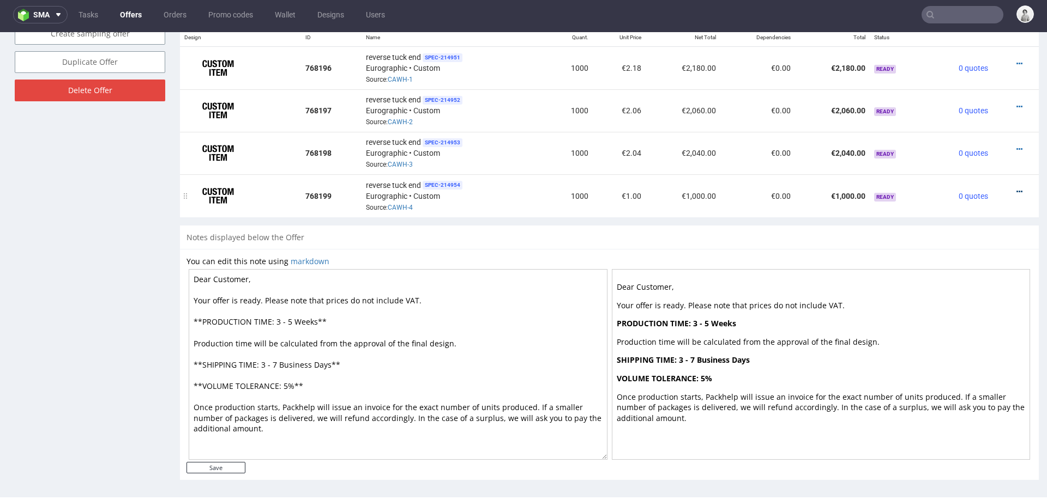
click at [1016, 188] on icon at bounding box center [1019, 192] width 6 height 8
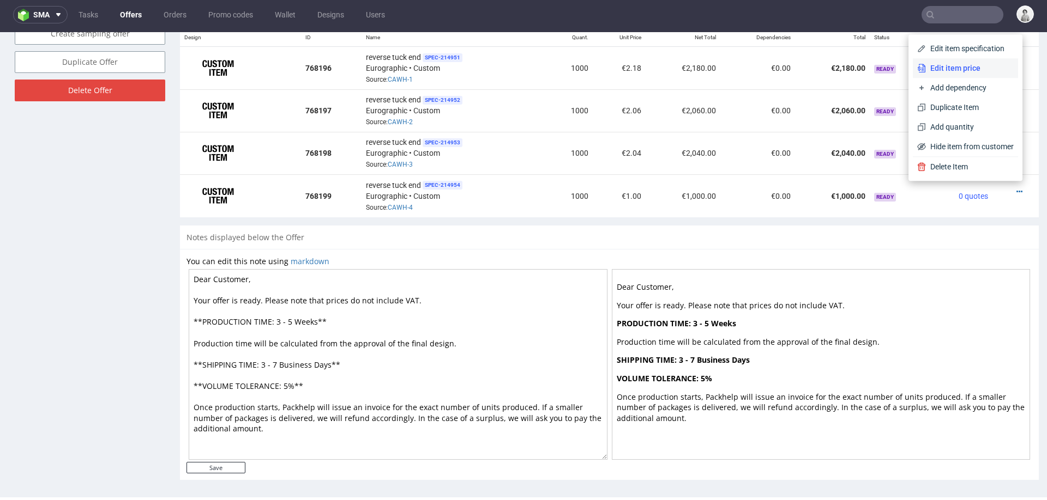
click at [964, 64] on span "Edit item price" at bounding box center [970, 68] width 88 height 11
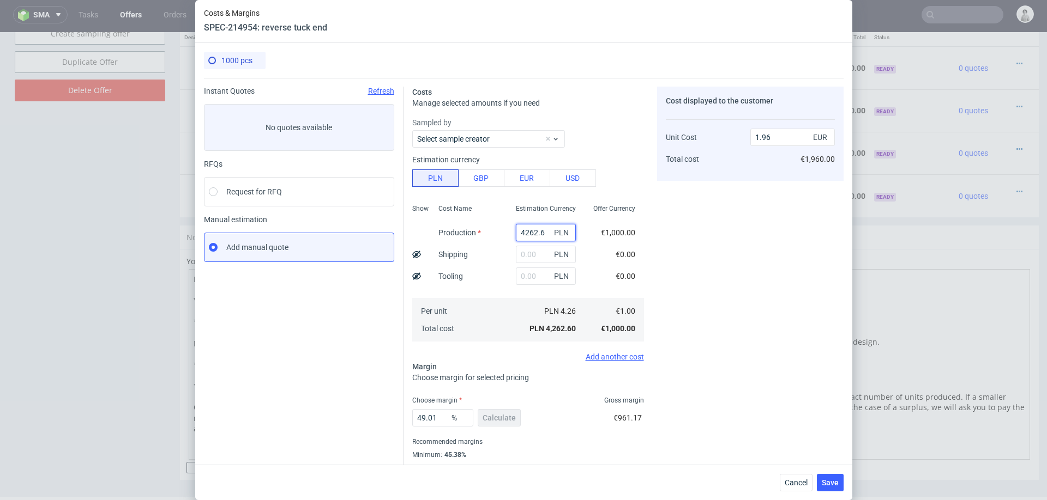
click at [536, 231] on input "4262.6" at bounding box center [546, 232] width 60 height 17
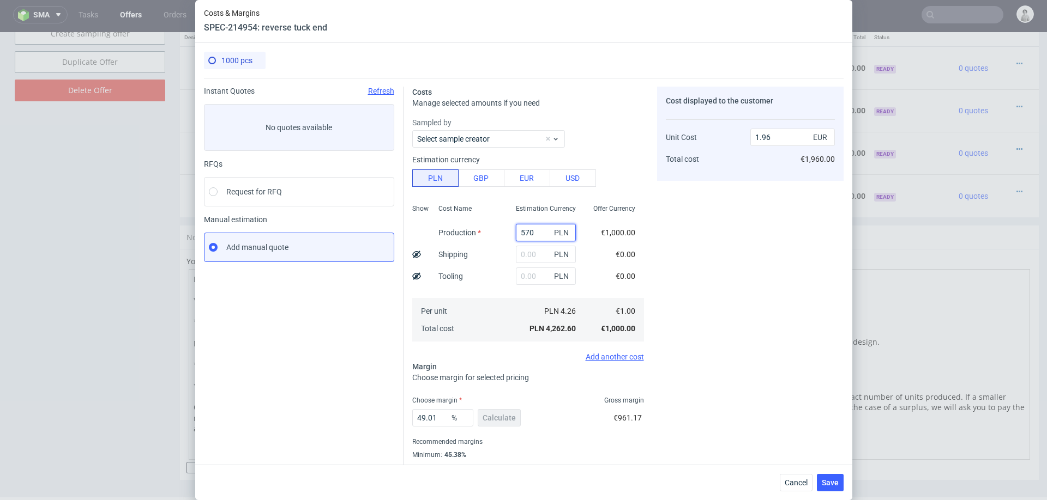
type input "5700"
type input "2.62"
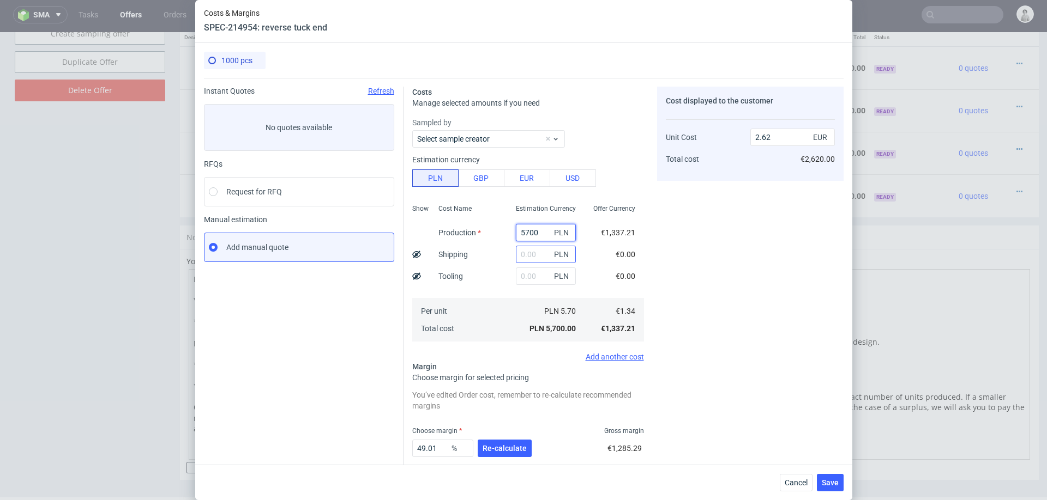
type input "5700"
click at [533, 255] on input "text" at bounding box center [546, 254] width 60 height 17
type input "25"
type input "2.64"
type input "250"
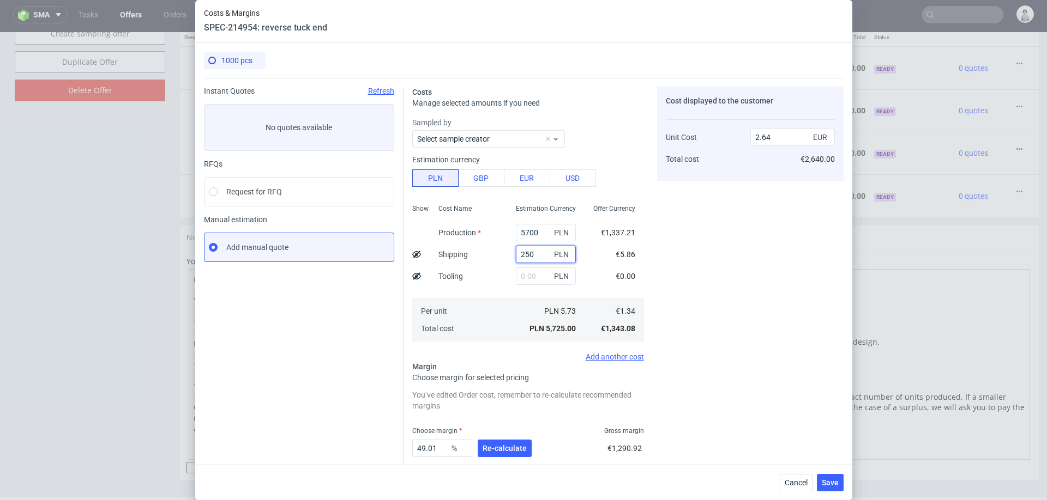
type input "2.74"
type input "250"
click at [497, 278] on div "Cost Name Production Shipping Tooling Per unit Total cost" at bounding box center [468, 272] width 77 height 144
click at [508, 446] on span "Re-calculate" at bounding box center [504, 449] width 44 height 8
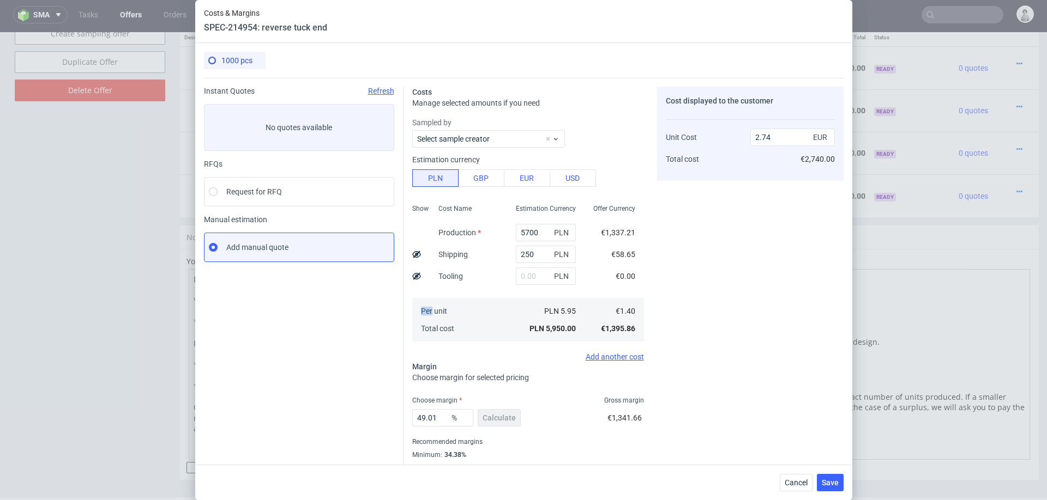
scroll to position [29, 0]
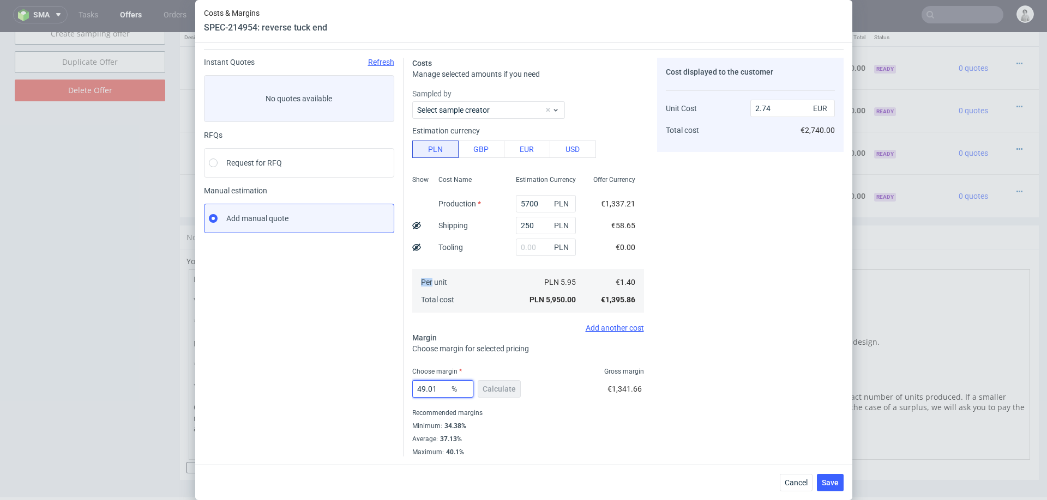
click at [440, 386] on input "49.01" at bounding box center [442, 388] width 61 height 17
type input "36"
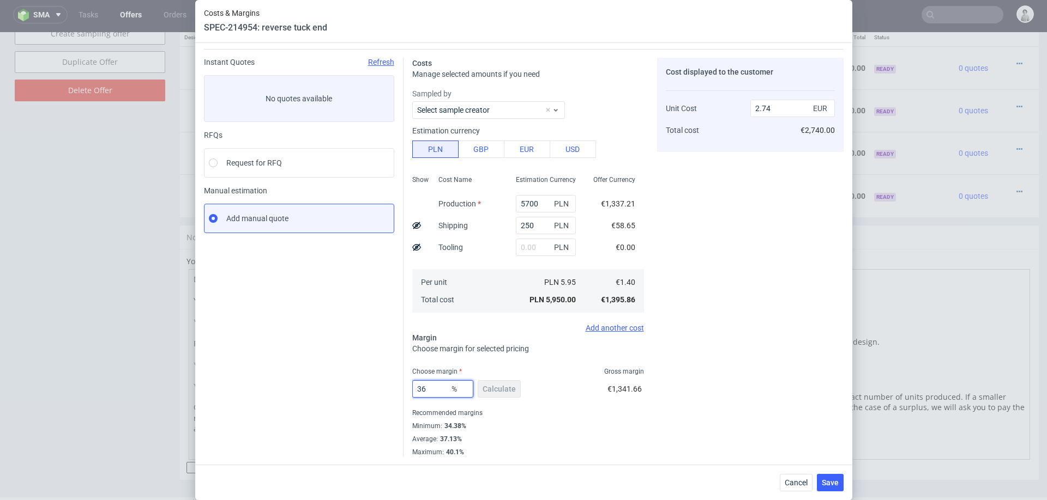
type input "2.18"
type input "36"
click at [612, 400] on div "36 % Calculate €785.17" at bounding box center [528, 391] width 232 height 31
click at [831, 486] on span "Save" at bounding box center [830, 483] width 17 height 8
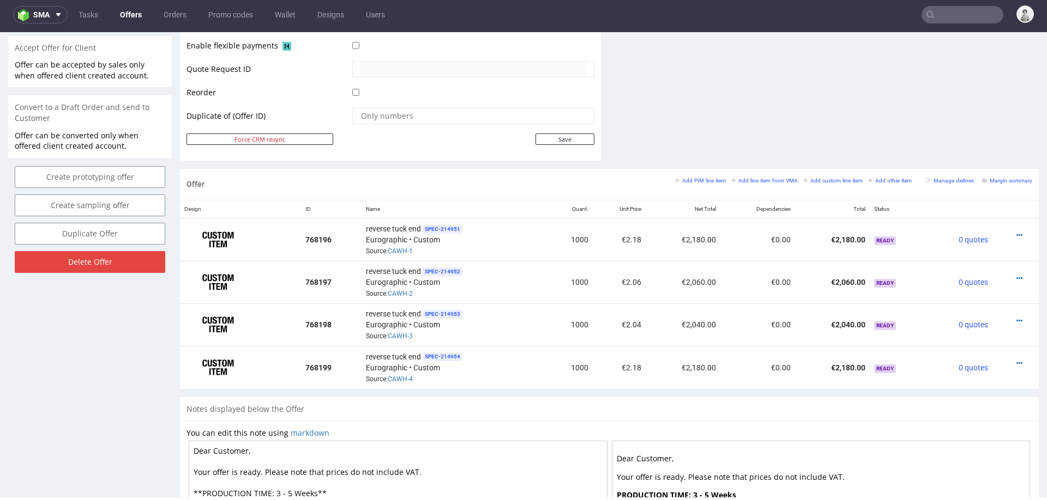
scroll to position [507, 0]
